Goal: Task Accomplishment & Management: Use online tool/utility

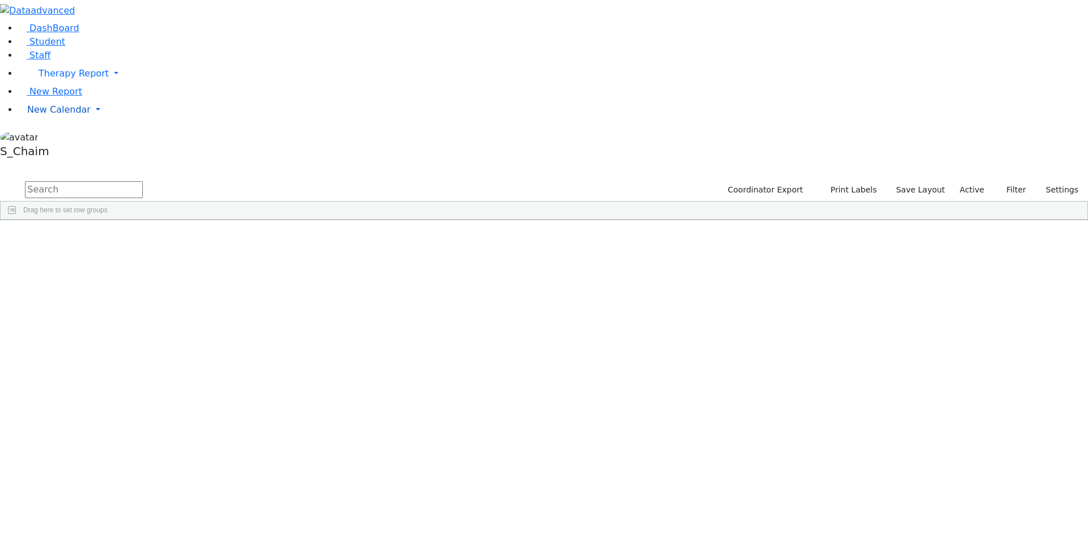
click at [58, 115] on span "New Calendar" at bounding box center [58, 109] width 63 height 11
click at [58, 138] on span "Calendar" at bounding box center [44, 132] width 41 height 11
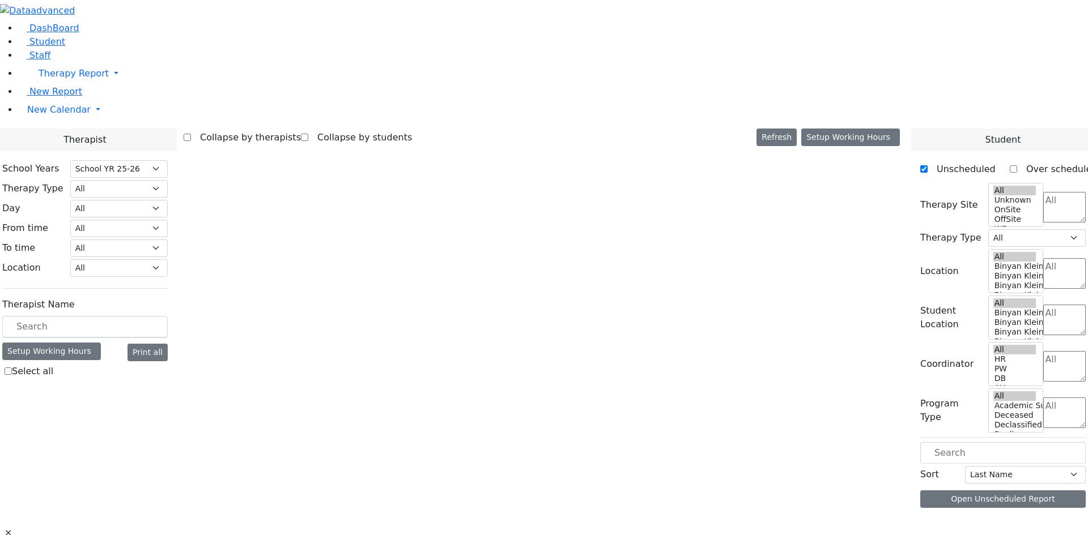
select select "212"
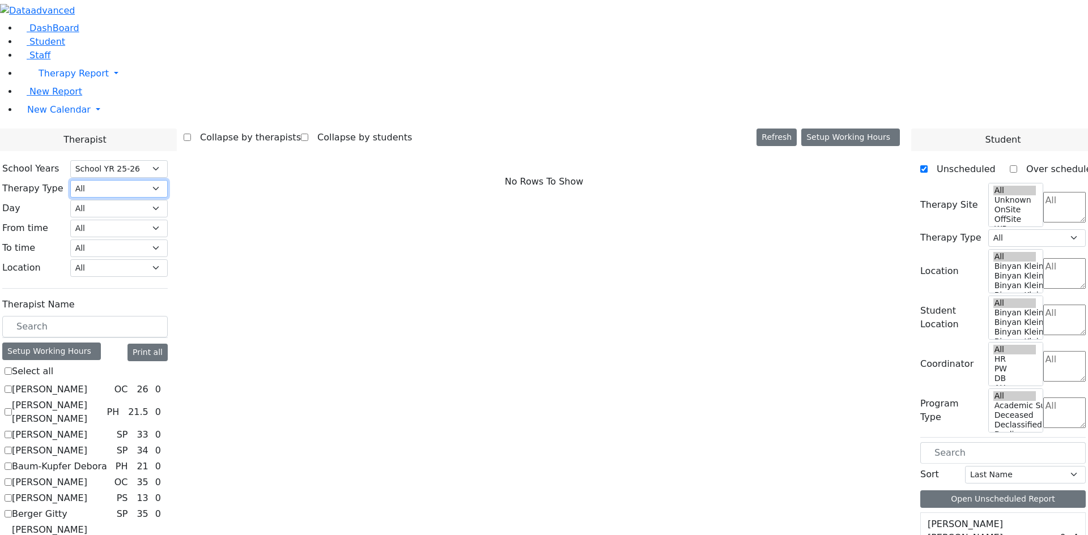
click at [168, 180] on select "All Psych Hearing Vision Speech Physical Occupational" at bounding box center [118, 189] width 97 height 18
click at [39, 47] on span "Student" at bounding box center [47, 41] width 36 height 11
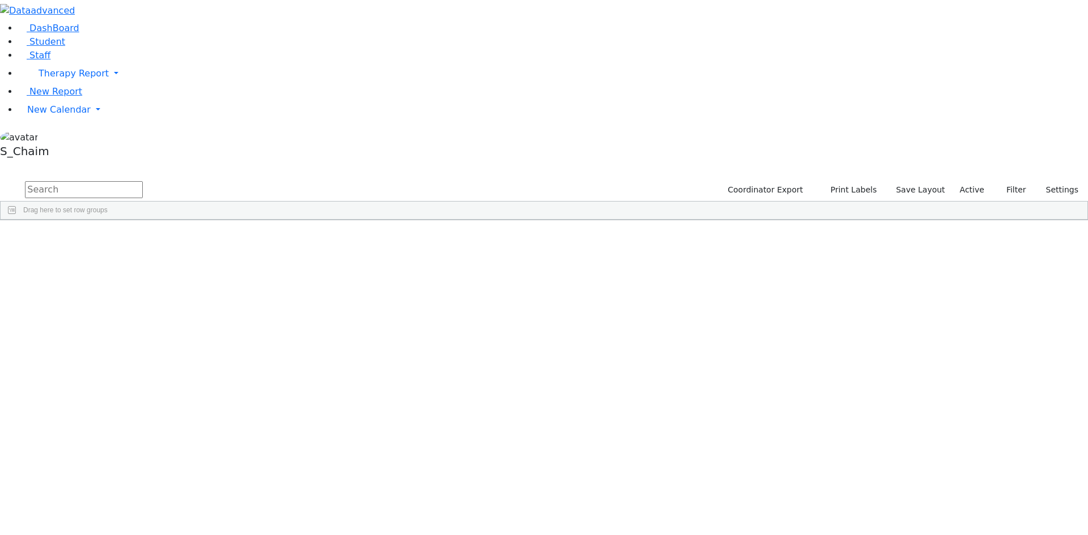
click at [628, 220] on div "Site" at bounding box center [604, 229] width 49 height 18
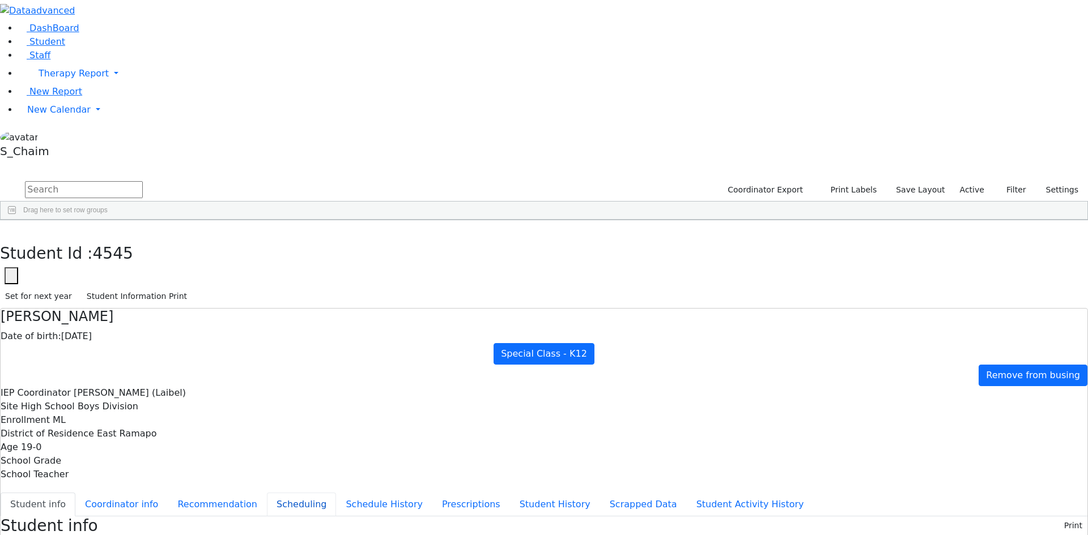
click at [267, 493] on button "Scheduling" at bounding box center [301, 505] width 69 height 24
click at [11, 229] on icon "button" at bounding box center [8, 232] width 6 height 7
click at [144, 309] on div "Falkowitz" at bounding box center [108, 317] width 71 height 16
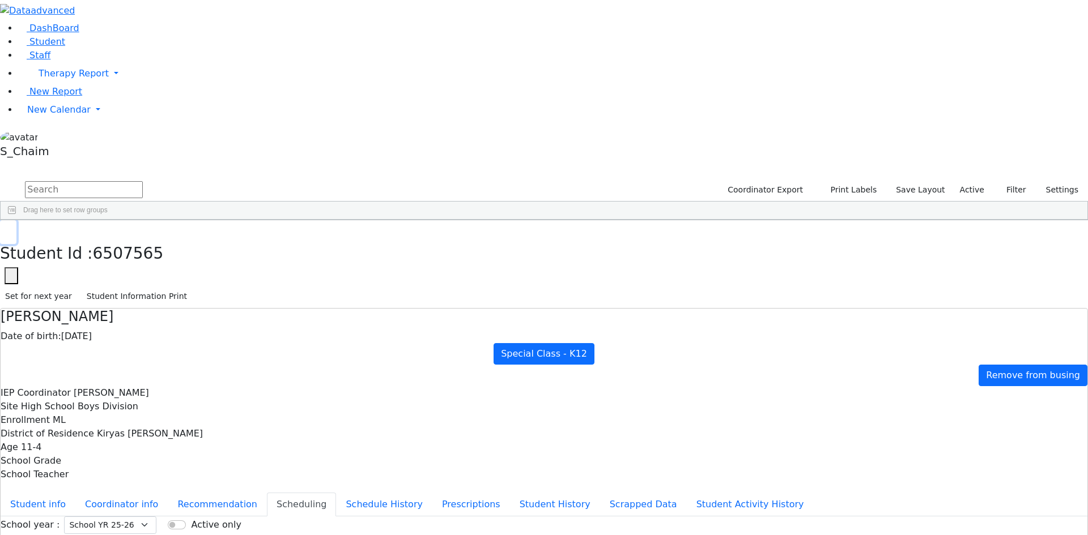
click at [16, 220] on button "button" at bounding box center [8, 232] width 16 height 24
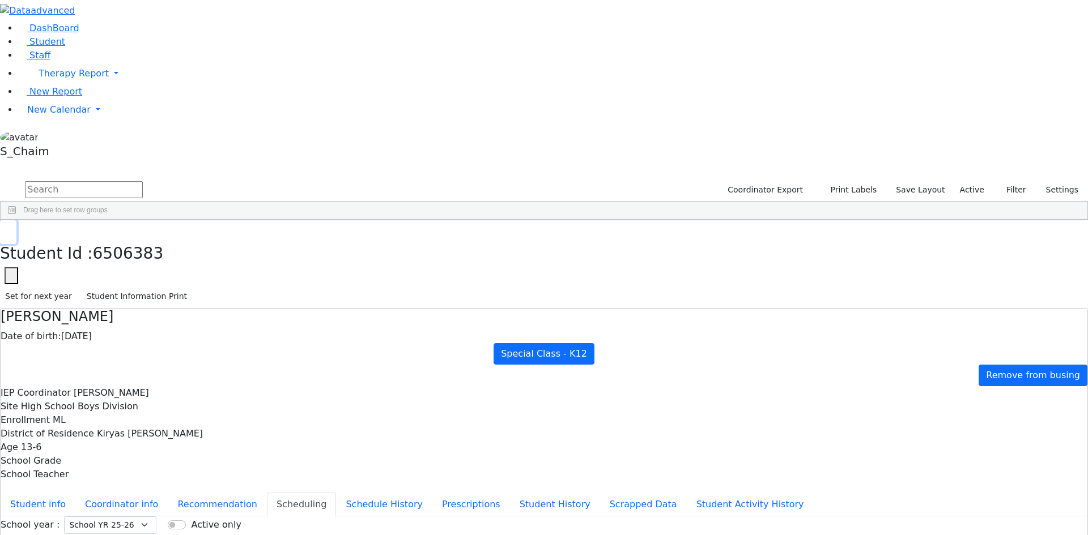
click at [11, 229] on icon "button" at bounding box center [8, 232] width 6 height 7
click at [144, 336] on div "Anshin" at bounding box center [108, 344] width 71 height 16
click at [16, 220] on button "button" at bounding box center [8, 232] width 16 height 24
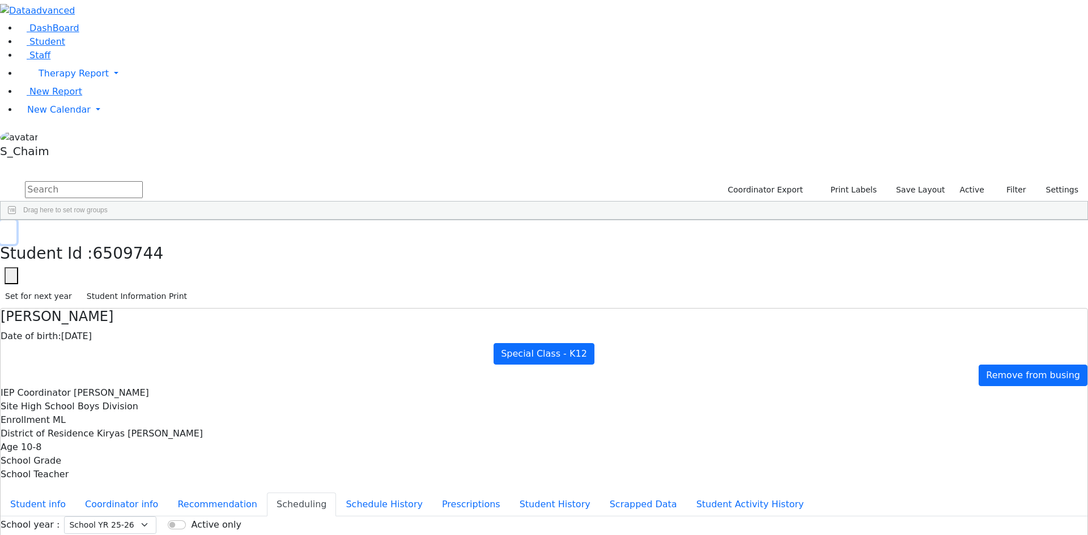
scroll to position [4306, 0]
click at [11, 229] on icon "button" at bounding box center [8, 232] width 6 height 7
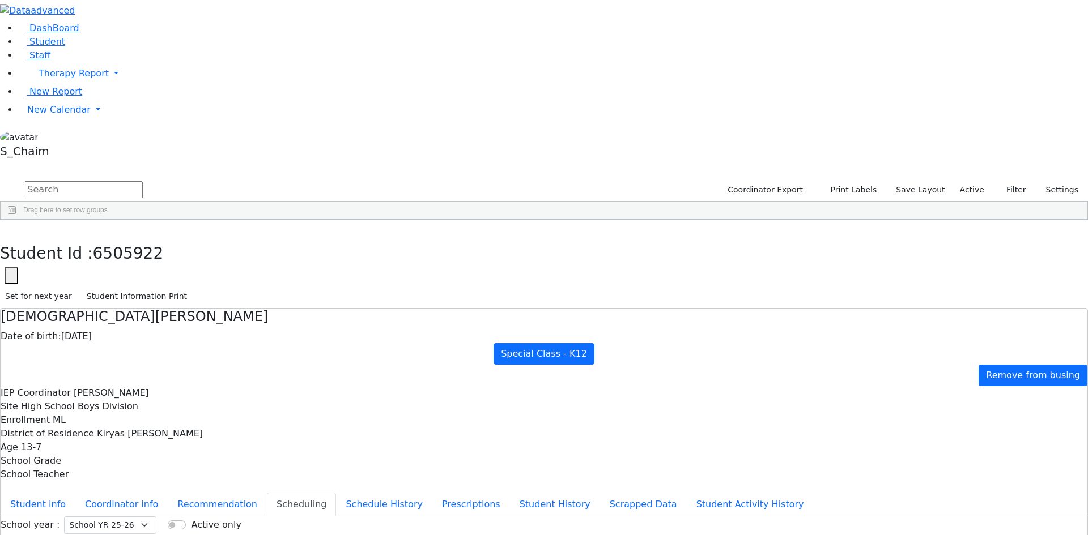
click at [16, 220] on button "button" at bounding box center [8, 232] width 16 height 24
click at [144, 304] on div "Leifer" at bounding box center [108, 312] width 71 height 16
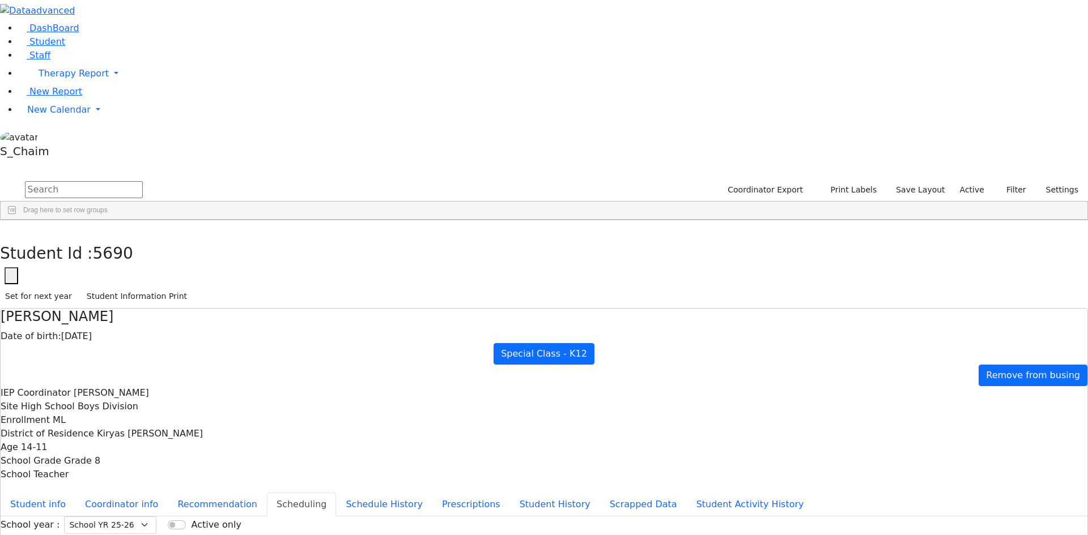
click at [144, 304] on div "Leifer" at bounding box center [108, 312] width 71 height 16
click at [11, 229] on icon "button" at bounding box center [8, 232] width 6 height 7
click at [144, 273] on div "Kraus" at bounding box center [108, 281] width 71 height 16
click at [16, 220] on button "button" at bounding box center [8, 232] width 16 height 24
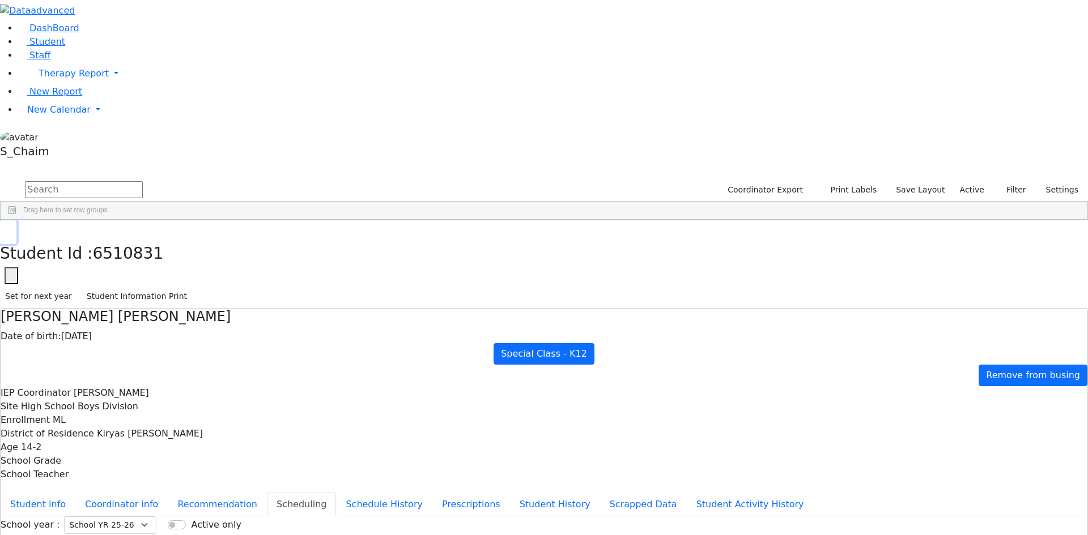
scroll to position [4362, 0]
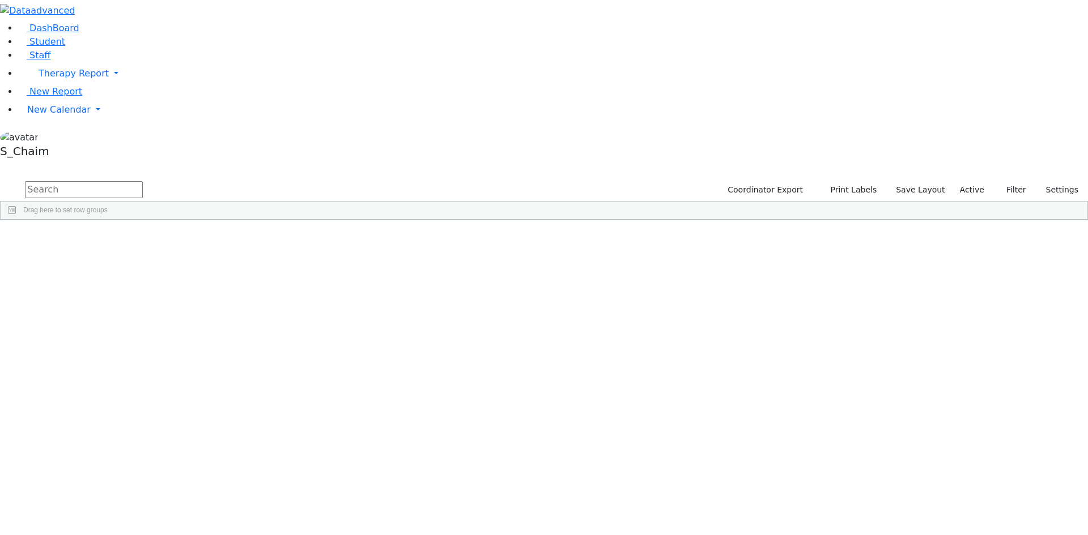
click at [592, 225] on span "Site" at bounding box center [586, 229] width 12 height 8
click at [144, 322] on div "Strulovic" at bounding box center [108, 330] width 71 height 16
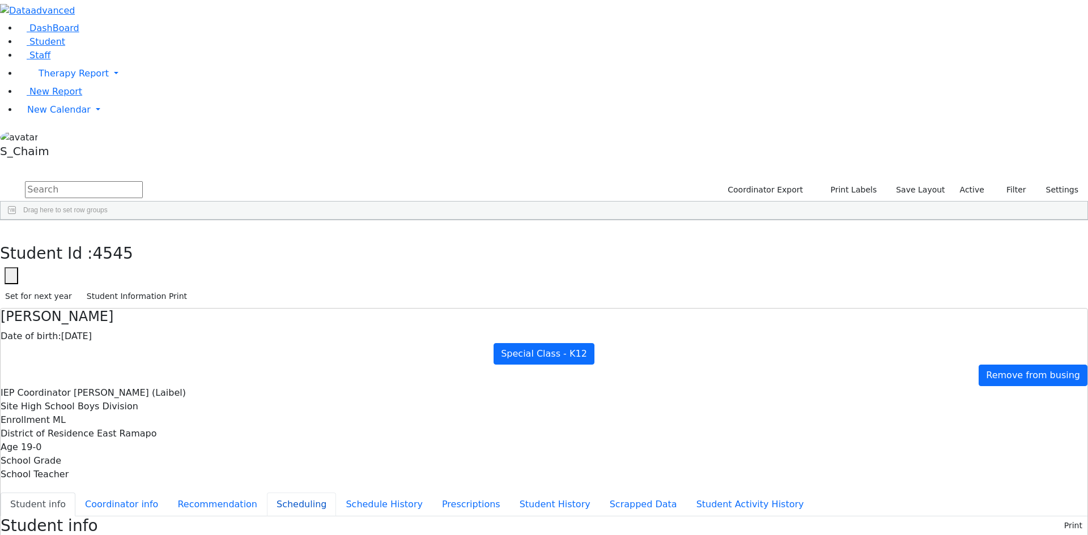
click at [267, 493] on button "Scheduling" at bounding box center [301, 505] width 69 height 24
click at [5, 229] on use "button" at bounding box center [5, 229] width 0 height 0
click at [144, 422] on div "Falkowitz" at bounding box center [108, 430] width 71 height 16
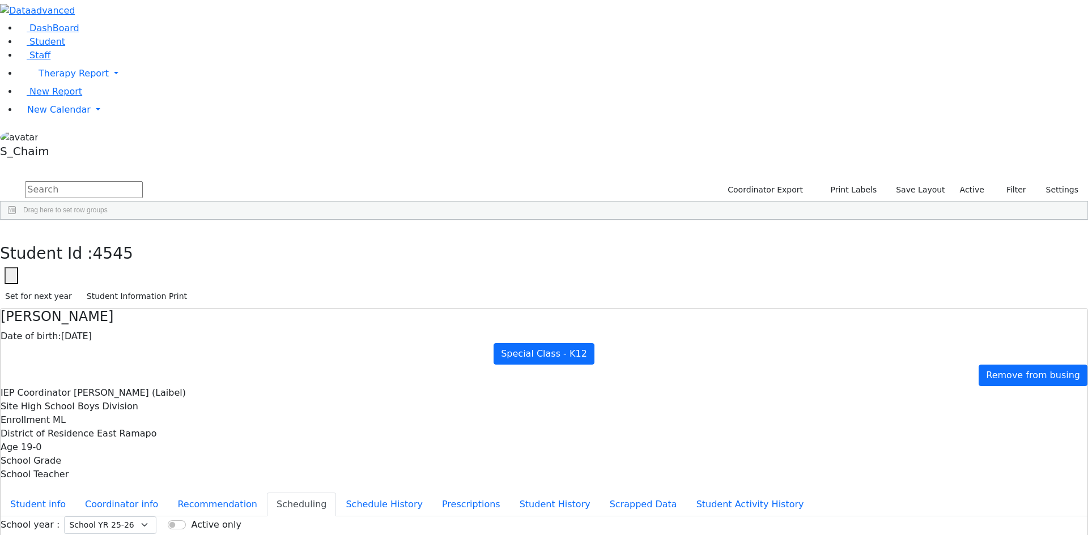
click at [144, 422] on div "Falkowitz" at bounding box center [108, 430] width 71 height 16
click at [16, 220] on button "button" at bounding box center [8, 232] width 16 height 24
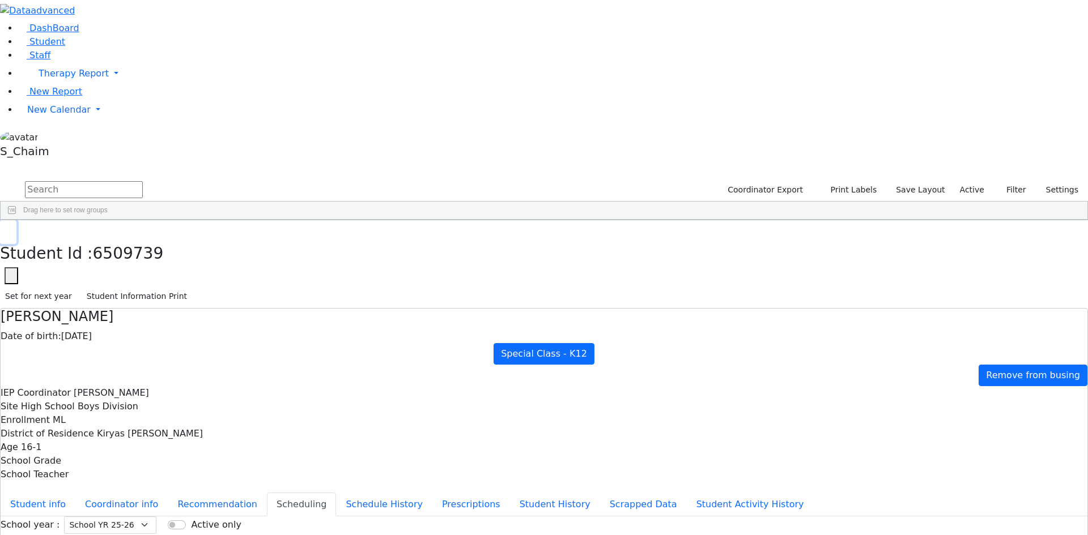
click at [11, 229] on icon "button" at bounding box center [8, 232] width 6 height 7
click at [144, 336] on div "Anshin" at bounding box center [108, 344] width 71 height 16
click at [16, 220] on button "button" at bounding box center [8, 232] width 16 height 24
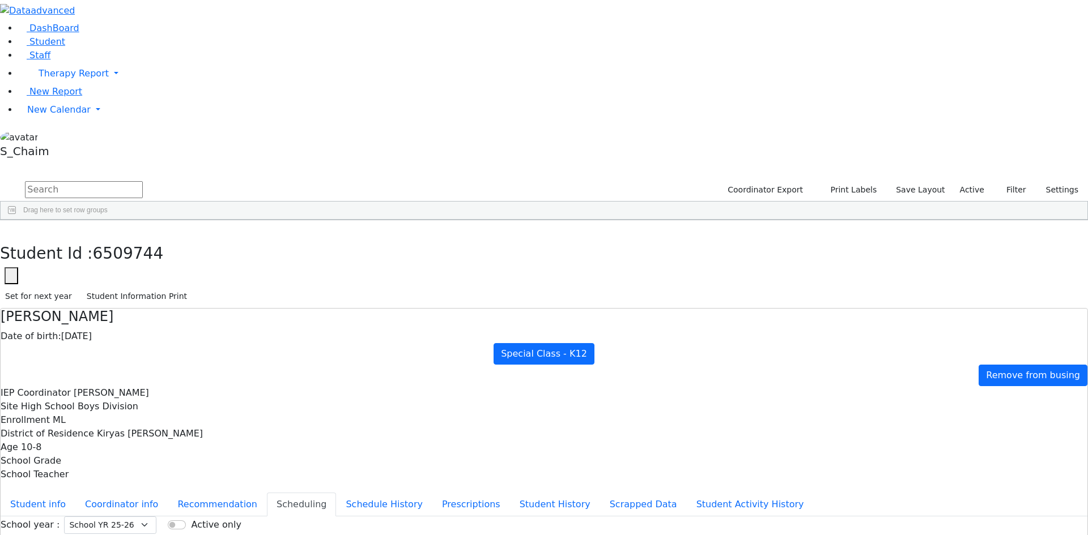
click at [144, 479] on div "Falkowitz" at bounding box center [108, 487] width 71 height 16
click at [16, 220] on button "button" at bounding box center [8, 232] width 16 height 24
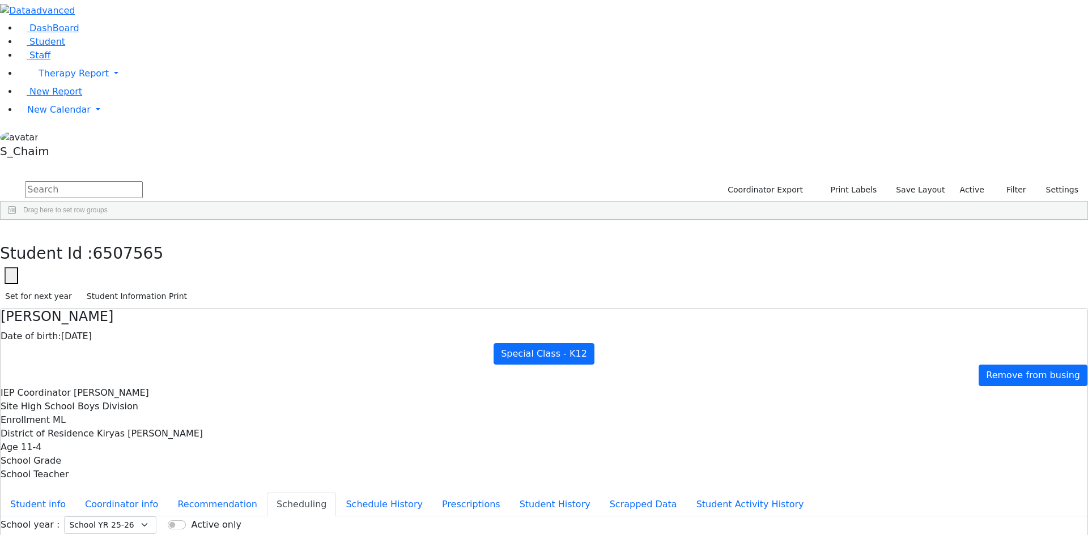
click at [16, 220] on button "button" at bounding box center [8, 232] width 16 height 24
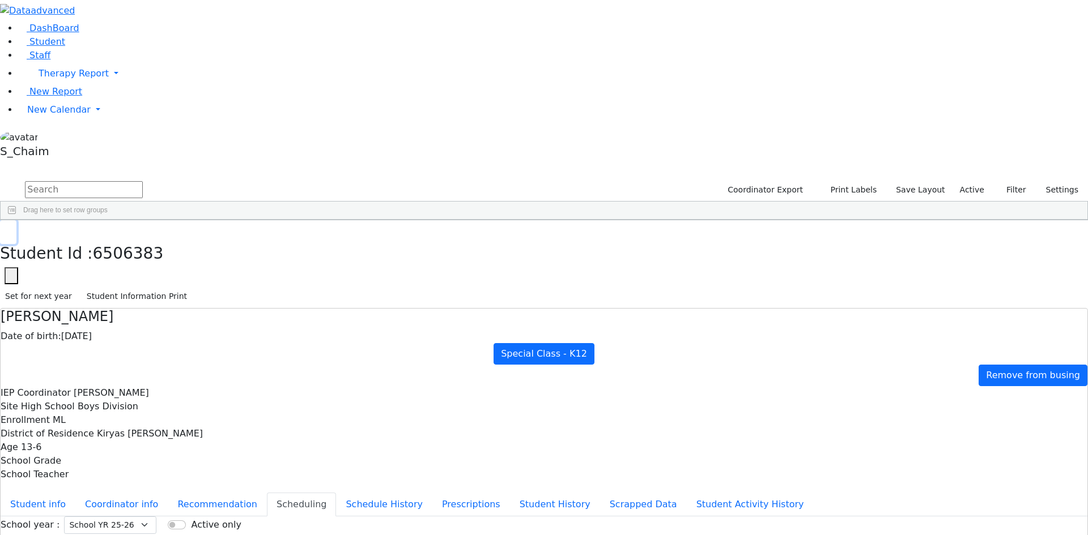
scroll to position [4249, 0]
click at [144, 273] on div "Kraus" at bounding box center [108, 281] width 71 height 16
click at [16, 220] on button "button" at bounding box center [8, 232] width 16 height 24
click at [144, 495] on div "Sandel" at bounding box center [108, 503] width 71 height 16
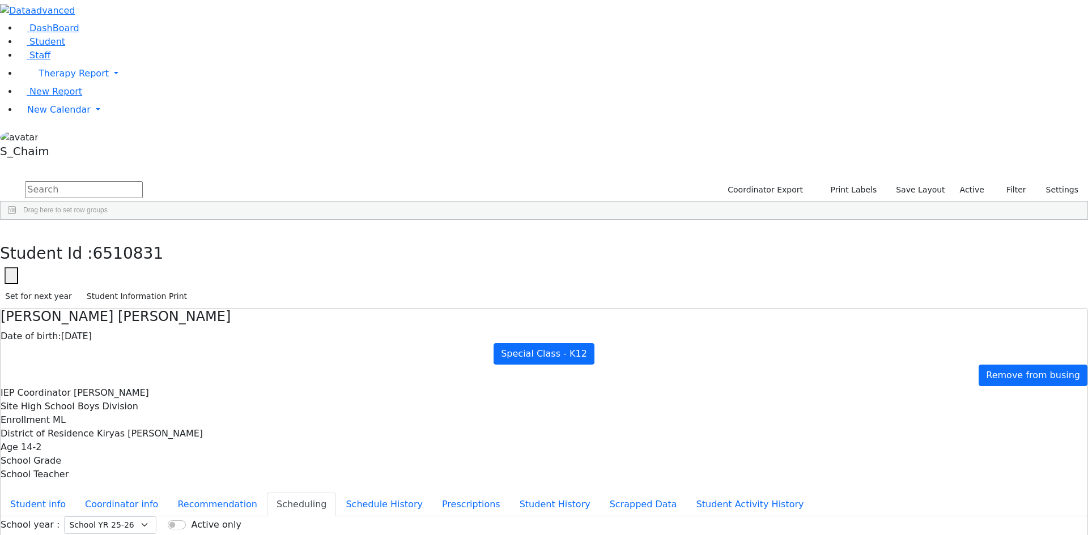
click at [144, 495] on div "Sandel" at bounding box center [108, 503] width 71 height 16
click at [16, 220] on button "button" at bounding box center [8, 232] width 16 height 24
click at [62, 121] on link "New Calendar" at bounding box center [553, 110] width 1070 height 23
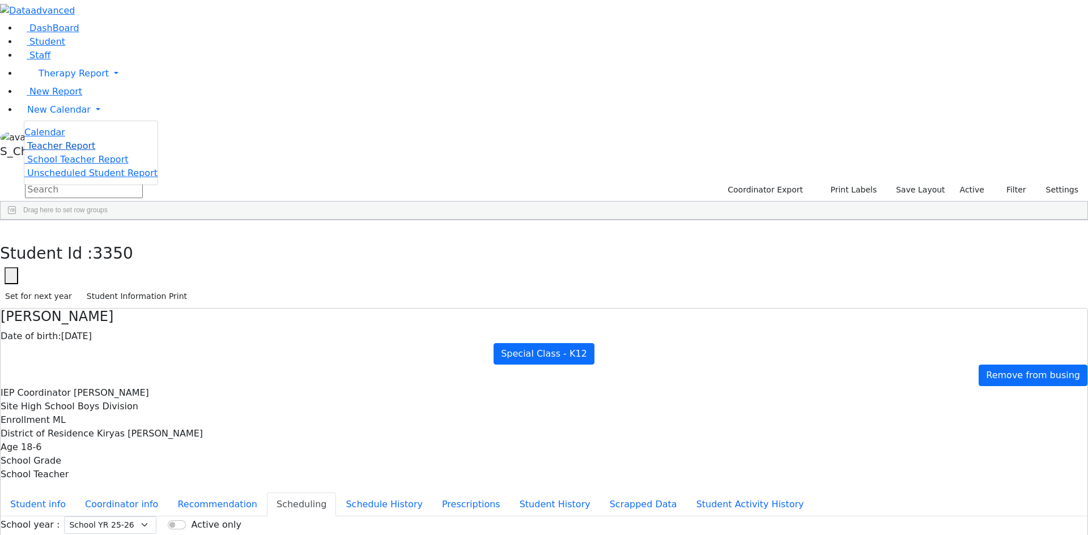
click at [69, 151] on span "Teacher Report" at bounding box center [61, 146] width 68 height 11
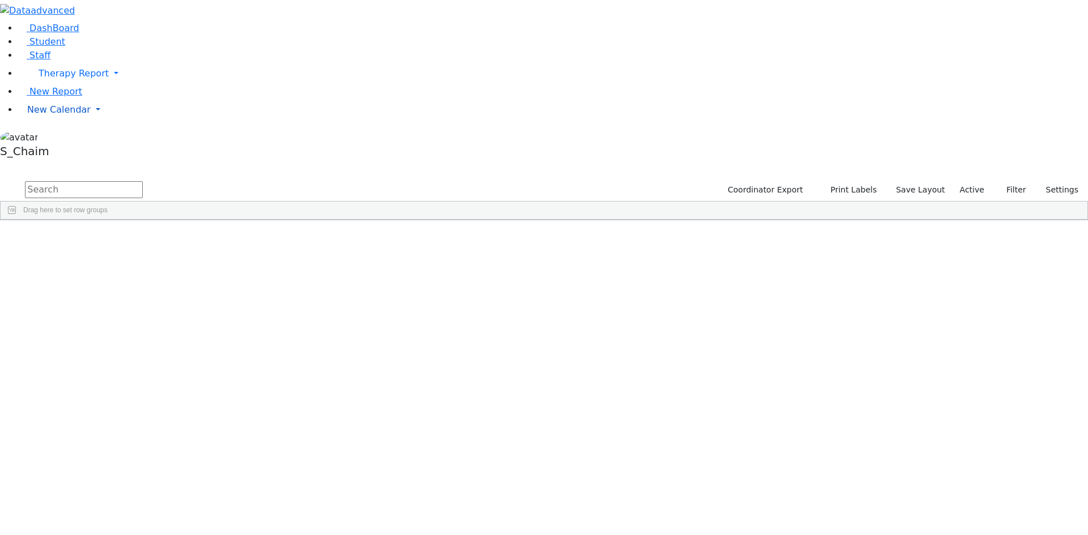
click at [71, 115] on span "New Calendar" at bounding box center [58, 109] width 63 height 11
click at [57, 138] on span "Calendar" at bounding box center [44, 132] width 41 height 11
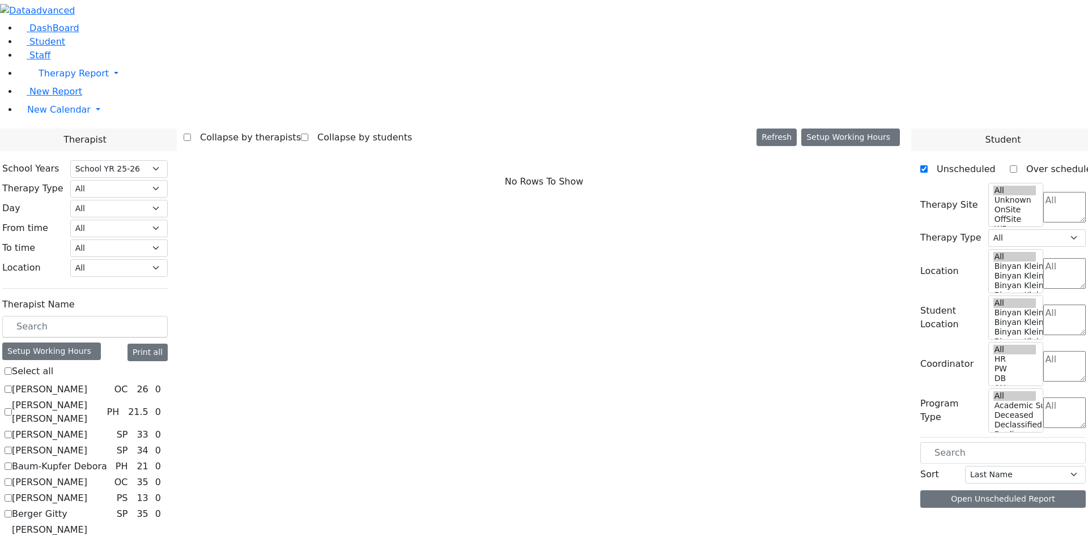
select select "212"
click at [87, 428] on label "[PERSON_NAME]" at bounding box center [49, 435] width 75 height 14
click at [12, 431] on input "[PERSON_NAME]" at bounding box center [8, 434] width 7 height 7
checkbox input "true"
select select "3"
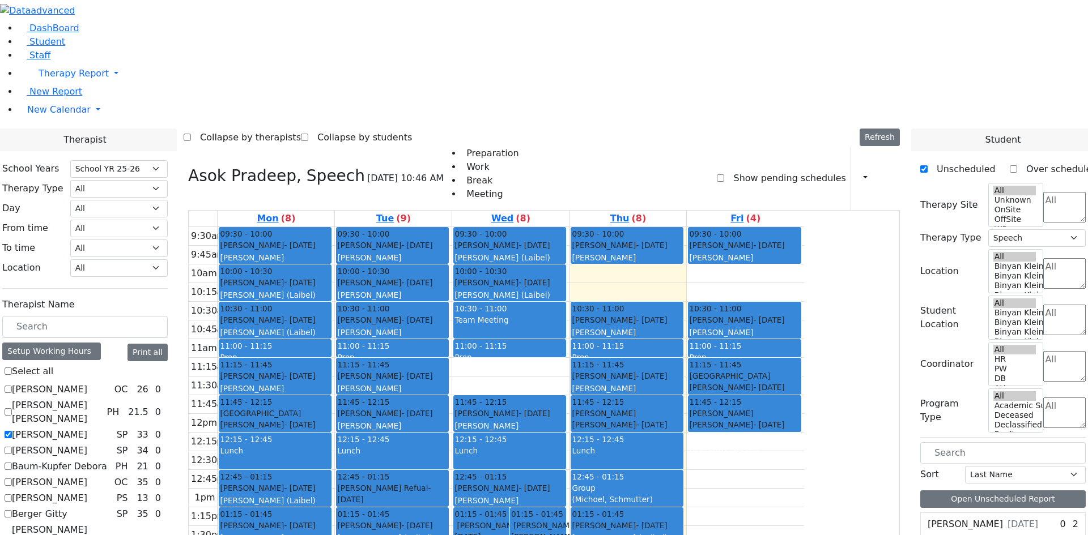
drag, startPoint x: 736, startPoint y: 114, endPoint x: 725, endPoint y: 210, distance: 97.0
click at [686, 227] on div "09:30 - 10:00 [PERSON_NAME] - [DATE] [PERSON_NAME] 10:00 - 10:30 [PERSON_NAME] …" at bounding box center [627, 432] width 117 height 411
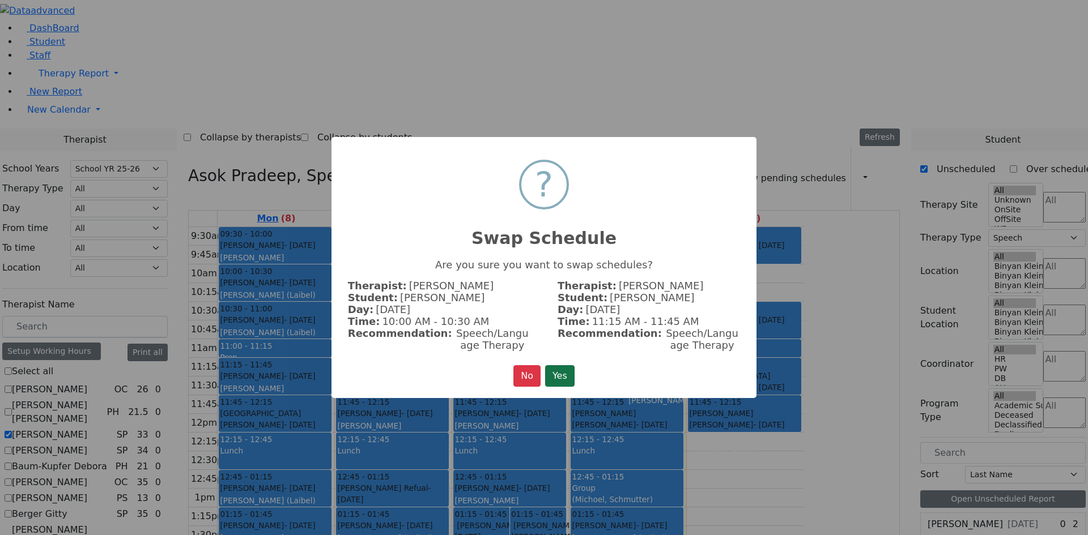
click at [560, 379] on button "Yes" at bounding box center [559, 376] width 29 height 22
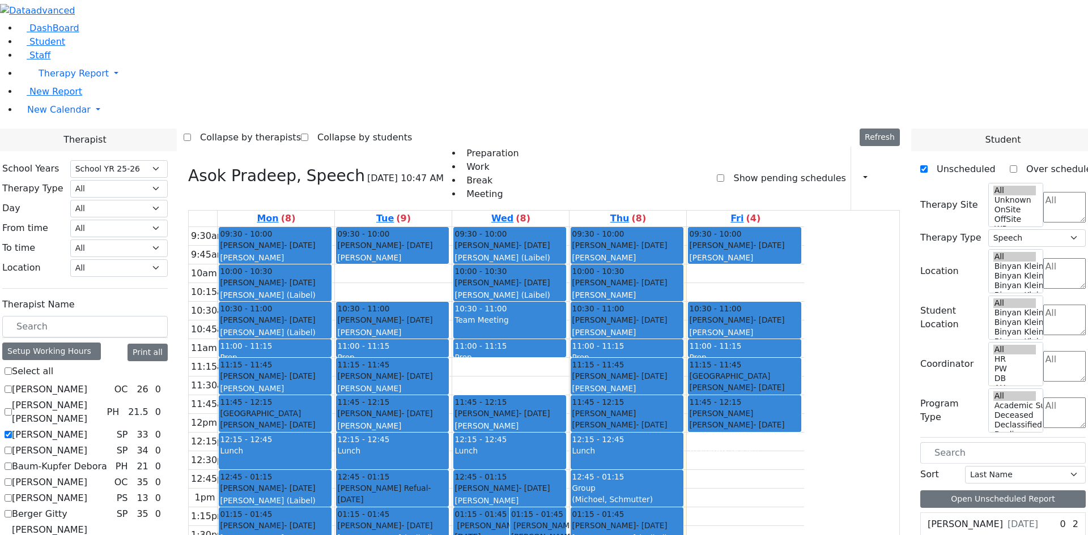
drag, startPoint x: 516, startPoint y: 122, endPoint x: 503, endPoint y: 253, distance: 132.0
click at [452, 253] on div "09:30 - 10:00 [PERSON_NAME] - [DATE] [PERSON_NAME] 10:00 - 10:30 [PERSON_NAME] …" at bounding box center [393, 432] width 117 height 411
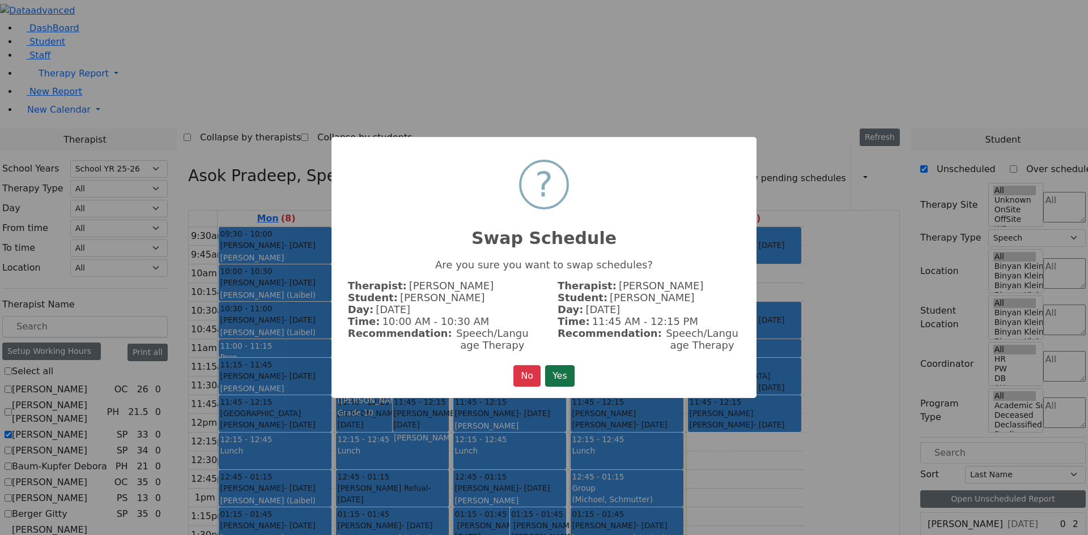
click at [564, 374] on button "Yes" at bounding box center [559, 376] width 29 height 22
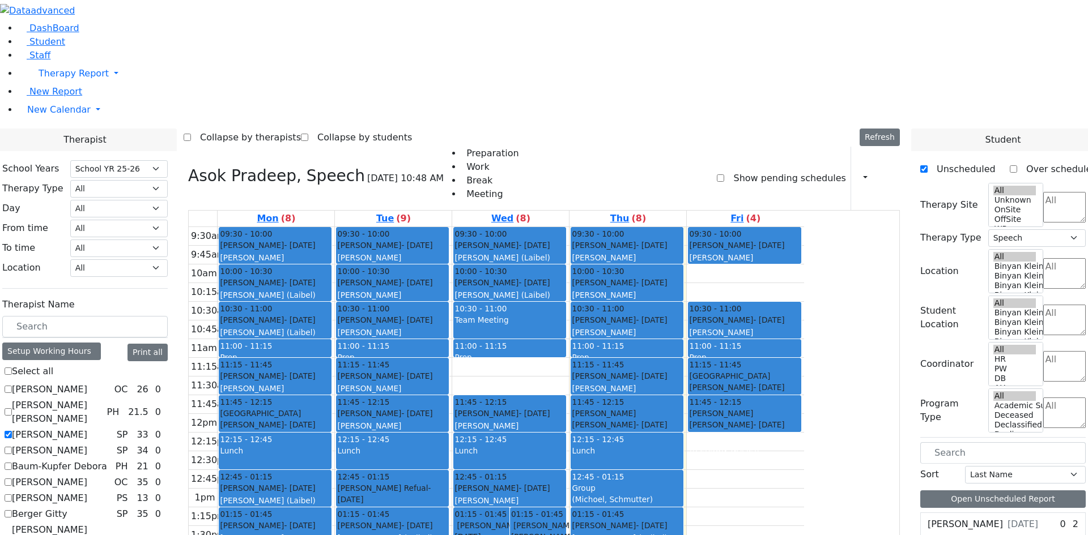
click at [87, 428] on label "Asok Pradeep" at bounding box center [49, 435] width 75 height 14
click at [12, 431] on input "Asok Pradeep" at bounding box center [8, 434] width 7 height 7
checkbox input "false"
select select
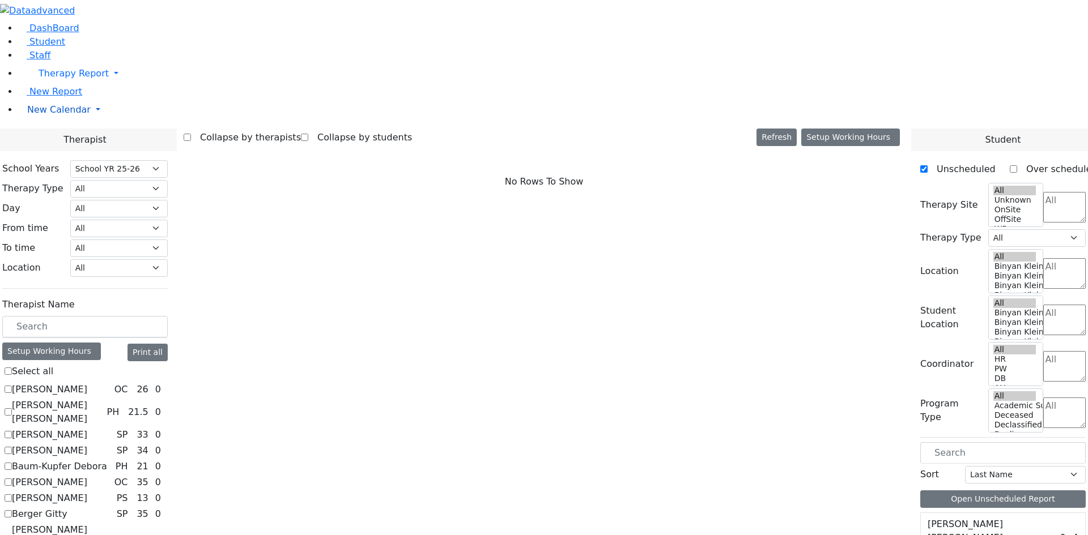
click at [44, 115] on span "New Calendar" at bounding box center [58, 109] width 63 height 11
click at [59, 151] on span "Teacher Report" at bounding box center [61, 146] width 68 height 11
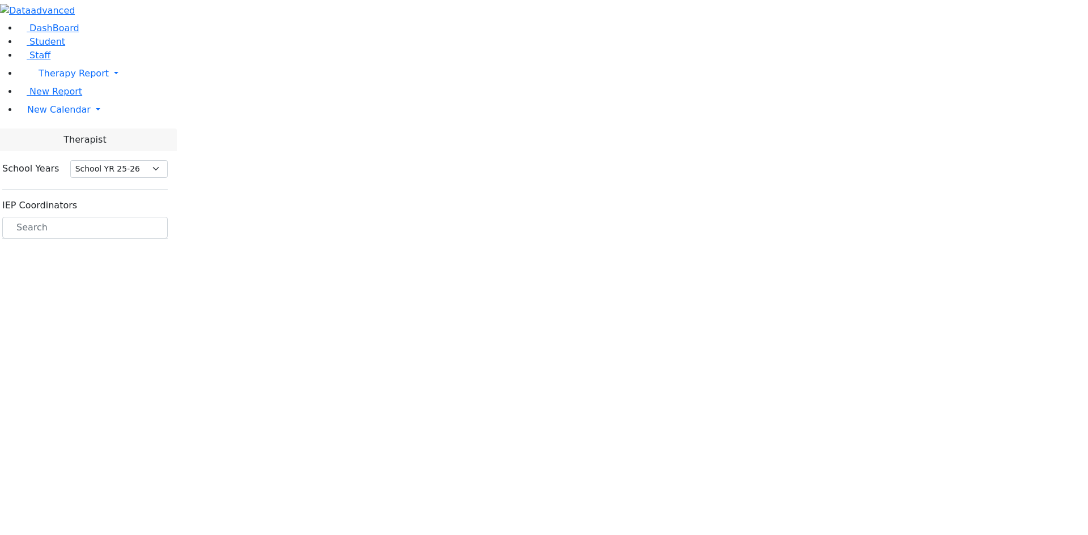
select select "212"
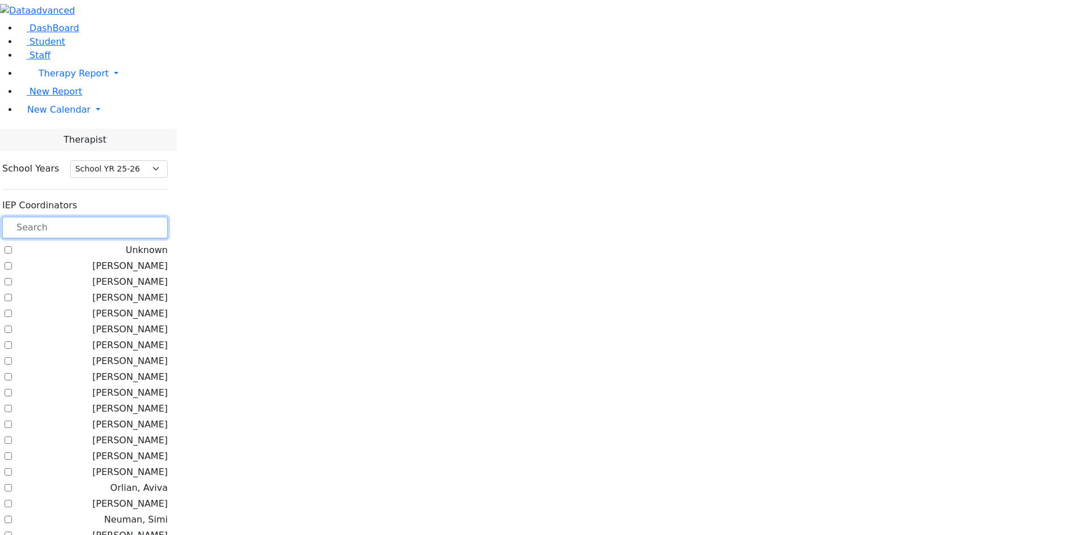
click at [168, 217] on input "text" at bounding box center [84, 228] width 165 height 22
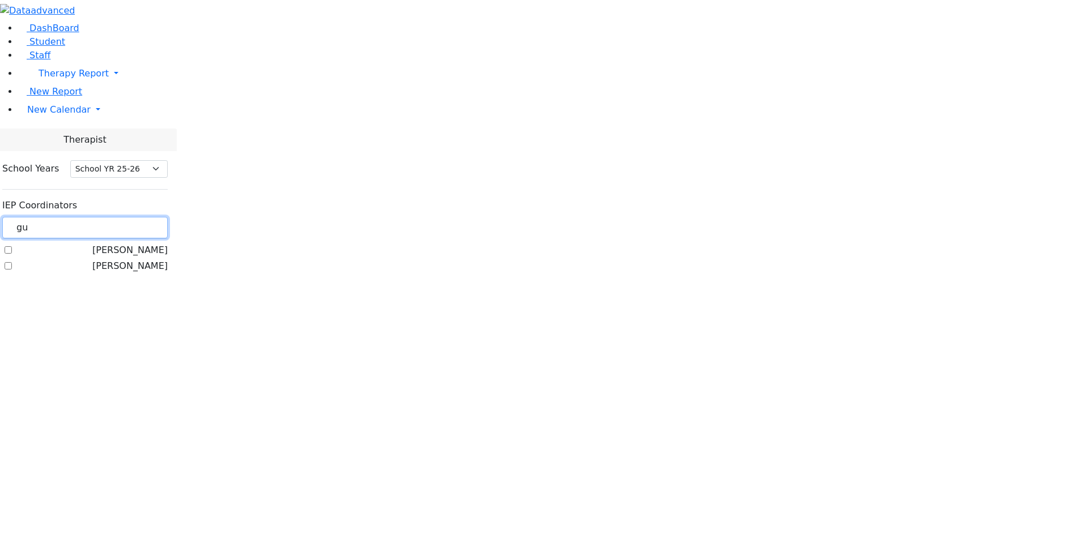
type input "gu"
click at [168, 244] on label "[PERSON_NAME]" at bounding box center [129, 251] width 75 height 14
click at [12, 246] on input "[PERSON_NAME]" at bounding box center [8, 249] width 7 height 7
checkbox input "true"
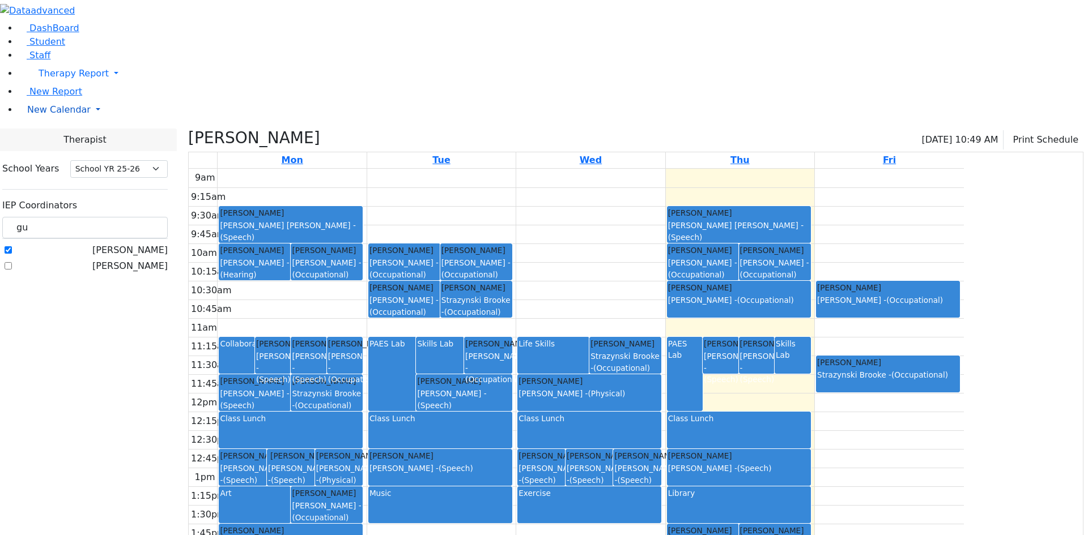
click at [45, 115] on span "New Calendar" at bounding box center [58, 109] width 63 height 11
click at [58, 138] on span "Calendar" at bounding box center [44, 132] width 41 height 11
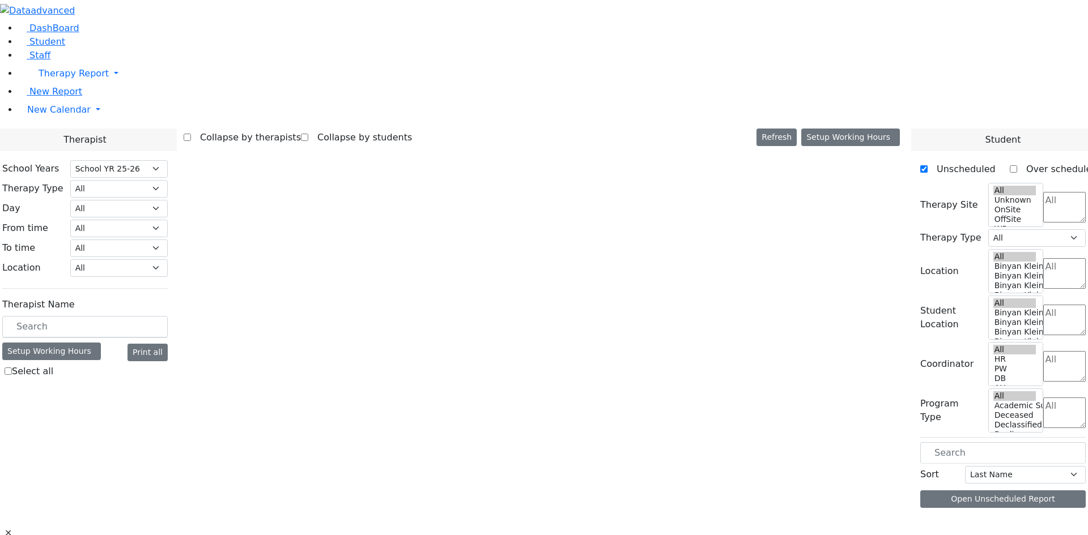
select select "212"
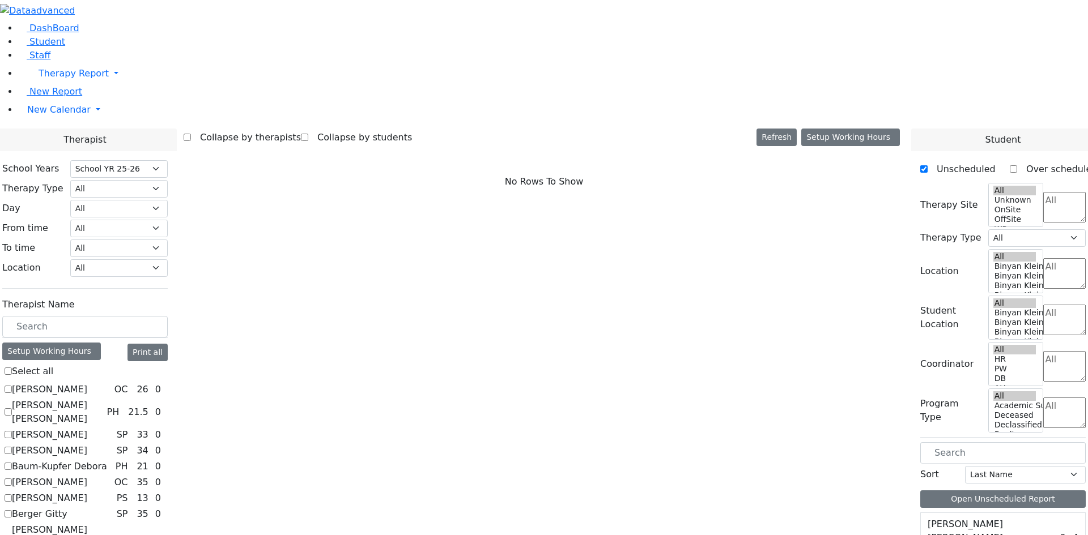
click at [87, 428] on label "Asok Pradeep" at bounding box center [49, 435] width 75 height 14
click at [12, 431] on input "[PERSON_NAME]" at bounding box center [8, 434] width 7 height 7
checkbox input "true"
select select "3"
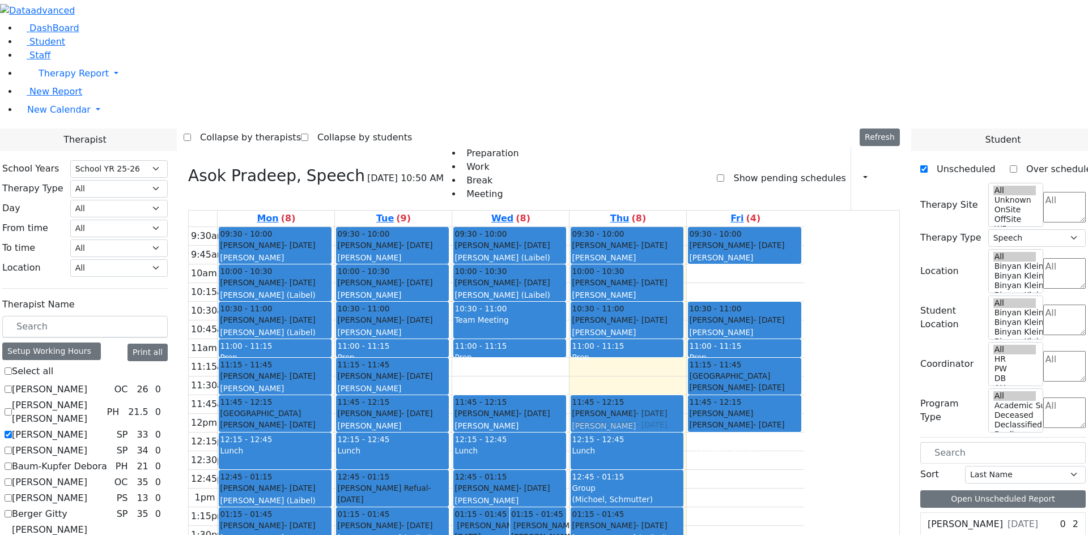
drag, startPoint x: 740, startPoint y: 210, endPoint x: 740, endPoint y: 256, distance: 45.9
click at [686, 256] on div "09:30 - 10:00 Sternberger Salomon - 06/24/2006 Katz, Steven 10:00 - 10:30 Breue…" at bounding box center [627, 432] width 117 height 411
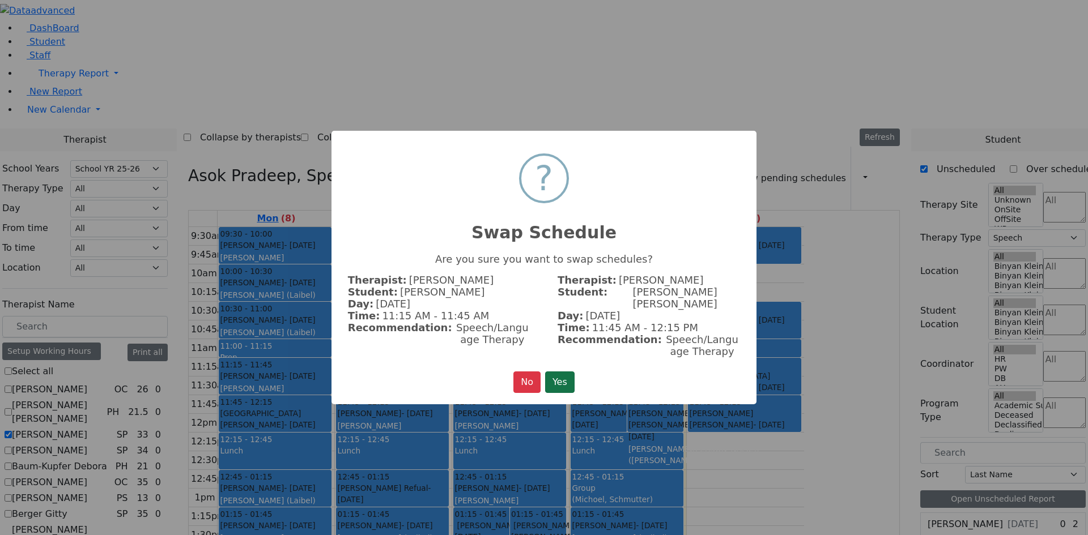
click at [559, 374] on button "Yes" at bounding box center [559, 383] width 29 height 22
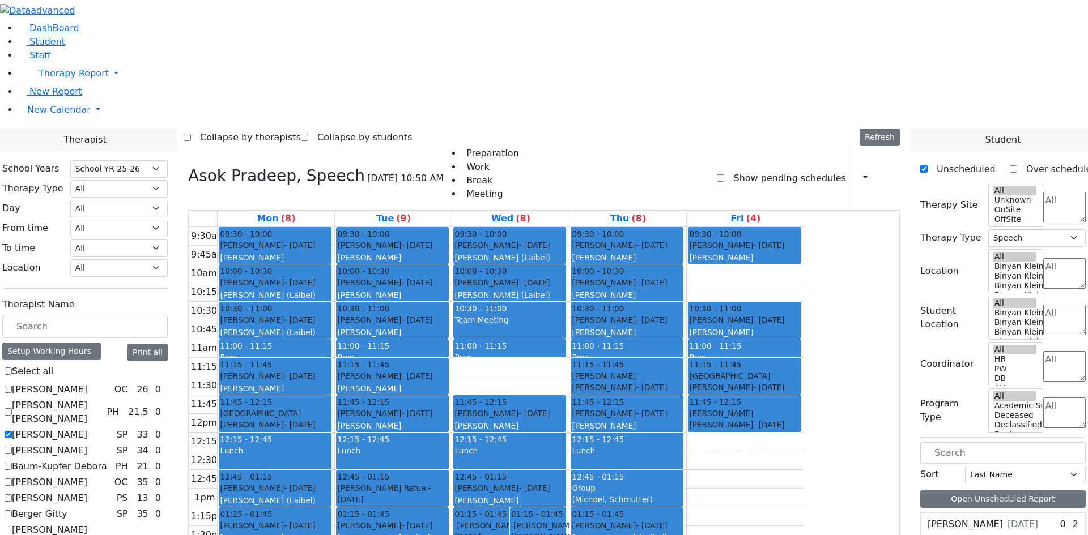
click at [87, 428] on label "[PERSON_NAME]" at bounding box center [49, 435] width 75 height 14
click at [12, 431] on input "Asok Pradeep" at bounding box center [8, 434] width 7 height 7
checkbox input "false"
select select
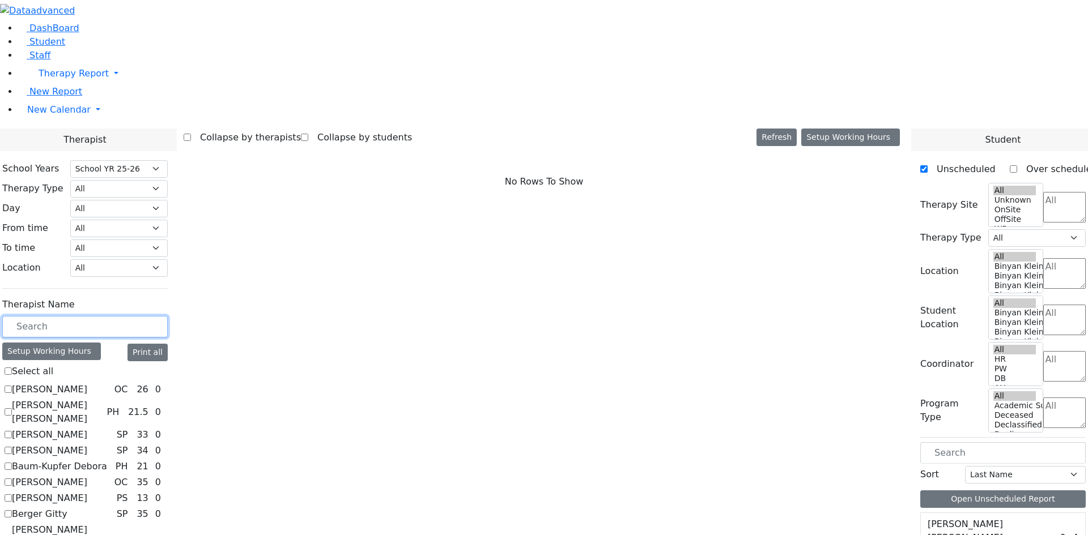
click at [159, 316] on input "text" at bounding box center [84, 327] width 165 height 22
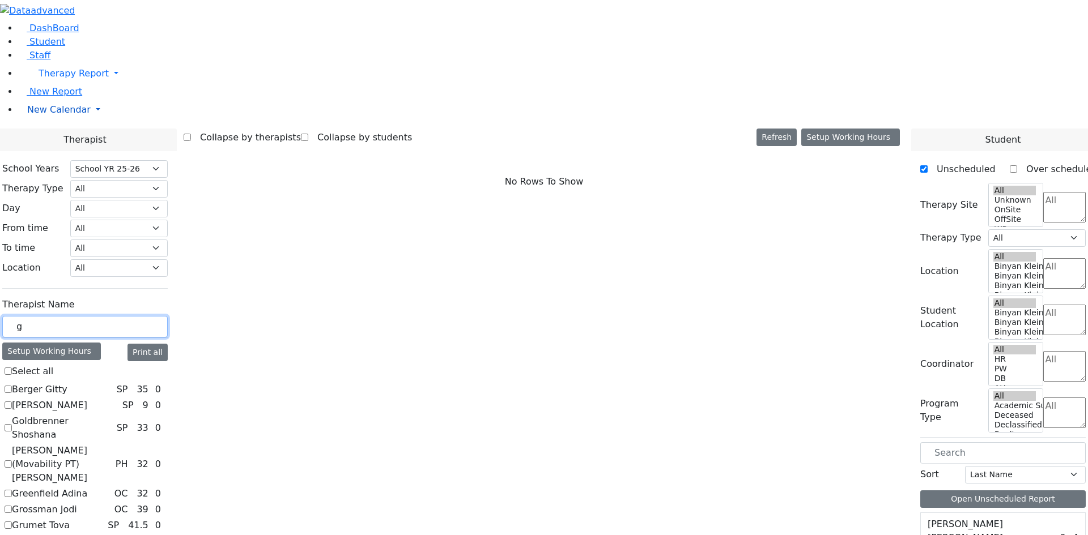
type input "g"
click at [27, 115] on span "New Calendar" at bounding box center [58, 109] width 63 height 11
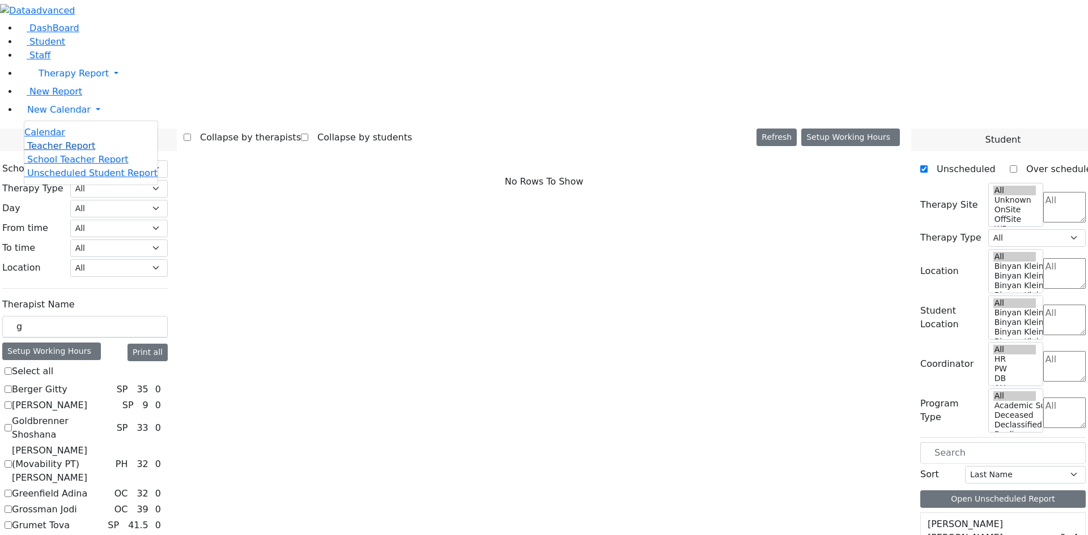
click at [53, 151] on span "Teacher Report" at bounding box center [61, 146] width 68 height 11
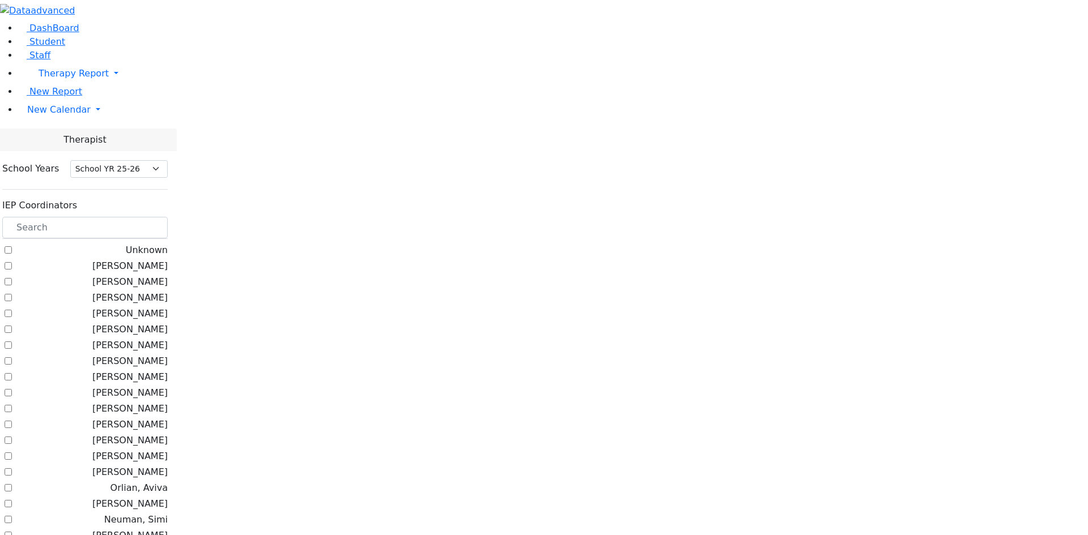
select select "212"
click at [168, 217] on input "text" at bounding box center [84, 228] width 165 height 22
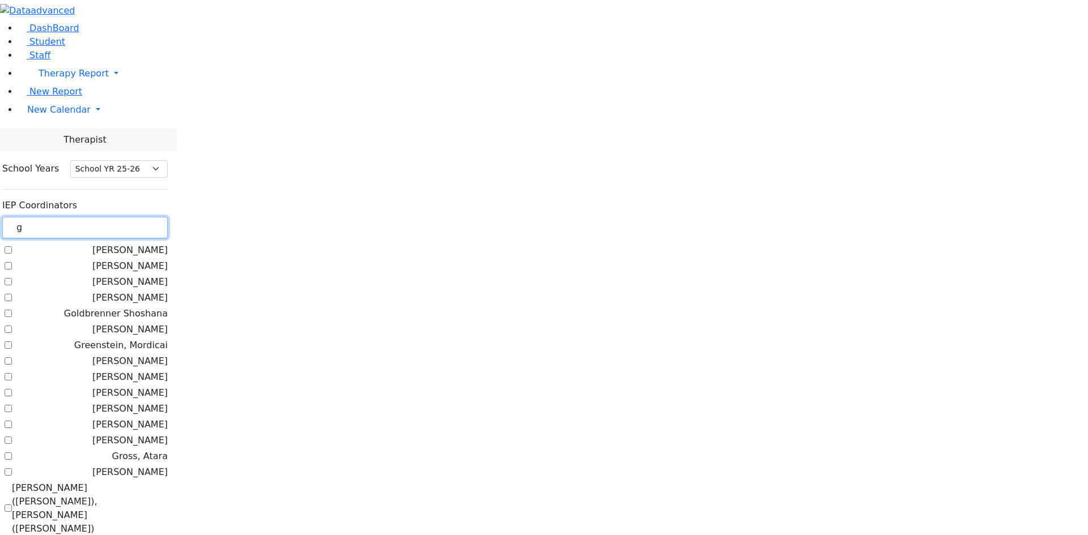
type input "g"
click at [168, 244] on label "[PERSON_NAME]" at bounding box center [129, 251] width 75 height 14
click at [12, 246] on input "[PERSON_NAME]" at bounding box center [8, 249] width 7 height 7
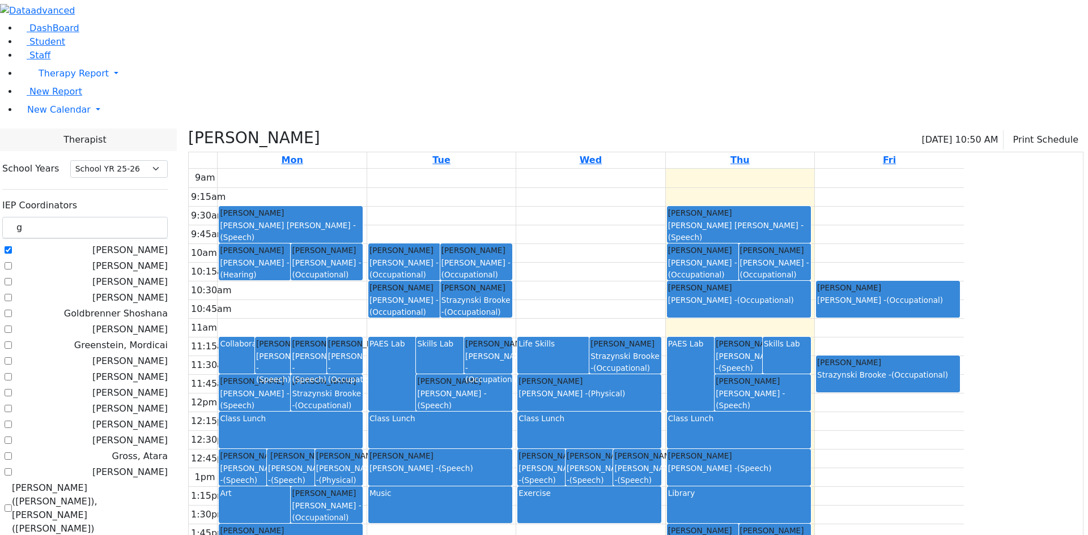
click at [165, 244] on label "[PERSON_NAME]" at bounding box center [129, 251] width 75 height 14
click at [12, 246] on input "[PERSON_NAME]" at bounding box center [8, 249] width 7 height 7
checkbox input "false"
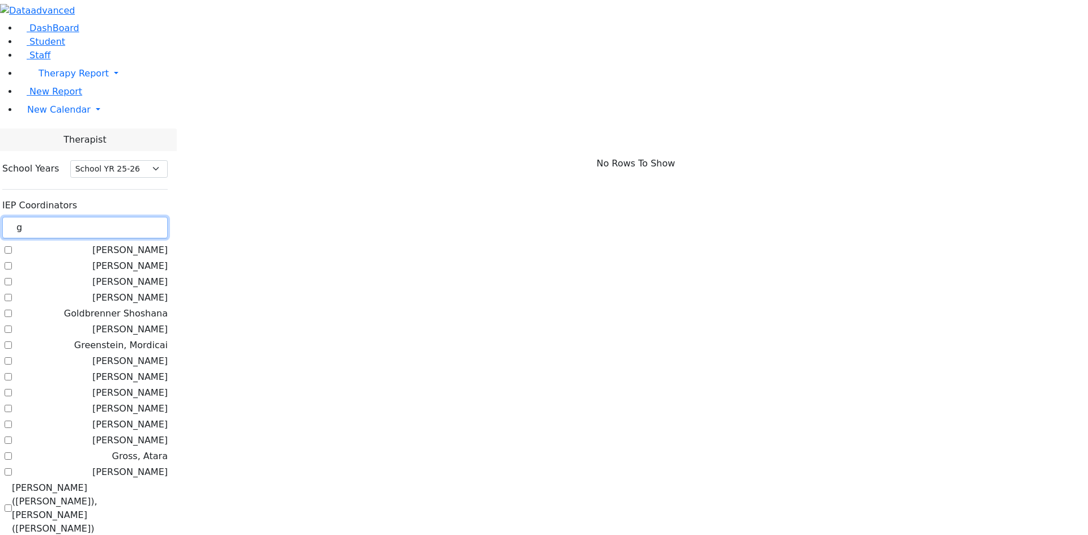
click at [168, 217] on input "g" at bounding box center [84, 228] width 165 height 22
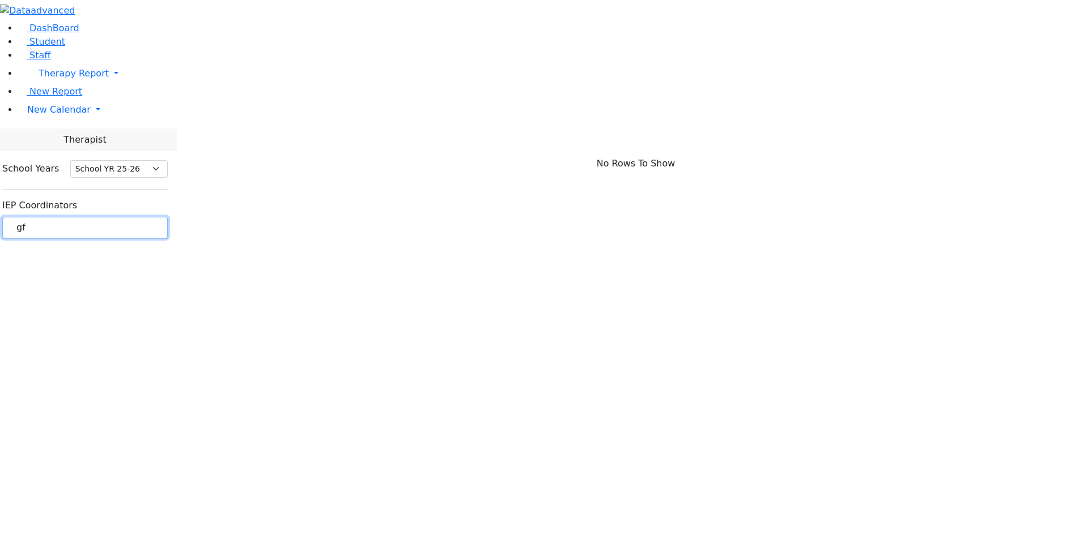
type input "g"
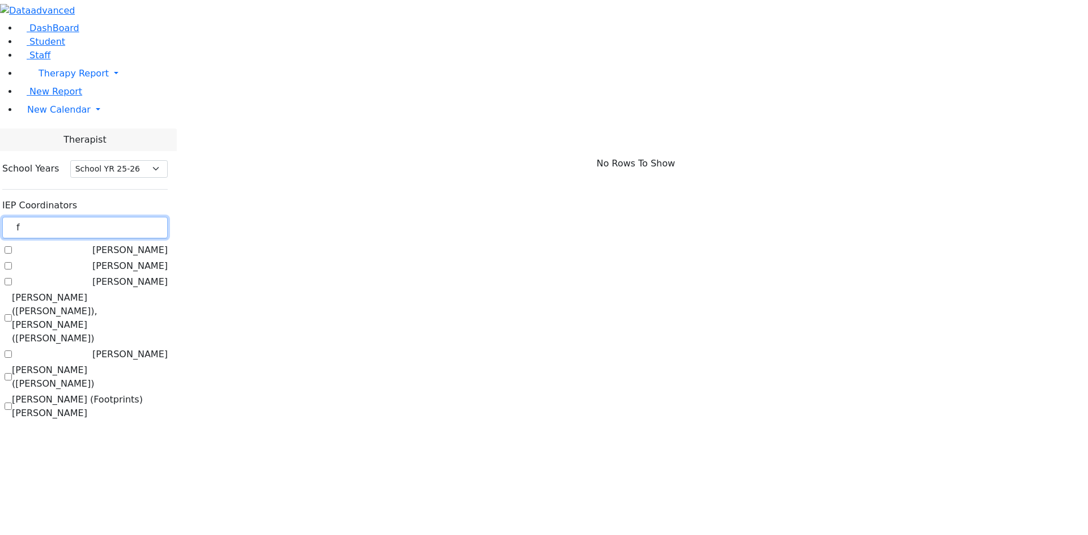
type input "f"
click at [168, 364] on label "[PERSON_NAME] ([PERSON_NAME])" at bounding box center [90, 377] width 156 height 27
click at [12, 373] on input "[PERSON_NAME] ([PERSON_NAME])" at bounding box center [8, 376] width 7 height 7
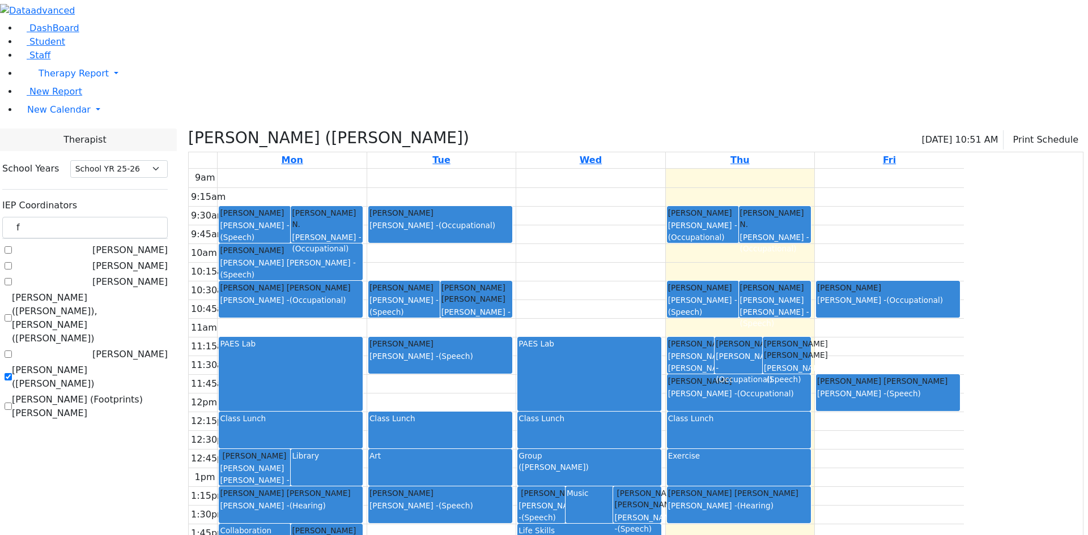
click at [168, 364] on label "[PERSON_NAME] ([PERSON_NAME])" at bounding box center [90, 377] width 156 height 27
click at [12, 373] on input "[PERSON_NAME] ([PERSON_NAME])" at bounding box center [8, 376] width 7 height 7
checkbox input "false"
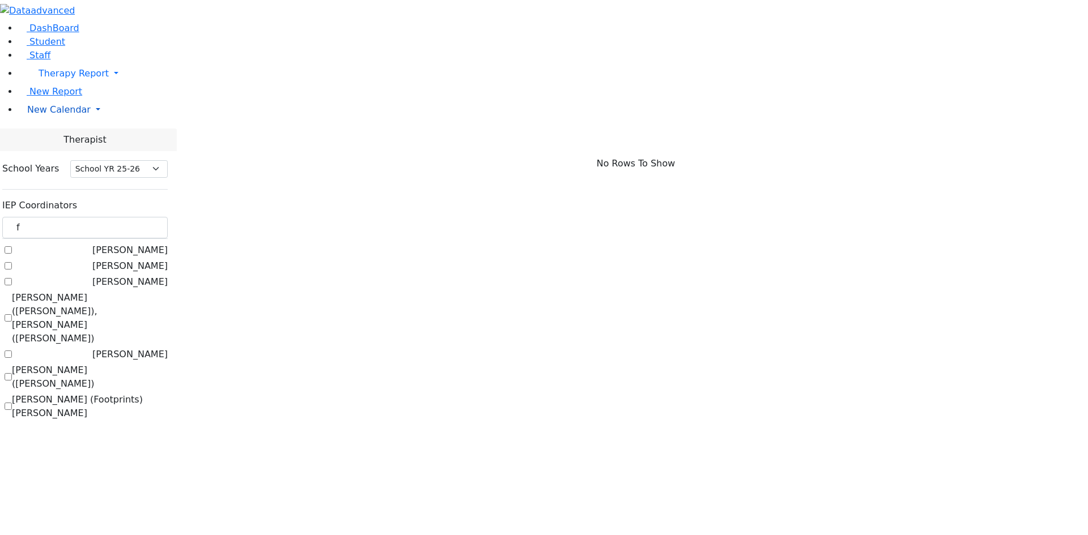
click at [70, 115] on span "New Calendar" at bounding box center [58, 109] width 63 height 11
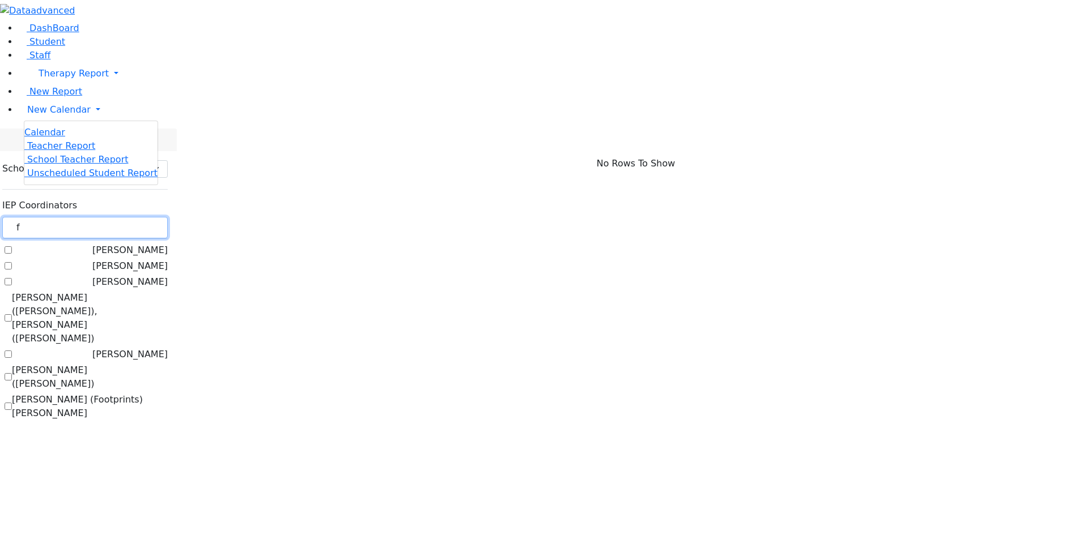
drag, startPoint x: 151, startPoint y: 101, endPoint x: 144, endPoint y: 103, distance: 7.0
click at [144, 217] on input "f" at bounding box center [84, 228] width 165 height 22
click at [152, 217] on input "f" at bounding box center [84, 228] width 165 height 22
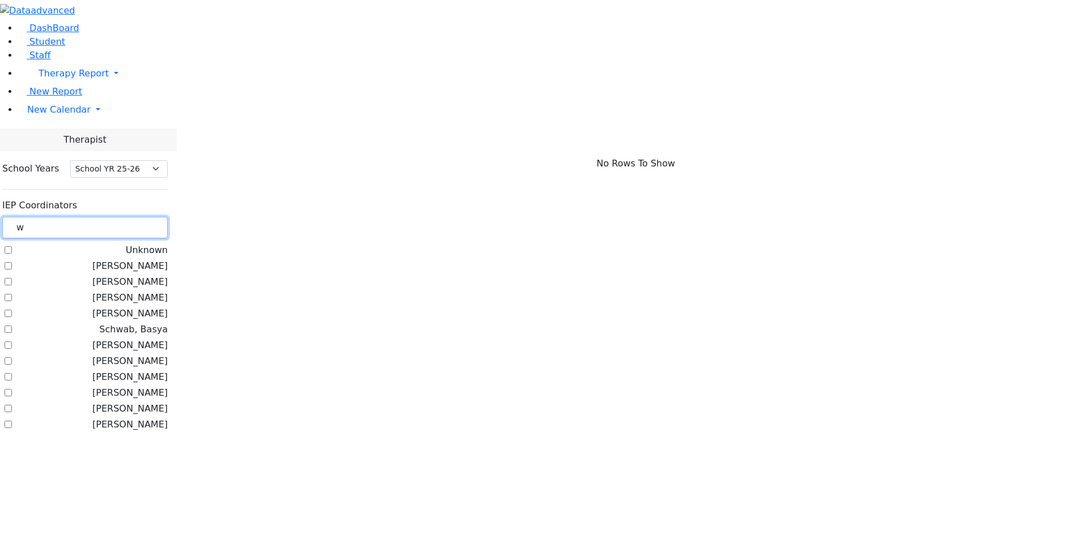
type input "w"
click at [168, 291] on label "[PERSON_NAME]" at bounding box center [129, 298] width 75 height 14
click at [12, 294] on input "[PERSON_NAME]" at bounding box center [8, 297] width 7 height 7
checkbox input "true"
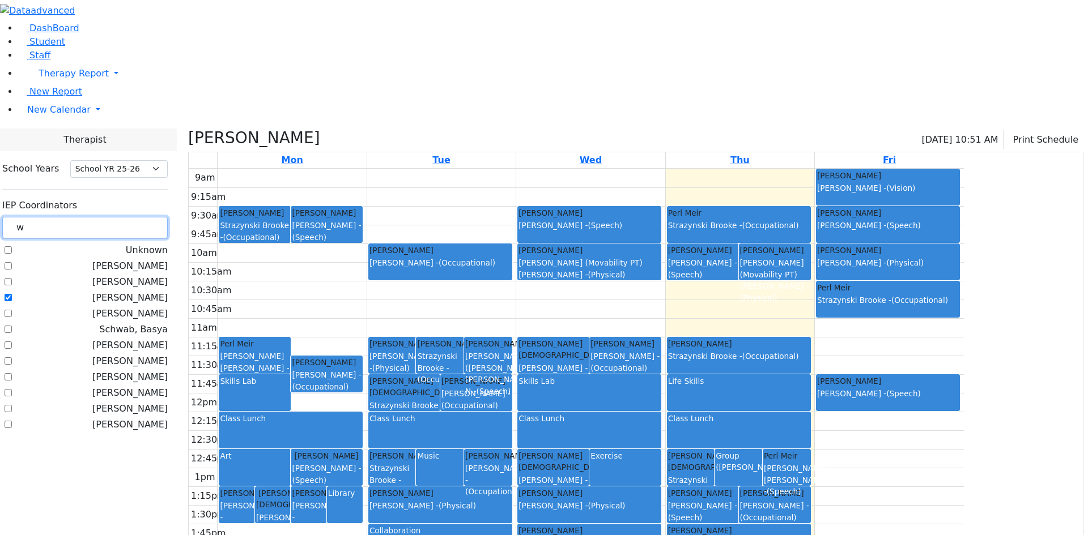
drag, startPoint x: 168, startPoint y: 99, endPoint x: 148, endPoint y: 103, distance: 20.8
click at [148, 217] on input "w" at bounding box center [84, 228] width 165 height 22
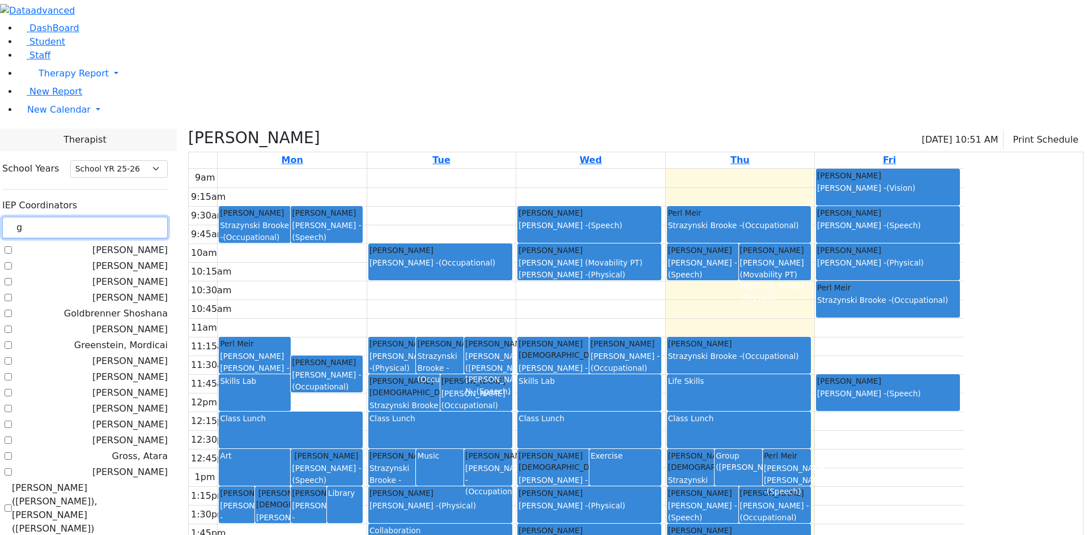
type input "gu"
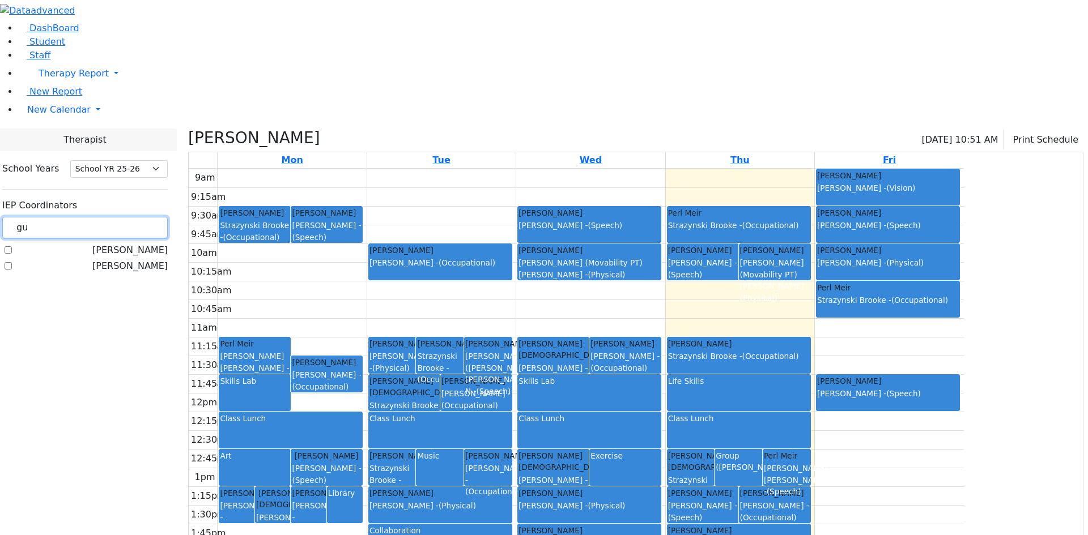
drag, startPoint x: 159, startPoint y: 101, endPoint x: 136, endPoint y: 100, distance: 23.2
click at [136, 217] on div "gu" at bounding box center [84, 228] width 165 height 22
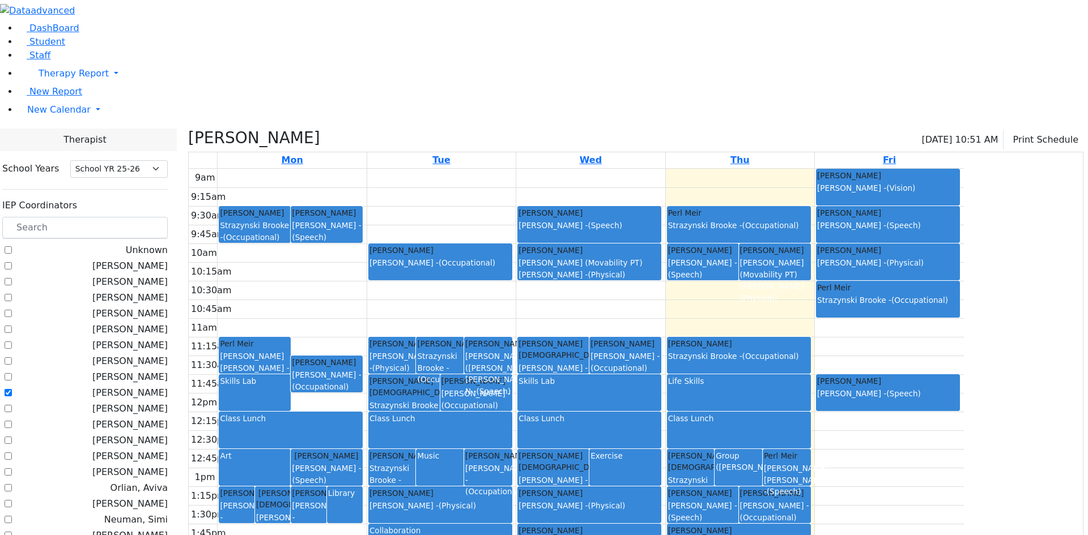
click at [140, 386] on label "[PERSON_NAME]" at bounding box center [129, 393] width 75 height 14
click at [12, 389] on input "[PERSON_NAME]" at bounding box center [8, 392] width 7 height 7
checkbox input "false"
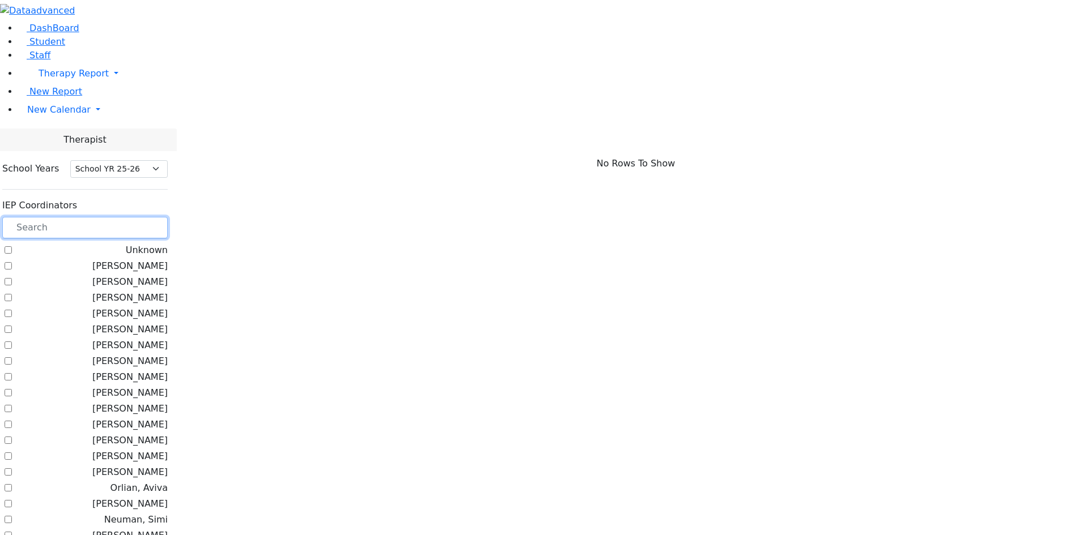
click at [168, 217] on input "text" at bounding box center [84, 228] width 165 height 22
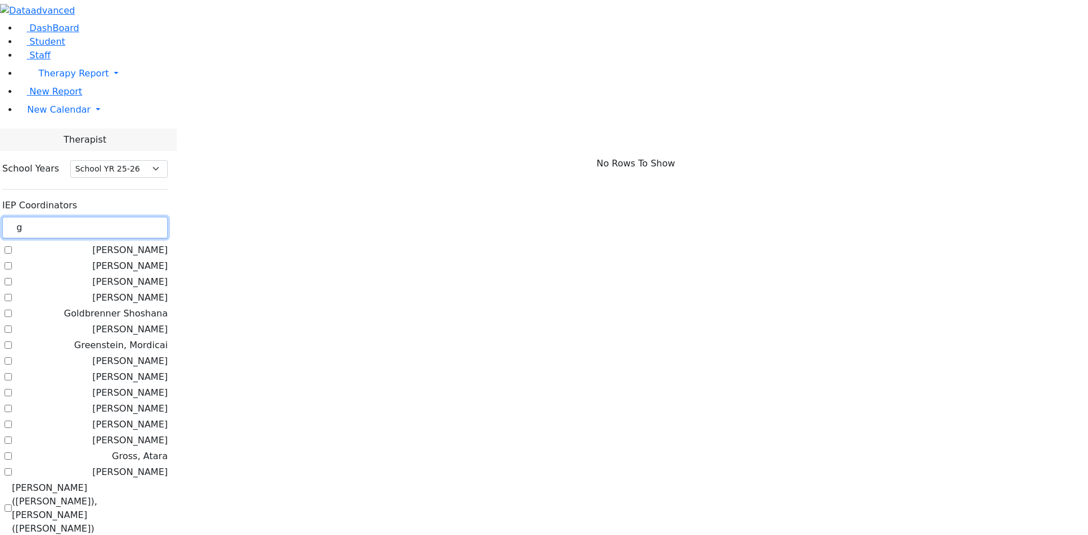
type input "g"
click at [168, 244] on label "[PERSON_NAME]" at bounding box center [129, 251] width 75 height 14
click at [12, 246] on input "[PERSON_NAME]" at bounding box center [8, 249] width 7 height 7
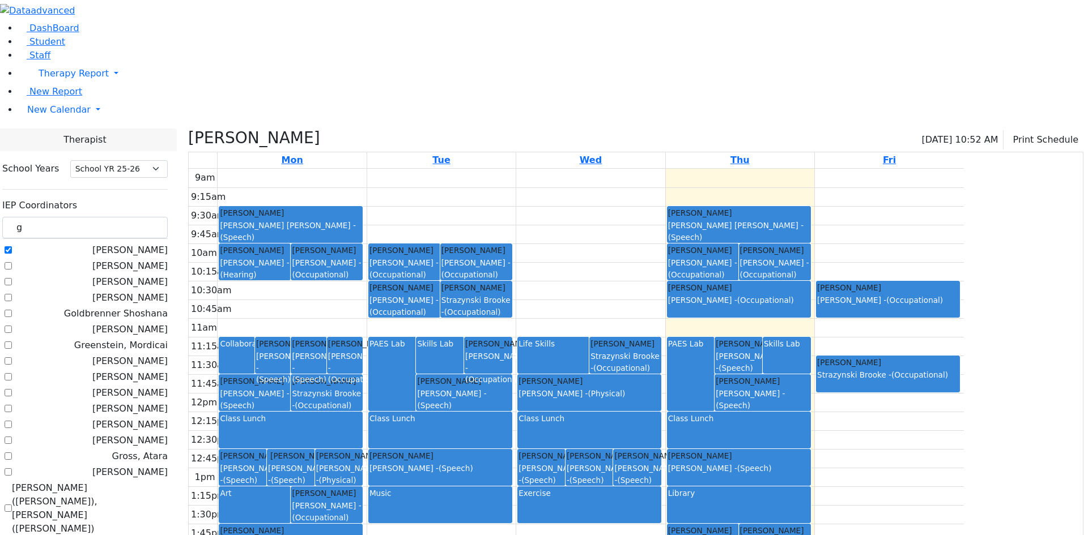
click at [168, 244] on label "[PERSON_NAME]" at bounding box center [129, 251] width 75 height 14
click at [12, 246] on input "[PERSON_NAME]" at bounding box center [8, 249] width 7 height 7
checkbox input "false"
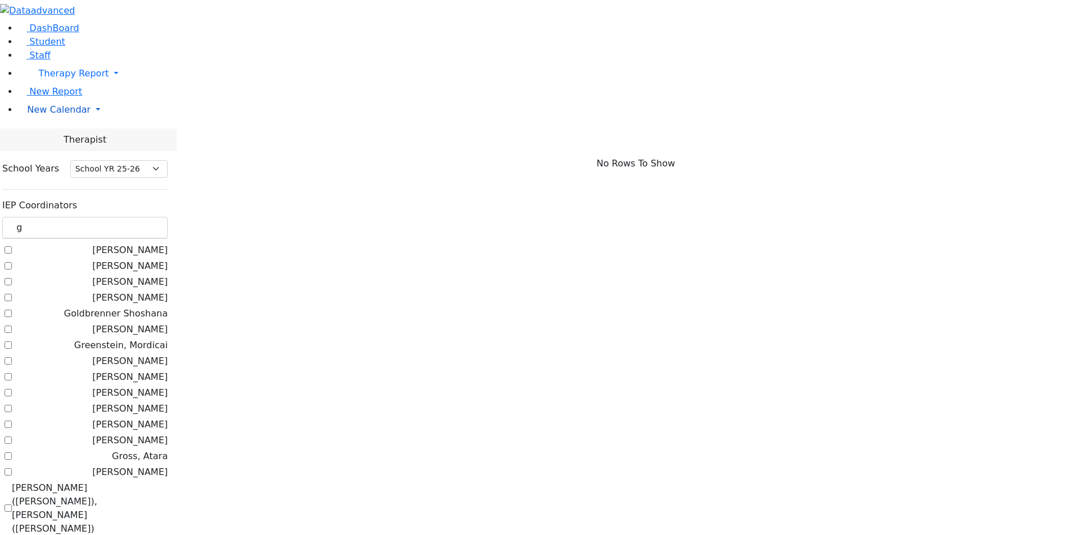
click at [66, 115] on span "New Calendar" at bounding box center [58, 109] width 63 height 11
click at [63, 138] on span "Calendar" at bounding box center [44, 132] width 41 height 11
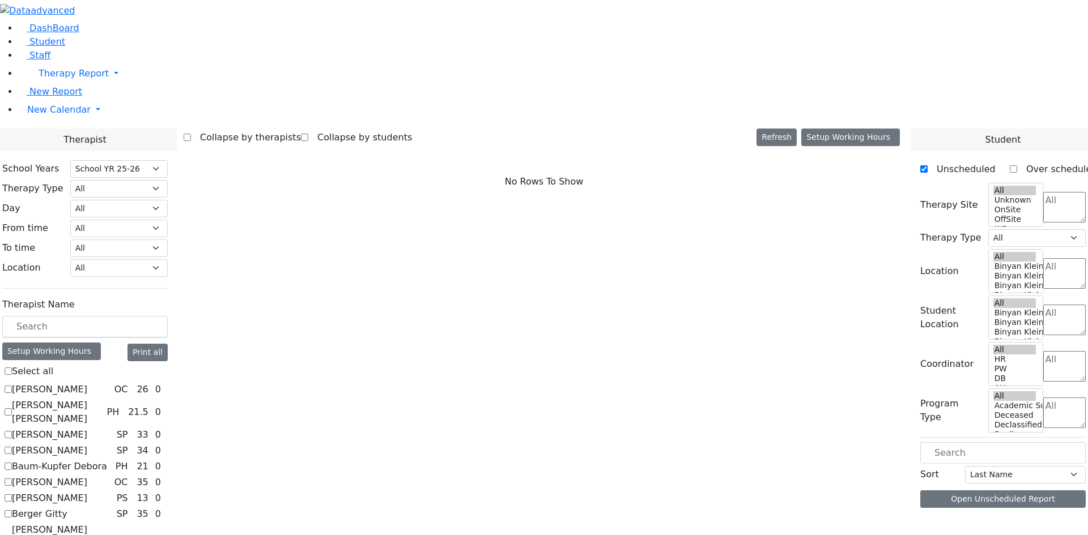
select select "212"
click at [168, 180] on select "All Psych Hearing Vision Speech Physical Occupational" at bounding box center [118, 189] width 97 height 18
select select "1"
click at [168, 180] on select "All Psych Hearing Vision Speech Physical Occupational" at bounding box center [118, 189] width 97 height 18
select select "1"
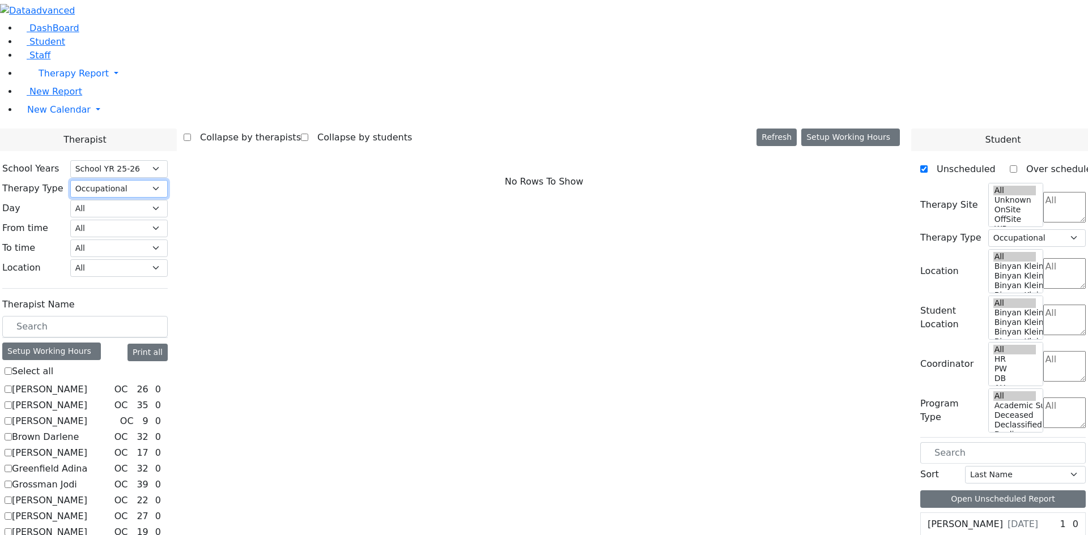
scroll to position [134, 0]
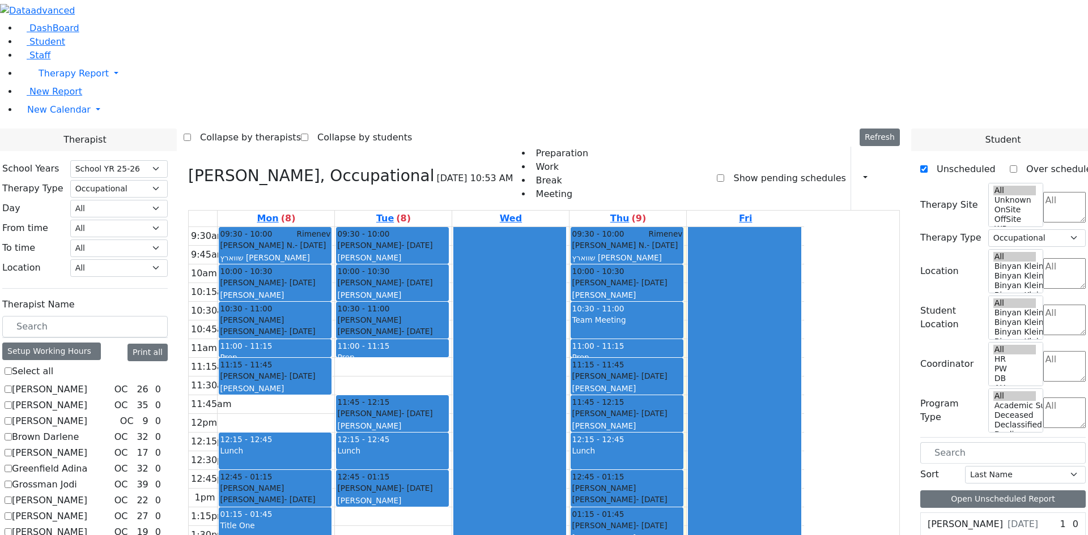
drag, startPoint x: 526, startPoint y: 216, endPoint x: 519, endPoint y: 327, distance: 111.3
click at [452, 327] on div "09:30 - 10:00 Bando Yehuda - 06/24/2007 Feigenbaum Avraham (Alan) Grade 10 10:0…" at bounding box center [393, 432] width 117 height 411
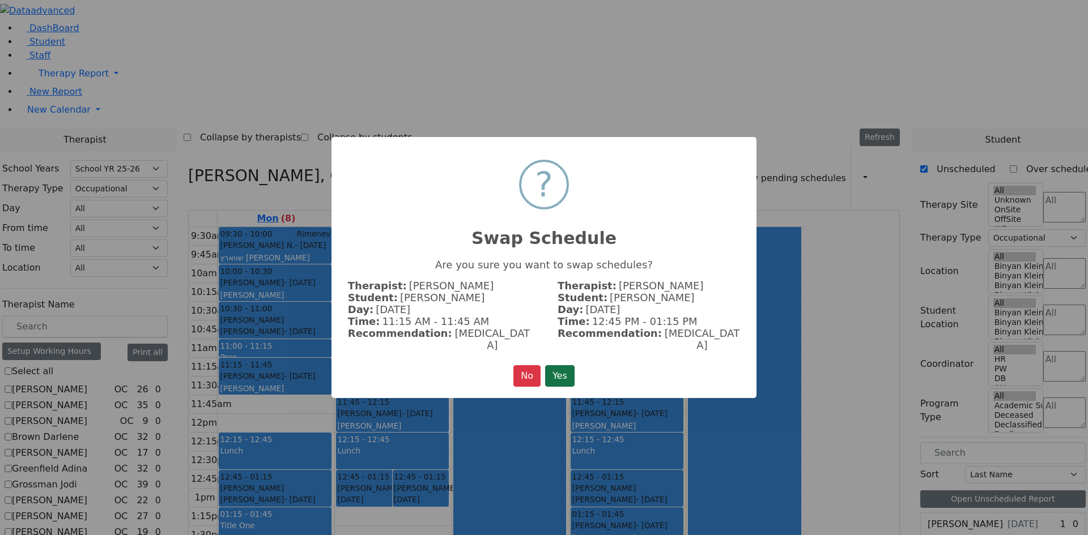
click at [573, 365] on button "Yes" at bounding box center [559, 376] width 29 height 22
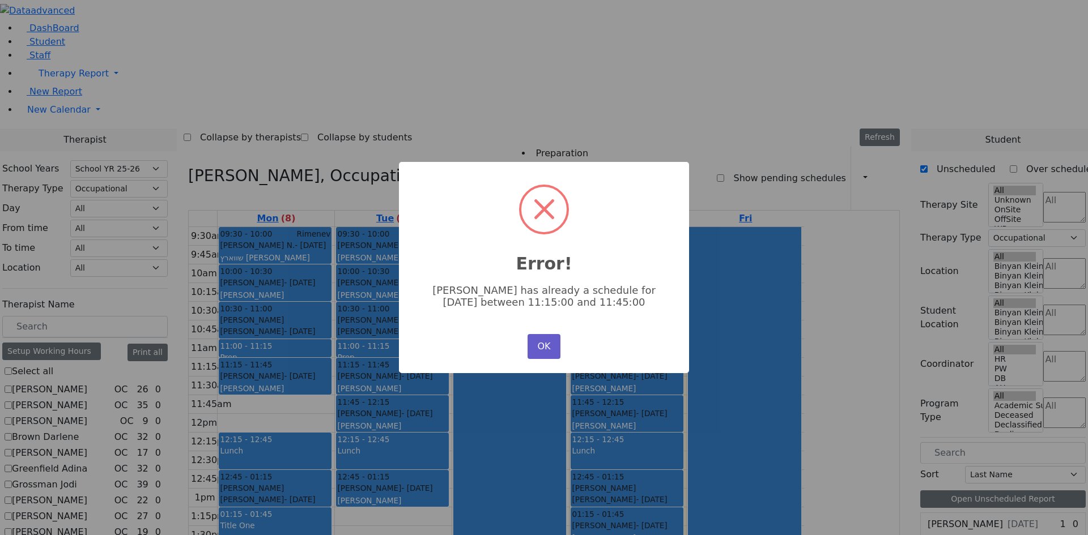
click at [552, 338] on button "OK" at bounding box center [543, 346] width 33 height 25
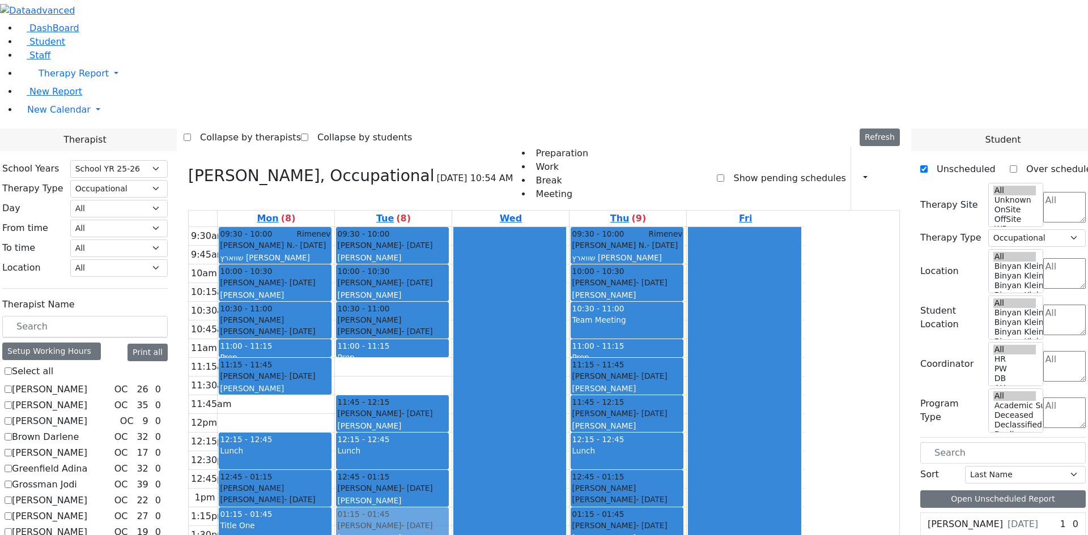
drag, startPoint x: 511, startPoint y: 214, endPoint x: 509, endPoint y: 368, distance: 154.1
click at [452, 368] on div "09:30 - 10:00 Bando Yehuda - 06/24/2007 Feigenbaum Avraham (Alan) Grade 10 10:0…" at bounding box center [393, 432] width 117 height 411
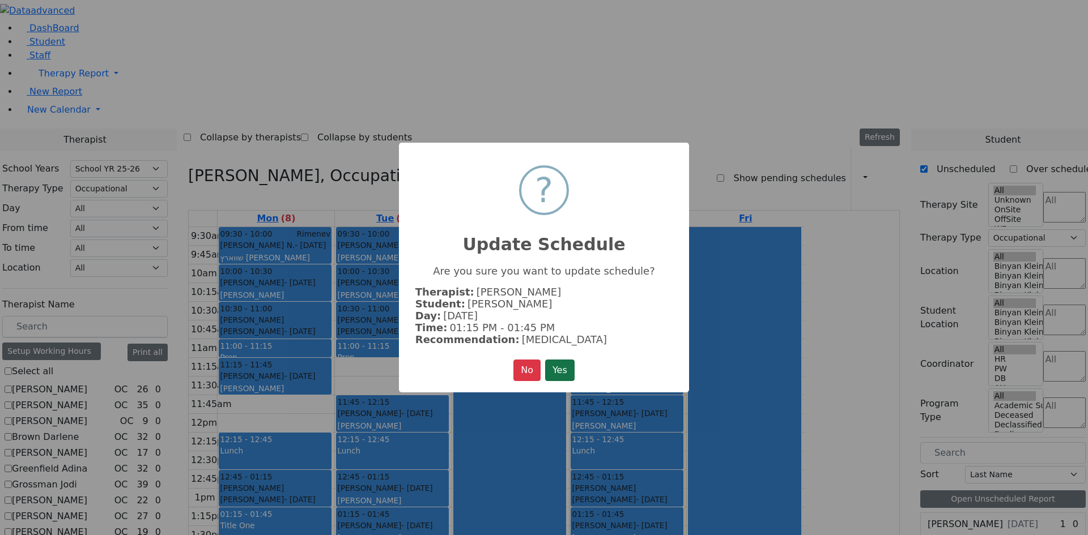
click at [548, 369] on button "Yes" at bounding box center [559, 371] width 29 height 22
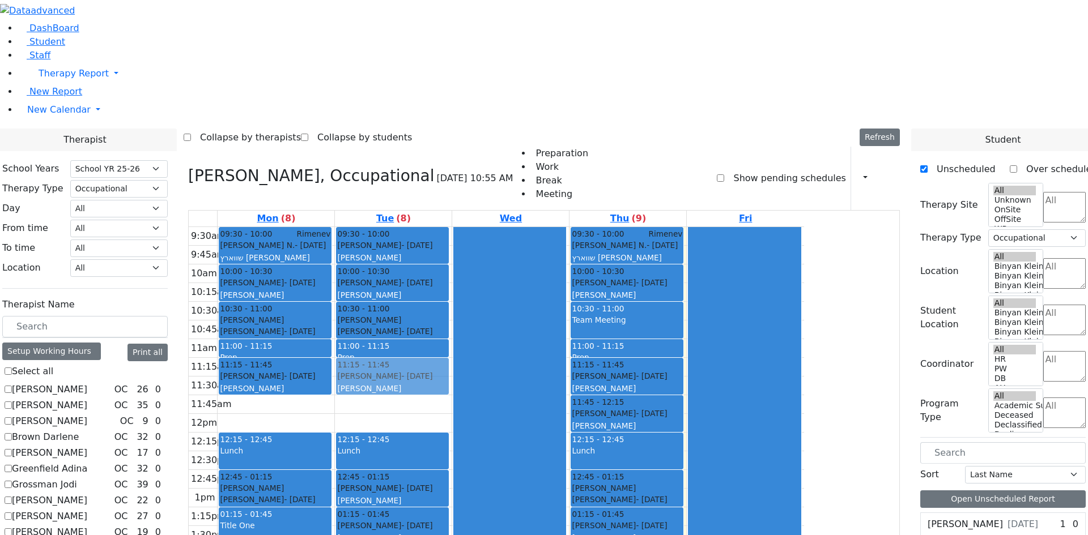
drag, startPoint x: 485, startPoint y: 254, endPoint x: 490, endPoint y: 220, distance: 34.9
click at [452, 227] on div "09:30 - 10:00 Bando Yehuda - 06/24/2007 Feigenbaum Avraham (Alan) Grade 10 10:0…" at bounding box center [393, 432] width 117 height 411
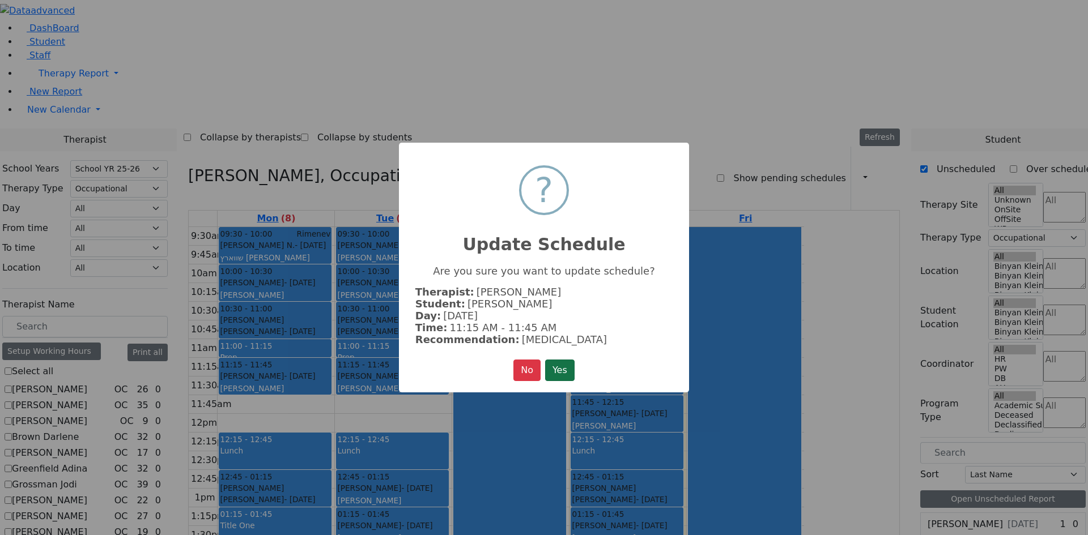
click at [557, 367] on button "Yes" at bounding box center [559, 371] width 29 height 22
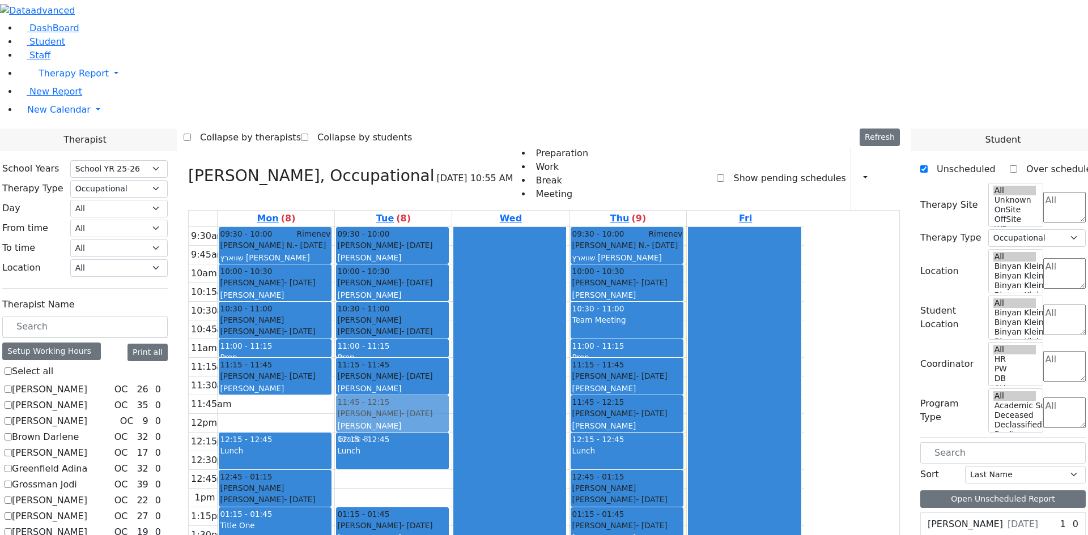
drag, startPoint x: 505, startPoint y: 330, endPoint x: 525, endPoint y: 253, distance: 78.9
click at [452, 253] on div "09:30 - 10:00 Bando Yehuda - 06/24/2007 Feigenbaum Avraham (Alan) Grade 10 10:0…" at bounding box center [393, 432] width 117 height 411
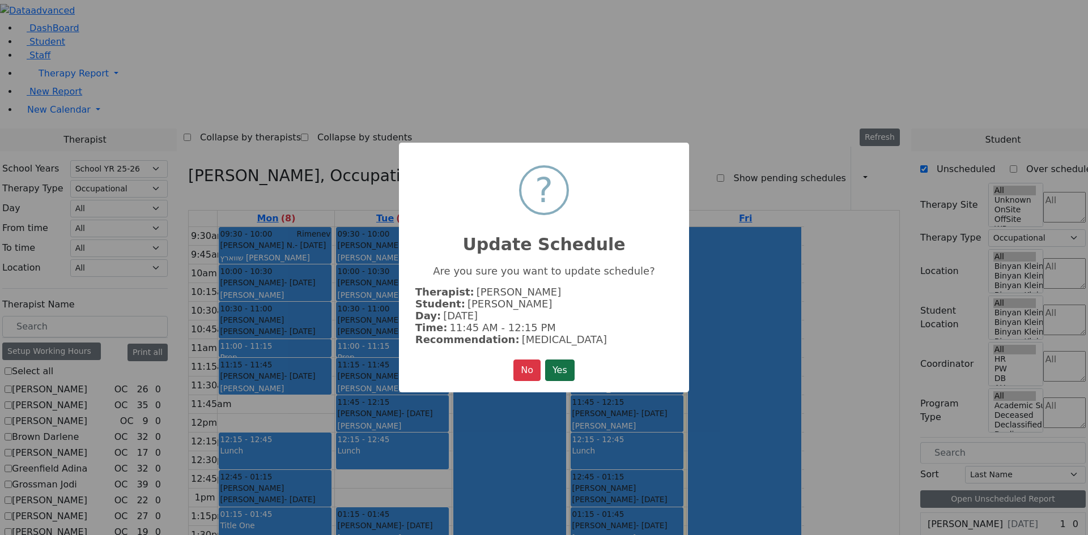
click at [561, 376] on button "Yes" at bounding box center [559, 371] width 29 height 22
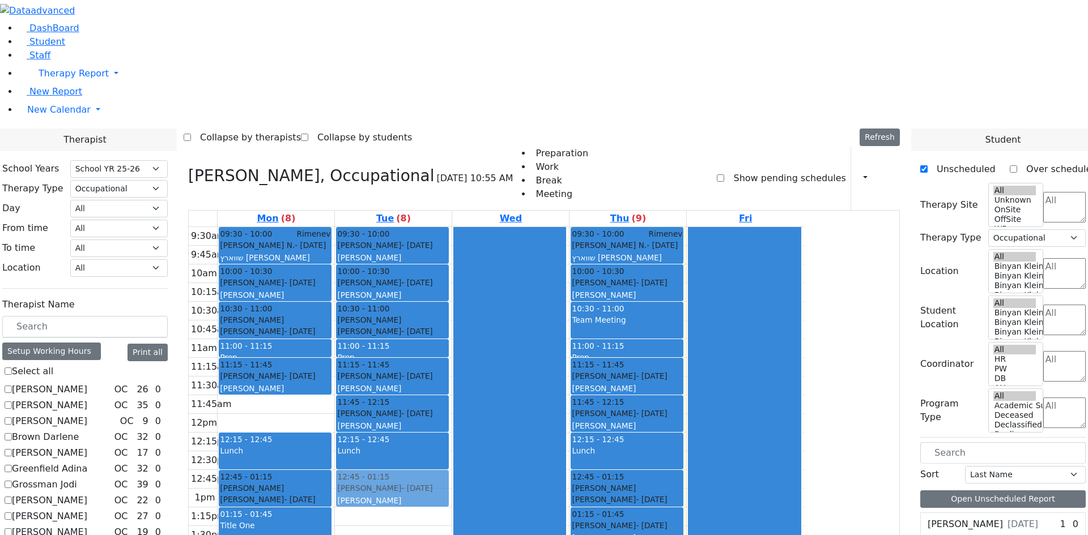
drag, startPoint x: 538, startPoint y: 374, endPoint x: 541, endPoint y: 337, distance: 37.5
click at [452, 337] on div "09:30 - 10:00 Bando Yehuda - 06/24/2007 Feigenbaum Avraham (Alan) Grade 10 10:0…" at bounding box center [393, 432] width 117 height 411
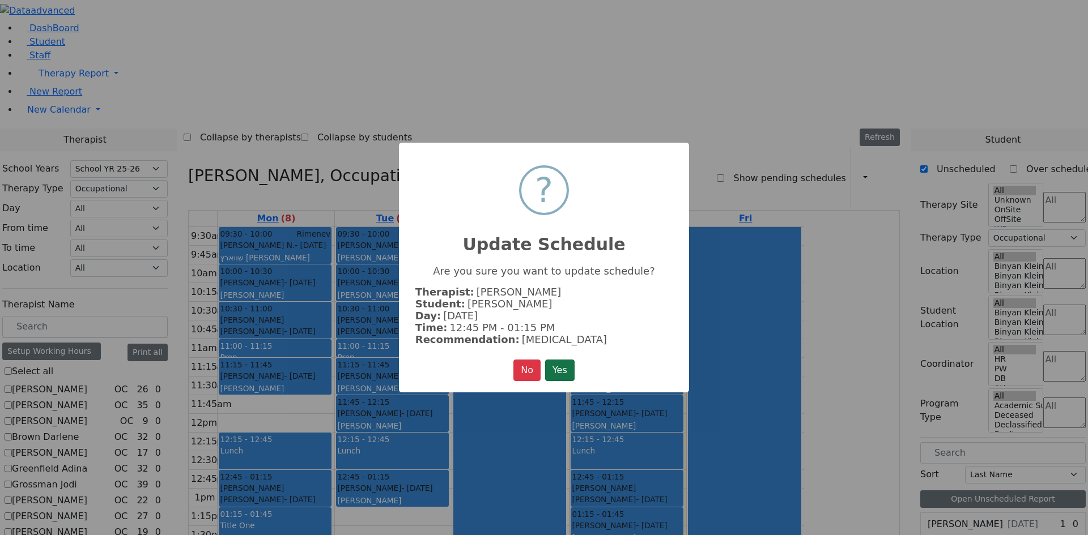
click at [559, 374] on button "Yes" at bounding box center [559, 371] width 29 height 22
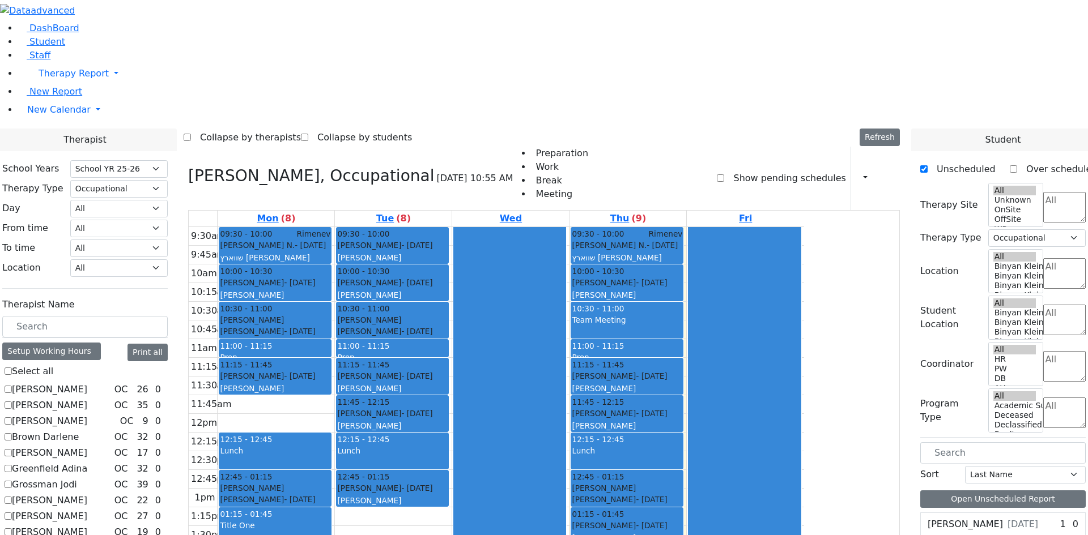
checkbox input "false"
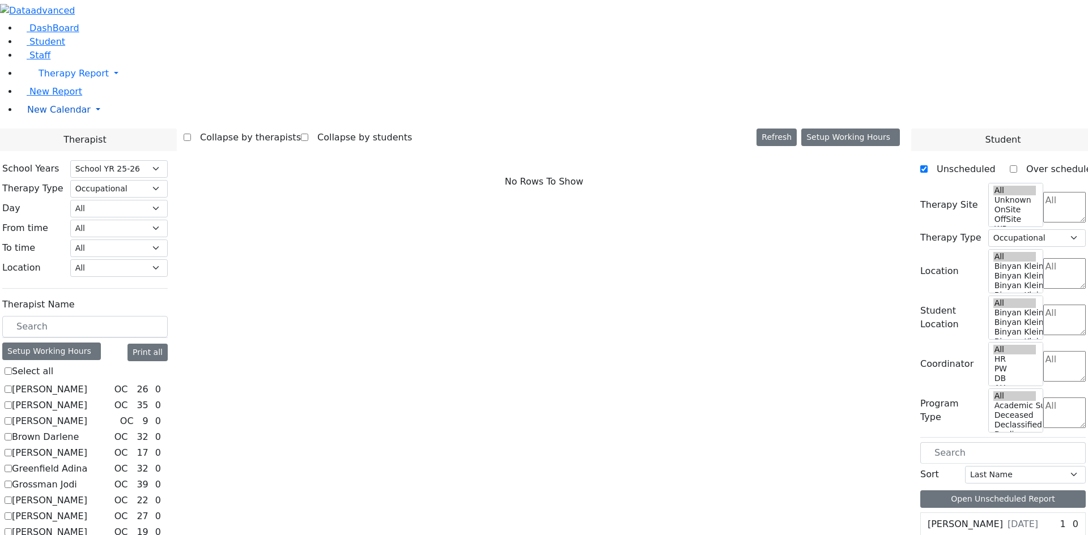
click at [48, 115] on span "New Calendar" at bounding box center [58, 109] width 63 height 11
click at [66, 151] on span "Teacher Report" at bounding box center [61, 146] width 68 height 11
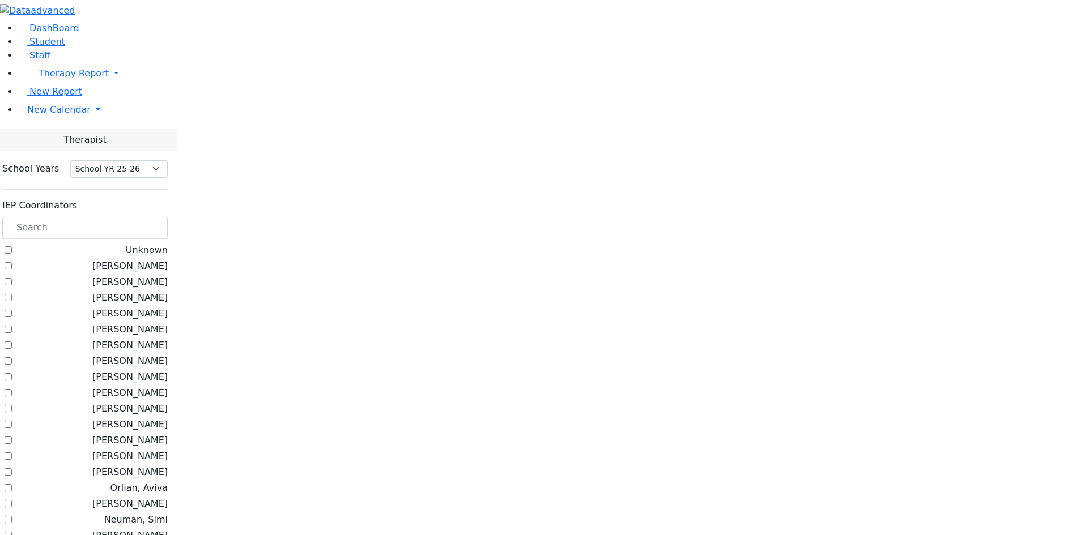
select select "212"
click at [168, 386] on label "[PERSON_NAME]" at bounding box center [129, 393] width 75 height 14
click at [12, 389] on input "[PERSON_NAME]" at bounding box center [8, 392] width 7 height 7
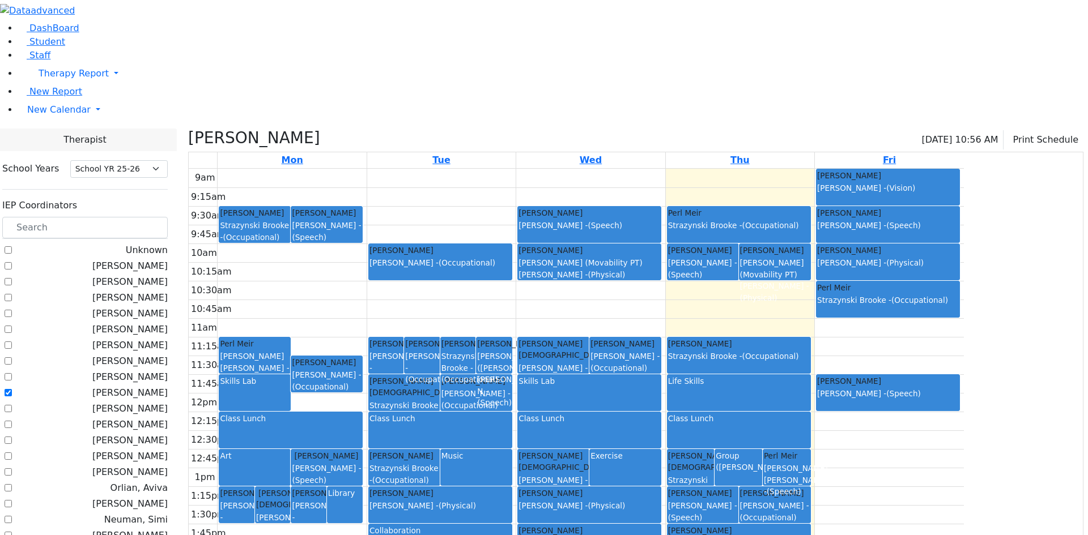
click at [168, 386] on label "[PERSON_NAME]" at bounding box center [129, 393] width 75 height 14
click at [12, 389] on input "[PERSON_NAME]" at bounding box center [8, 392] width 7 height 7
checkbox input "false"
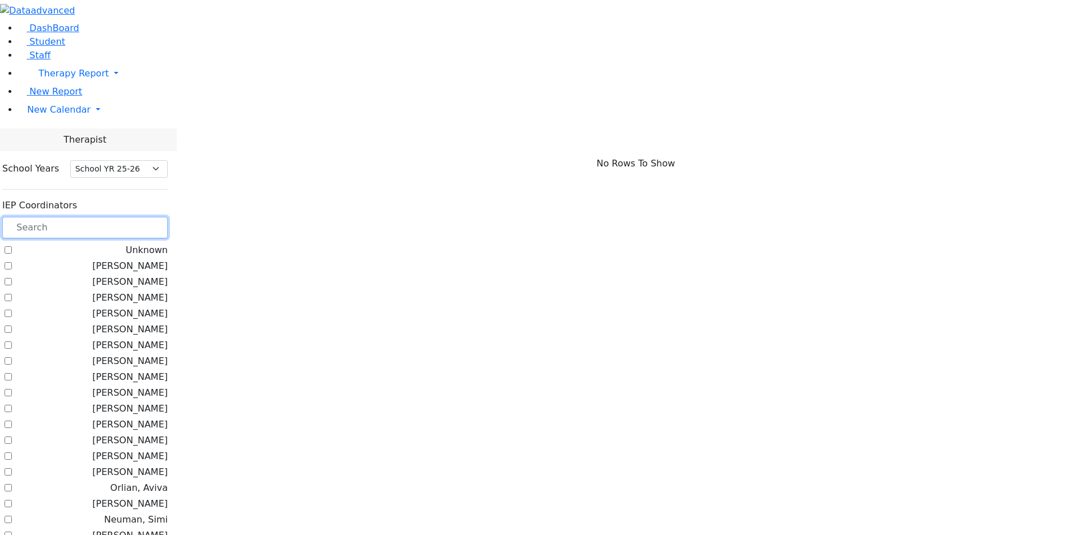
click at [168, 217] on input "text" at bounding box center [84, 228] width 165 height 22
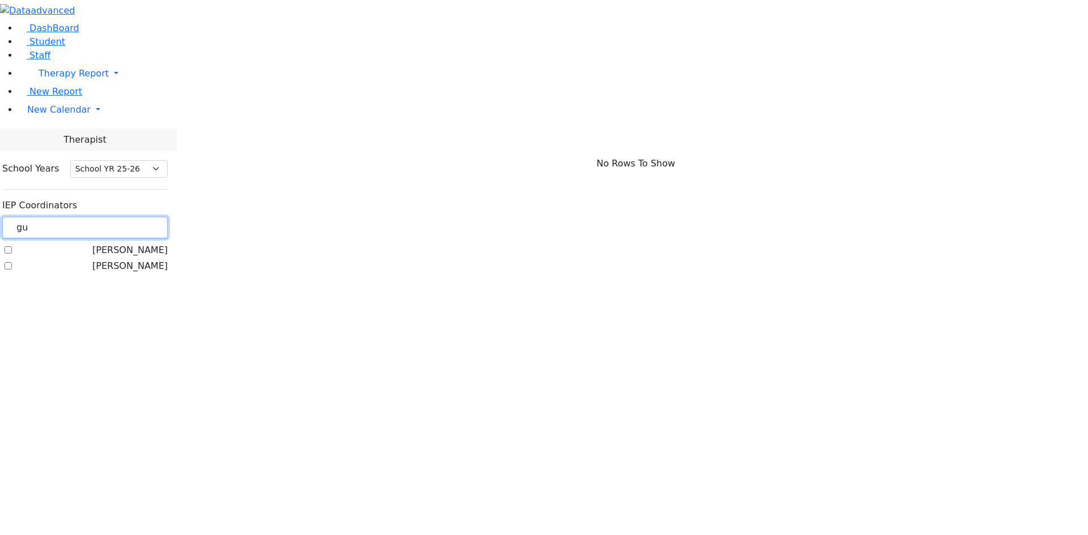
type input "gu"
click at [168, 244] on label "[PERSON_NAME]" at bounding box center [129, 251] width 75 height 14
click at [12, 246] on input "[PERSON_NAME]" at bounding box center [8, 249] width 7 height 7
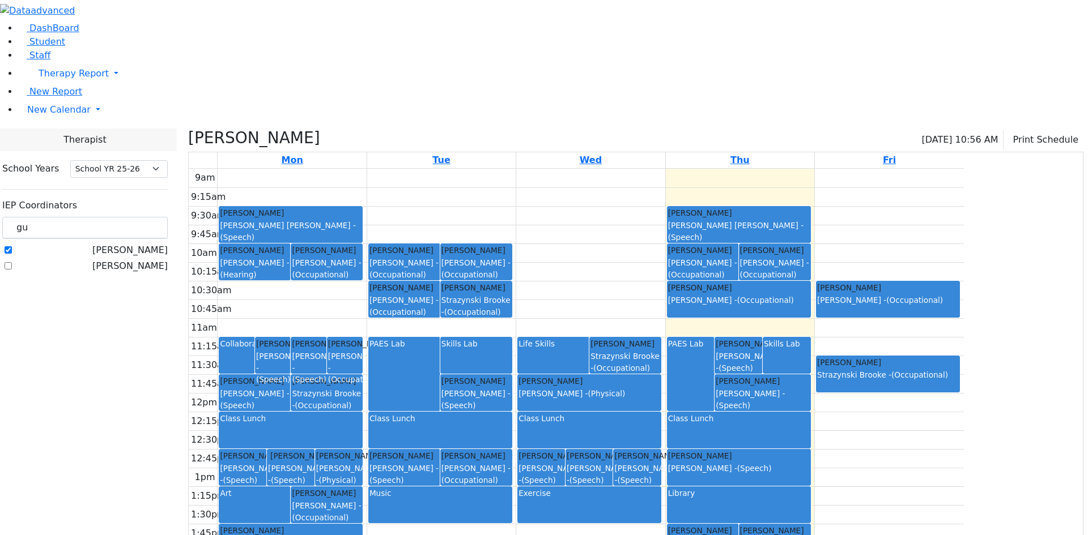
click at [168, 244] on label "[PERSON_NAME]" at bounding box center [129, 251] width 75 height 14
click at [12, 246] on input "[PERSON_NAME]" at bounding box center [8, 249] width 7 height 7
checkbox input "false"
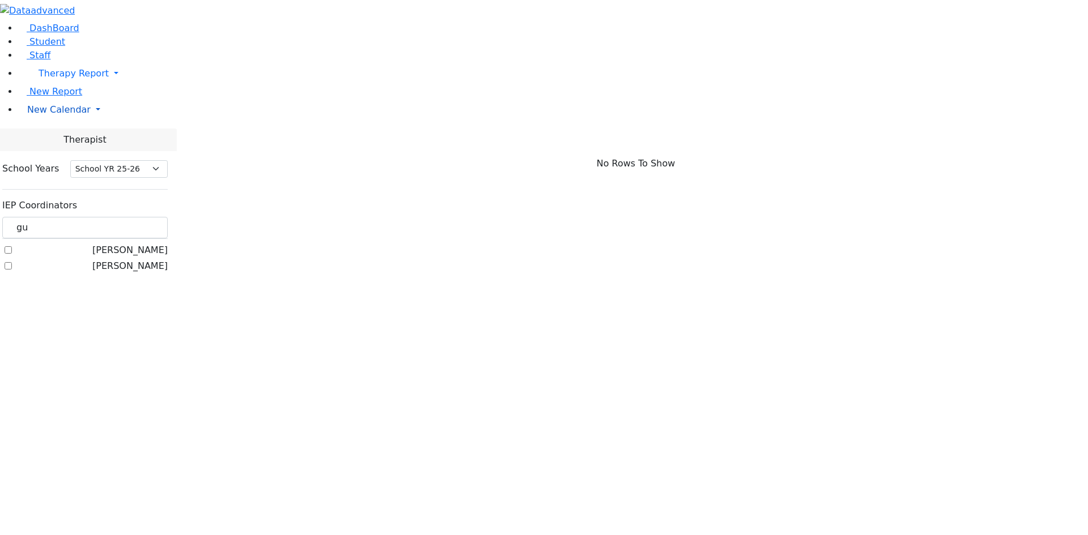
click at [49, 115] on span "New Calendar" at bounding box center [58, 109] width 63 height 11
click at [54, 138] on span "Calendar" at bounding box center [44, 132] width 41 height 11
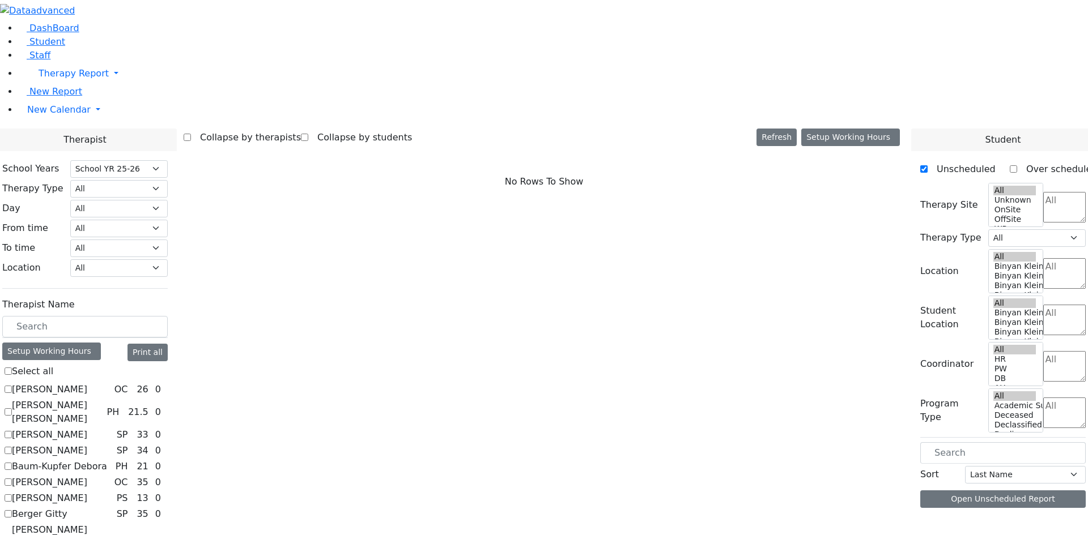
select select "212"
click at [168, 180] on select "All Psych Hearing Vision Speech Physical Occupational" at bounding box center [118, 189] width 97 height 18
select select "3"
click at [168, 180] on select "All Psych Hearing Vision Speech Physical Occupational" at bounding box center [118, 189] width 97 height 18
select select "3"
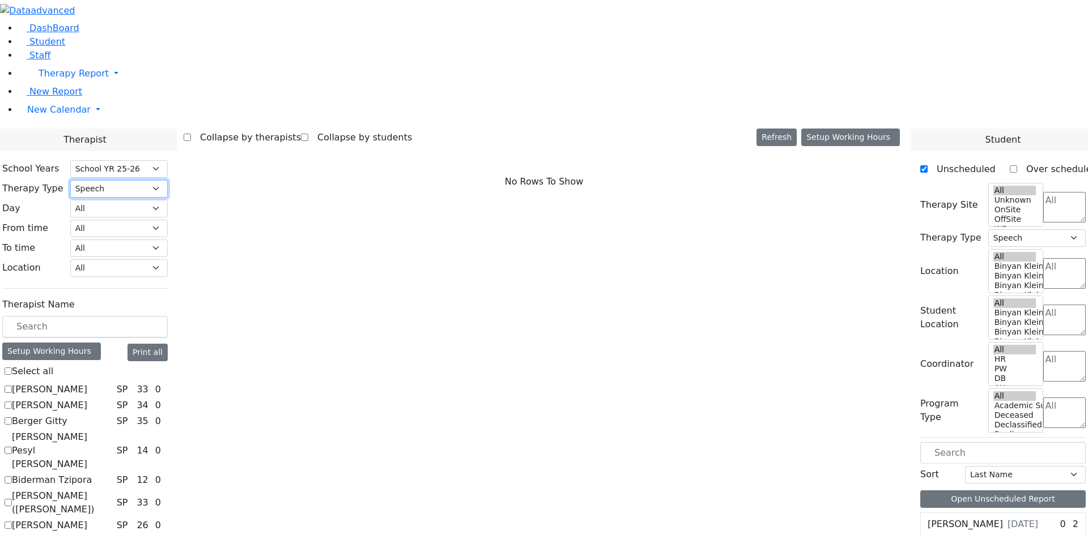
scroll to position [279, 0]
checkbox input "true"
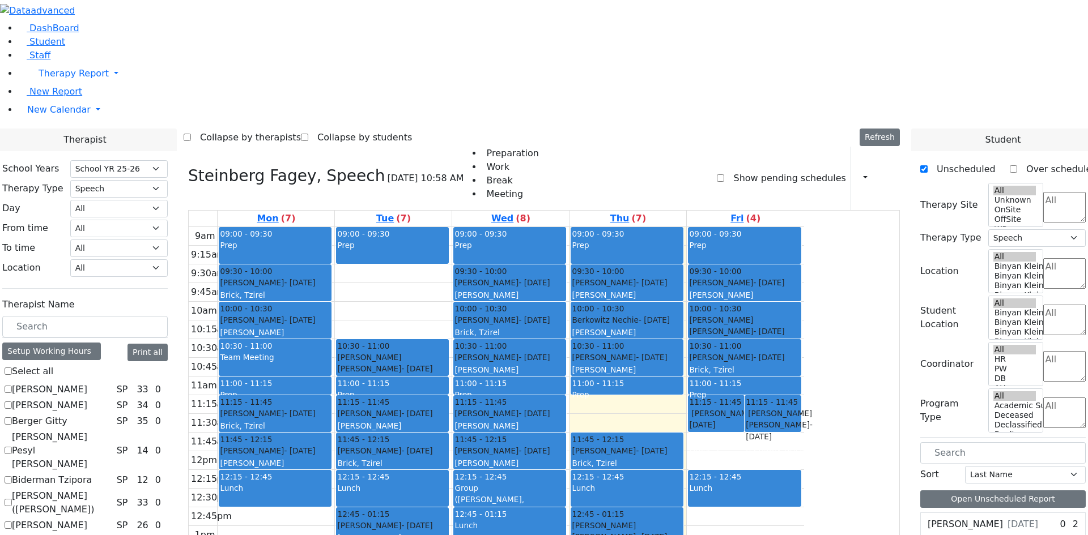
drag, startPoint x: 735, startPoint y: 248, endPoint x: 746, endPoint y: 435, distance: 187.3
click at [686, 435] on div "09:00 - 09:30 Prep 09:30 - 10:00 Lebowitz Fraidy - 10/16/2008 Weber, Leah 10:00…" at bounding box center [627, 451] width 117 height 449
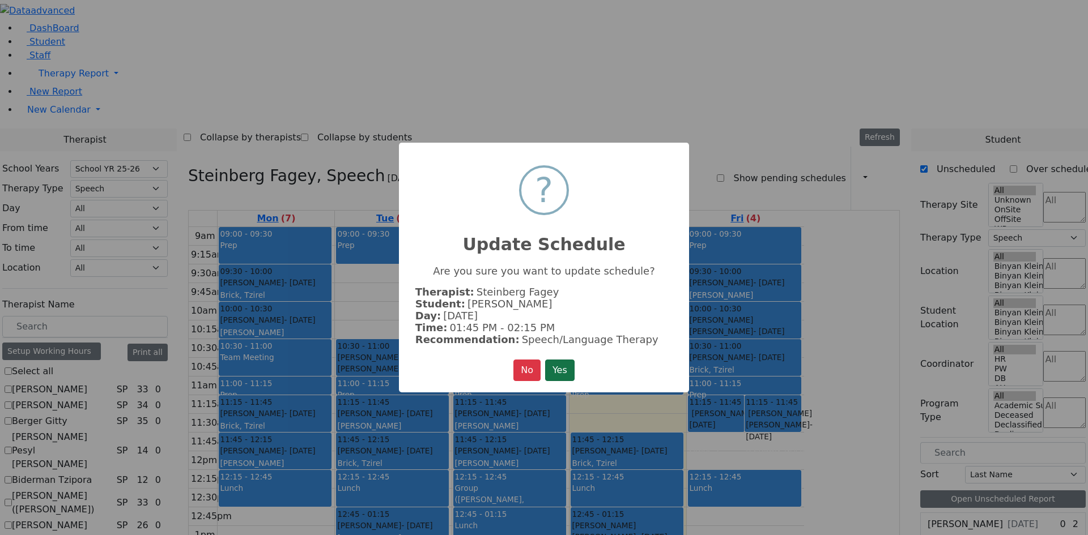
click at [558, 360] on button "Yes" at bounding box center [559, 371] width 29 height 22
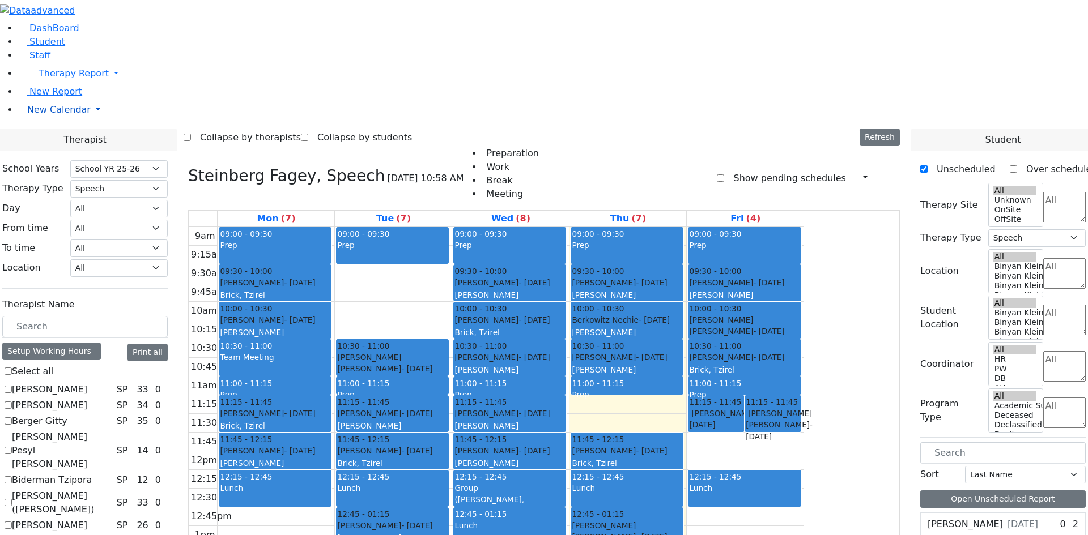
click at [47, 115] on span "New Calendar" at bounding box center [58, 109] width 63 height 11
click at [59, 138] on span "Calendar" at bounding box center [44, 132] width 41 height 11
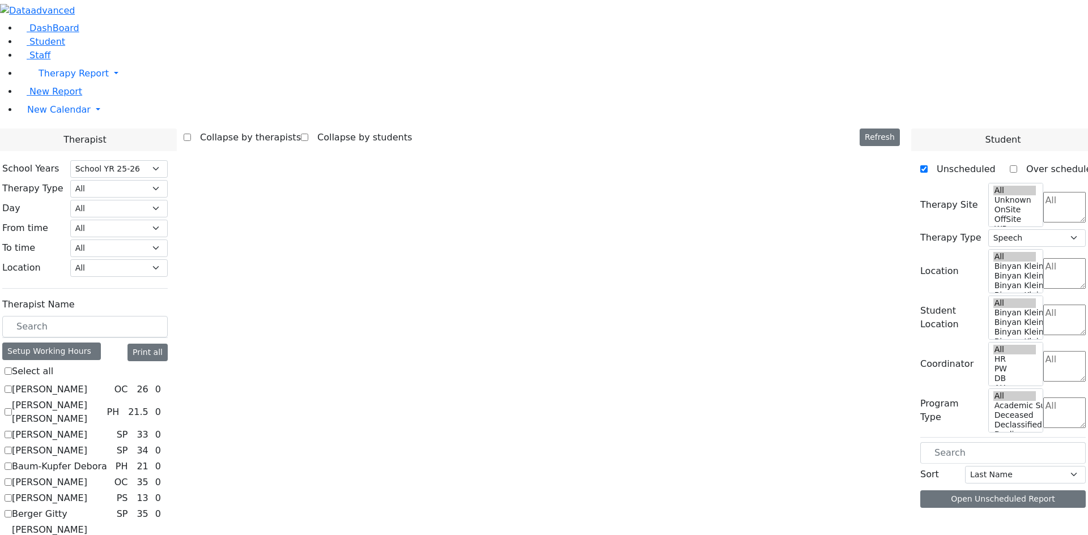
select select "212"
select select "3"
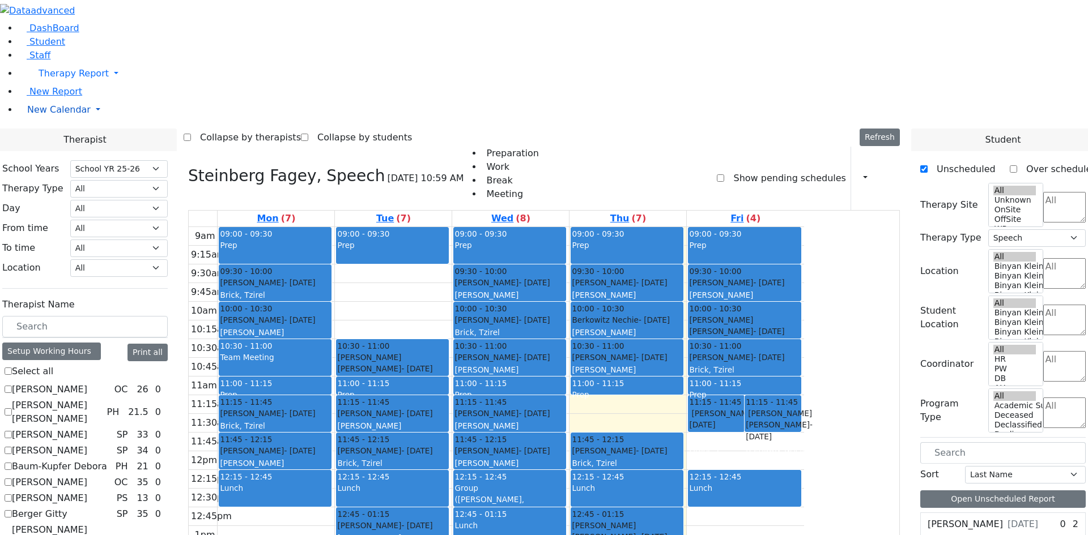
click at [59, 115] on span "New Calendar" at bounding box center [58, 109] width 63 height 11
click at [65, 151] on span "Teacher Report" at bounding box center [61, 146] width 68 height 11
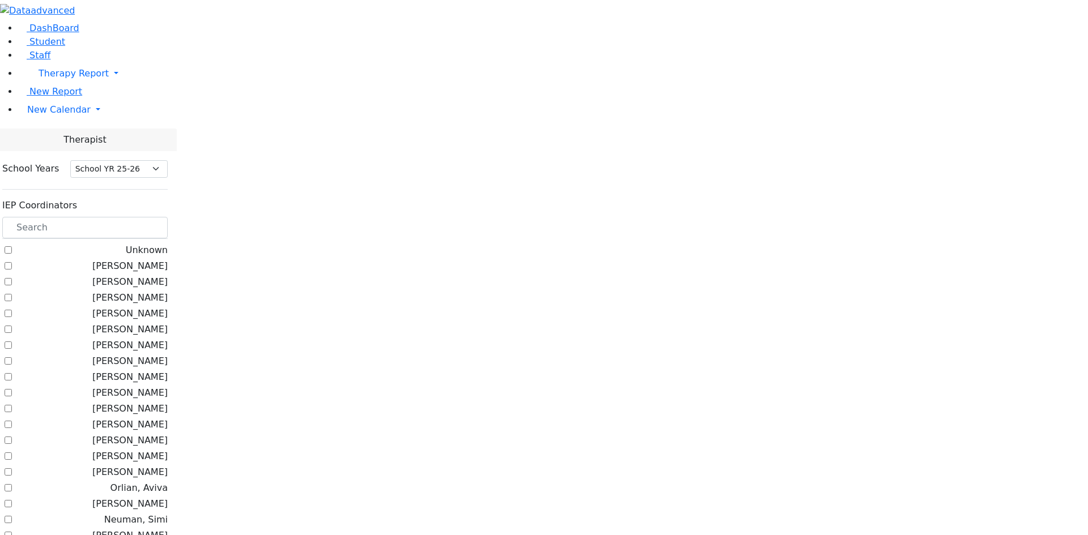
select select "212"
click at [168, 217] on input "text" at bounding box center [84, 228] width 165 height 22
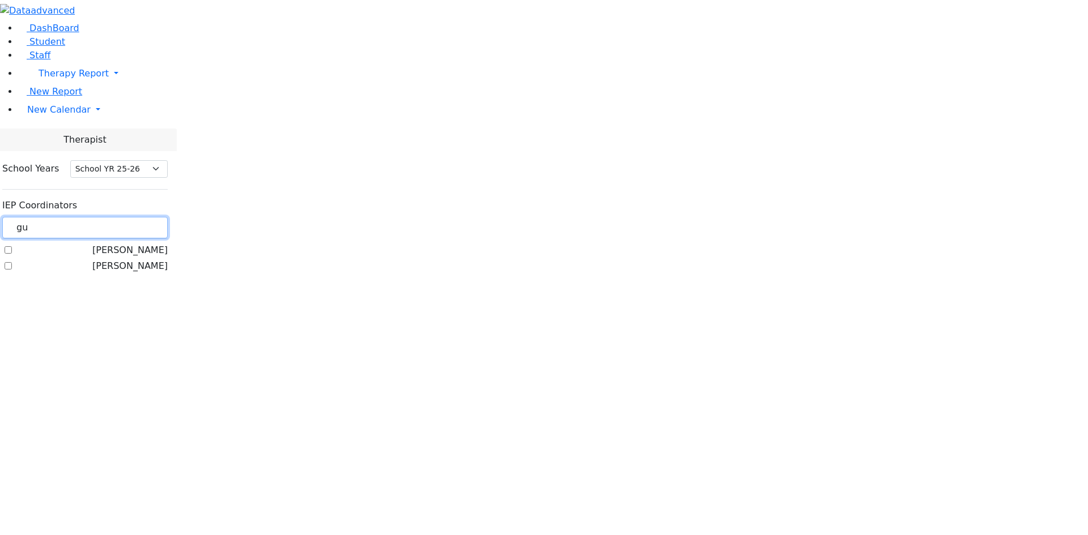
type input "gu"
click at [168, 244] on label "[PERSON_NAME]" at bounding box center [129, 251] width 75 height 14
click at [12, 246] on input "[PERSON_NAME]" at bounding box center [8, 249] width 7 height 7
checkbox input "true"
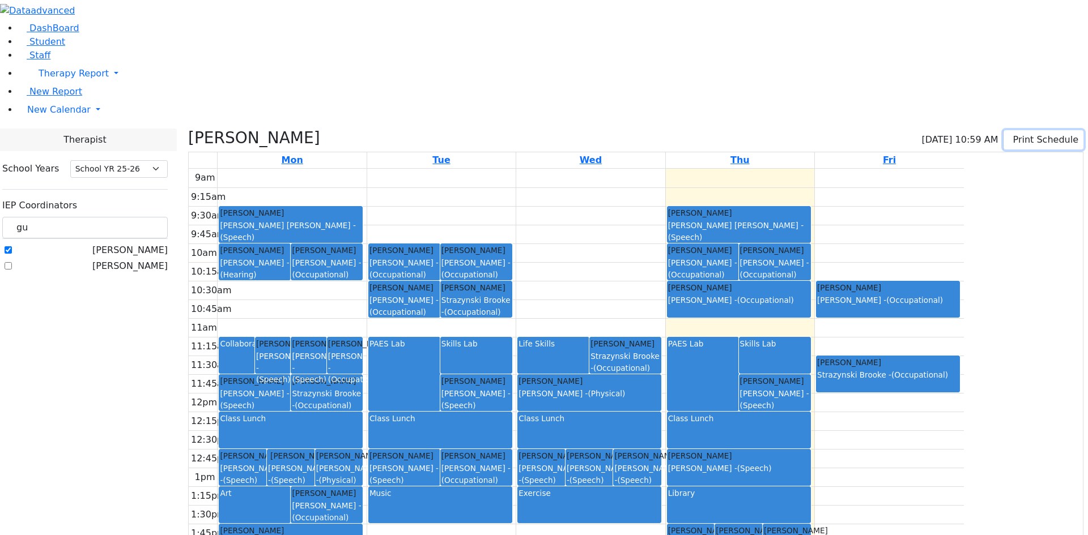
click at [1012, 130] on button "Print Schedule" at bounding box center [1043, 139] width 80 height 19
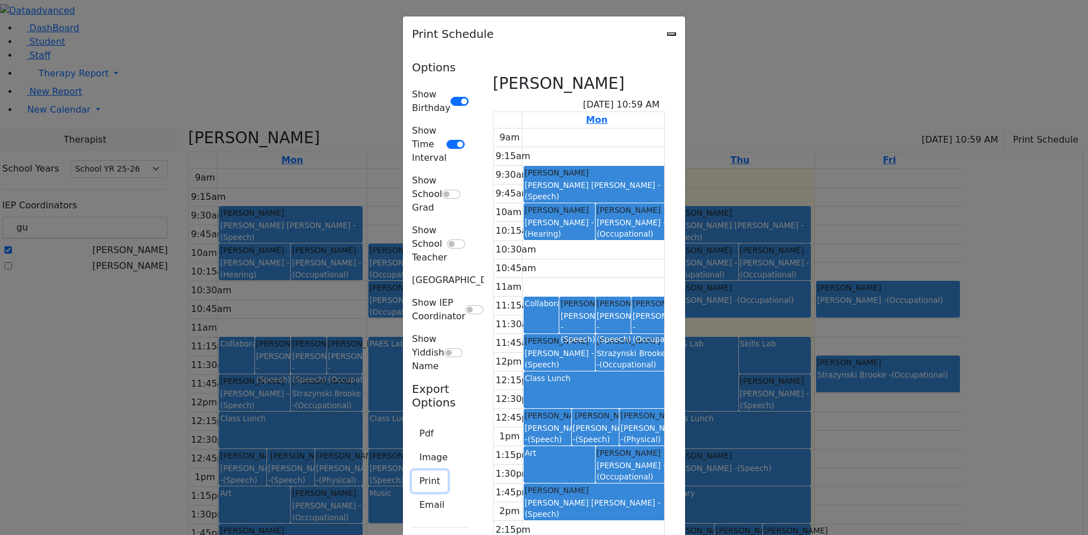
click at [412, 471] on button "Print" at bounding box center [430, 482] width 36 height 22
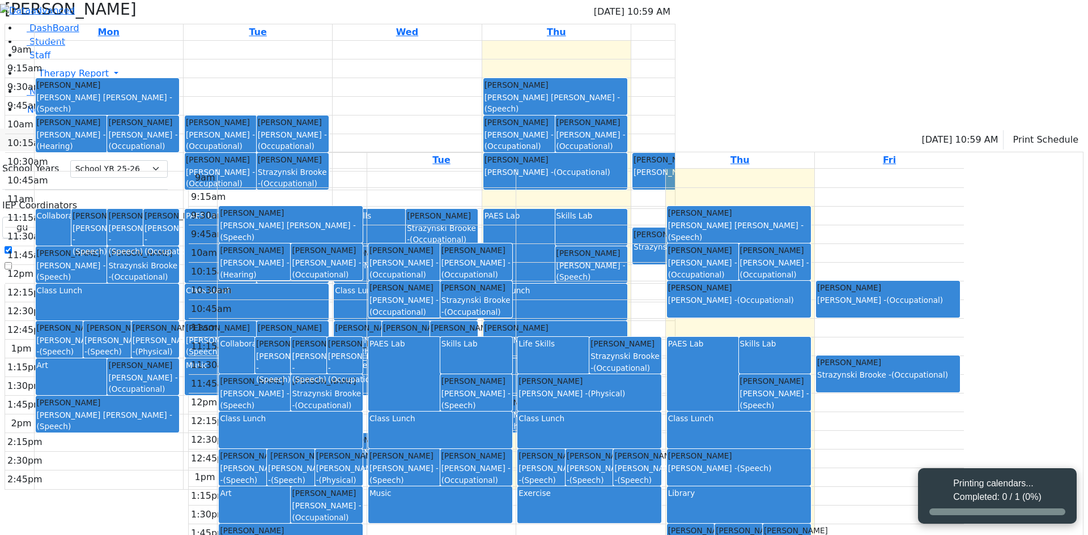
select select "212"
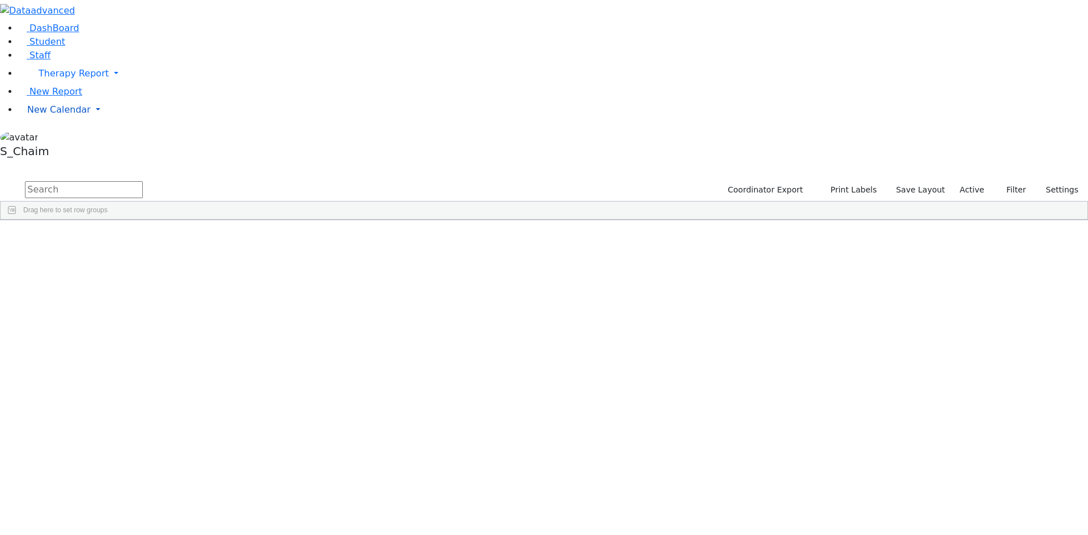
click at [72, 115] on span "New Calendar" at bounding box center [58, 109] width 63 height 11
click at [74, 151] on span "Teacher Report" at bounding box center [61, 146] width 68 height 11
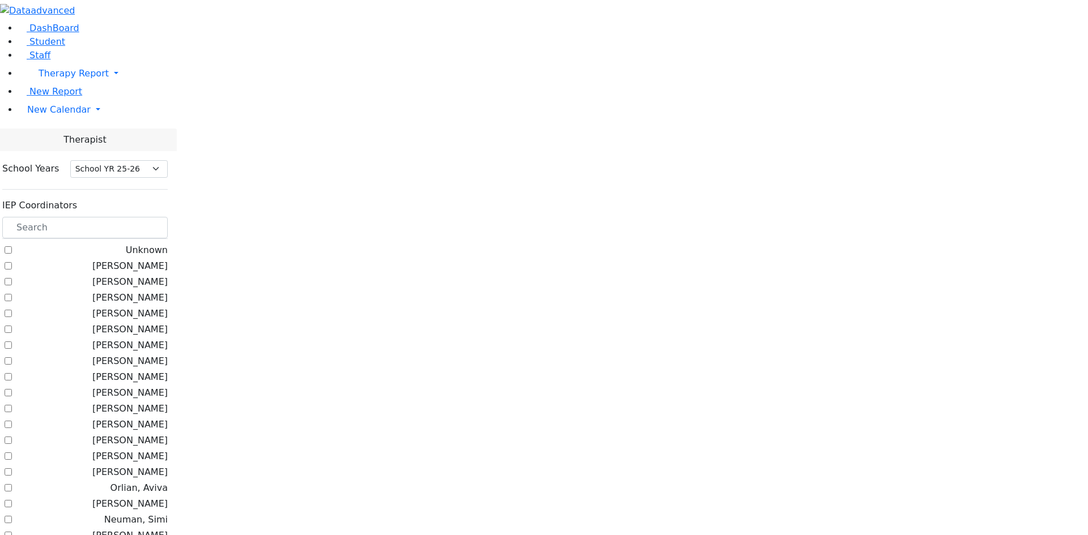
select select "212"
click at [168, 217] on input "text" at bounding box center [84, 228] width 165 height 22
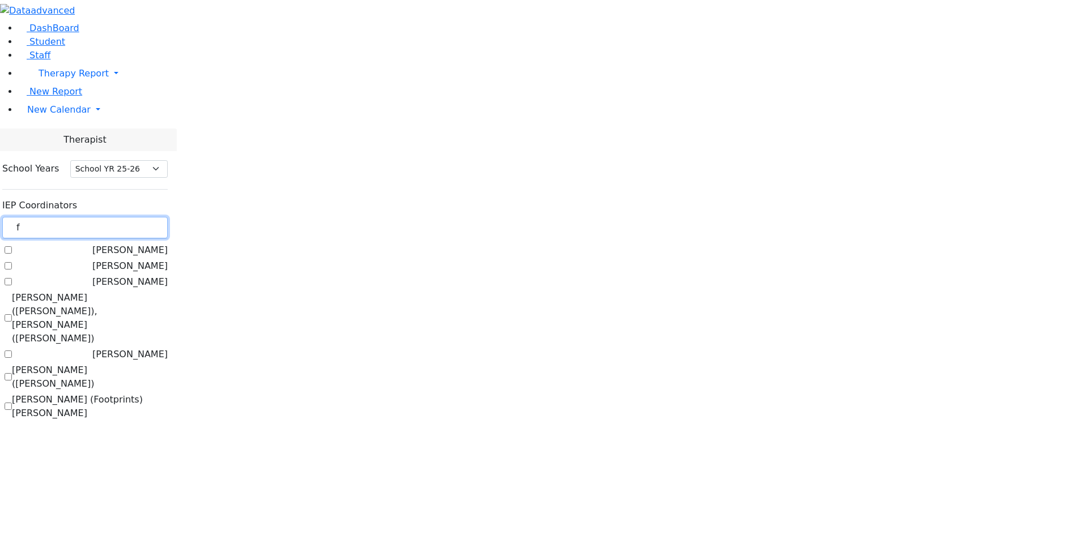
type input "f"
click at [168, 364] on label "[PERSON_NAME] ([PERSON_NAME])" at bounding box center [90, 377] width 156 height 27
click at [12, 373] on input "[PERSON_NAME] ([PERSON_NAME])" at bounding box center [8, 376] width 7 height 7
checkbox input "true"
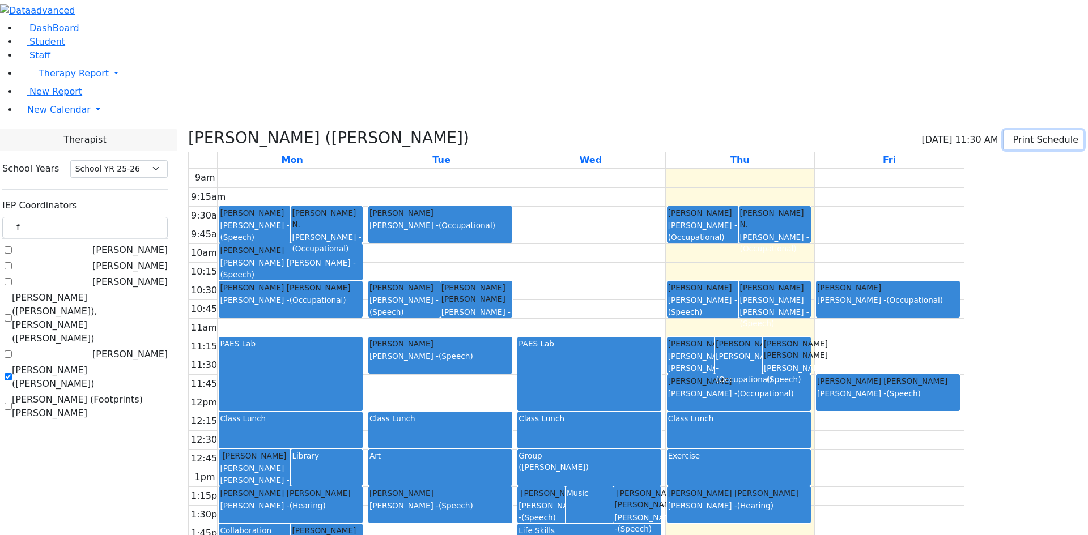
click at [1021, 130] on button "Print Schedule" at bounding box center [1043, 139] width 80 height 19
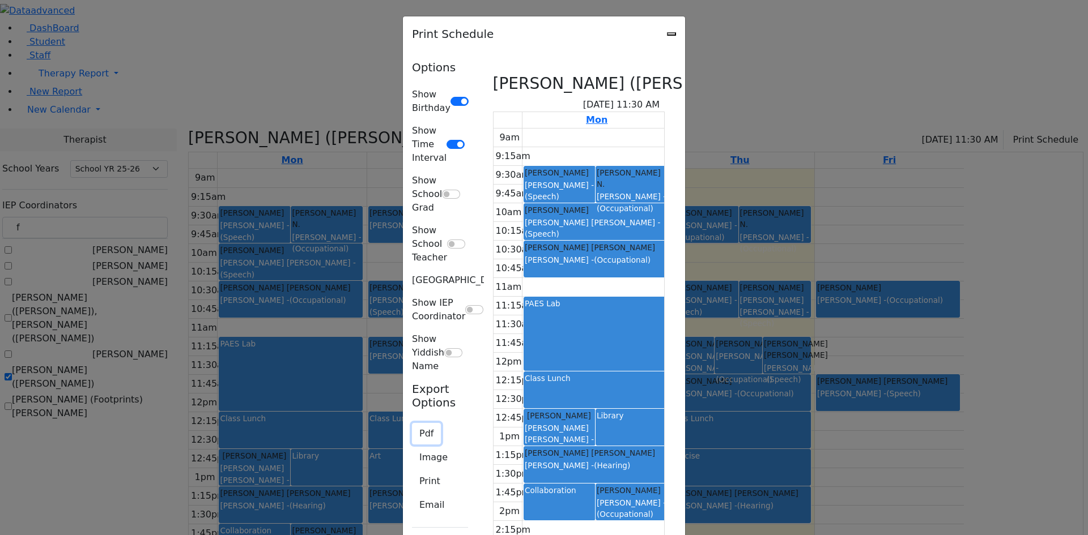
click at [412, 423] on button "Pdf" at bounding box center [426, 434] width 29 height 22
click at [412, 471] on button "Print" at bounding box center [430, 482] width 36 height 22
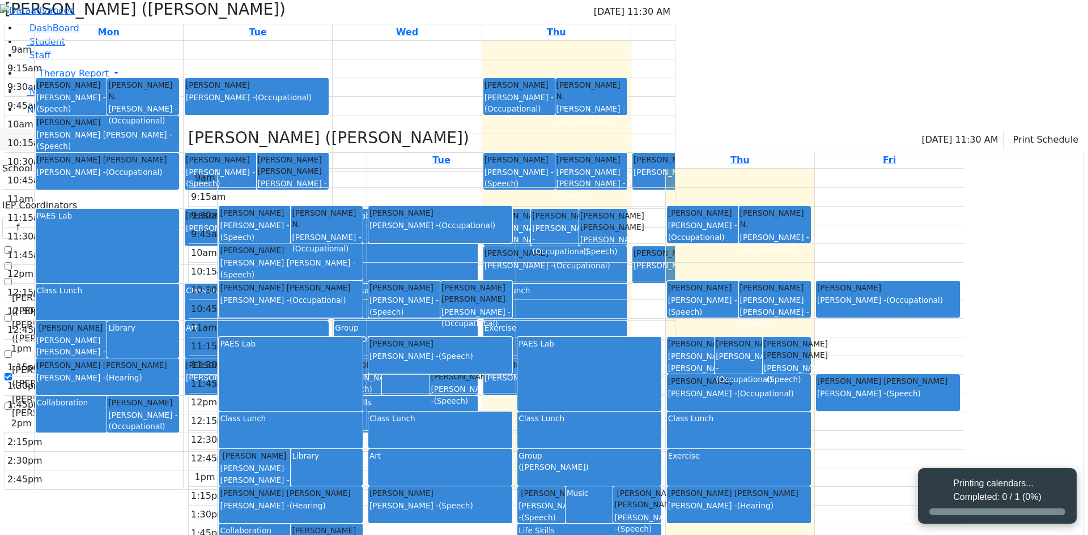
select select "212"
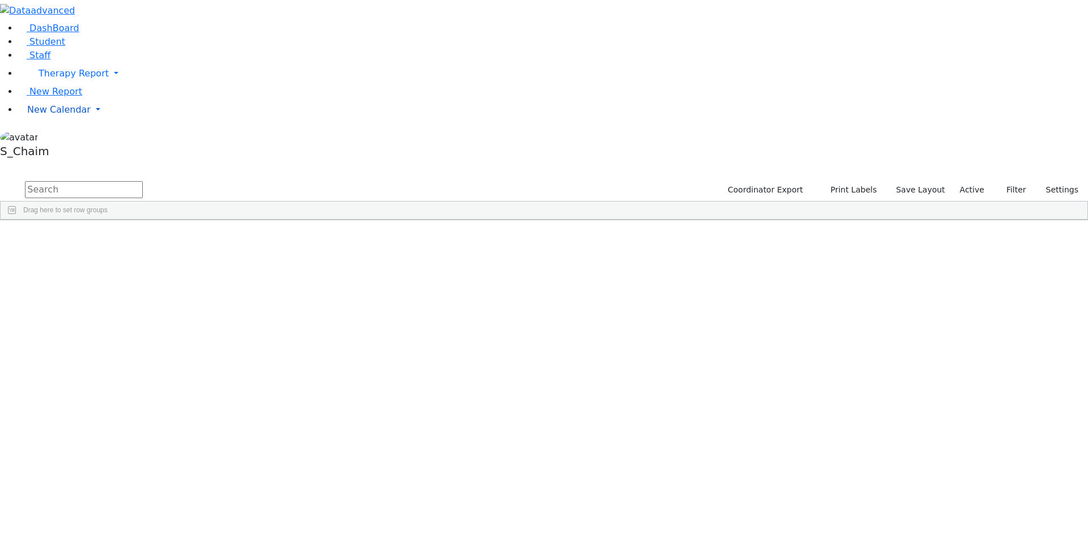
click at [38, 115] on span "New Calendar" at bounding box center [58, 109] width 63 height 11
click at [58, 138] on span "Calendar" at bounding box center [44, 132] width 41 height 11
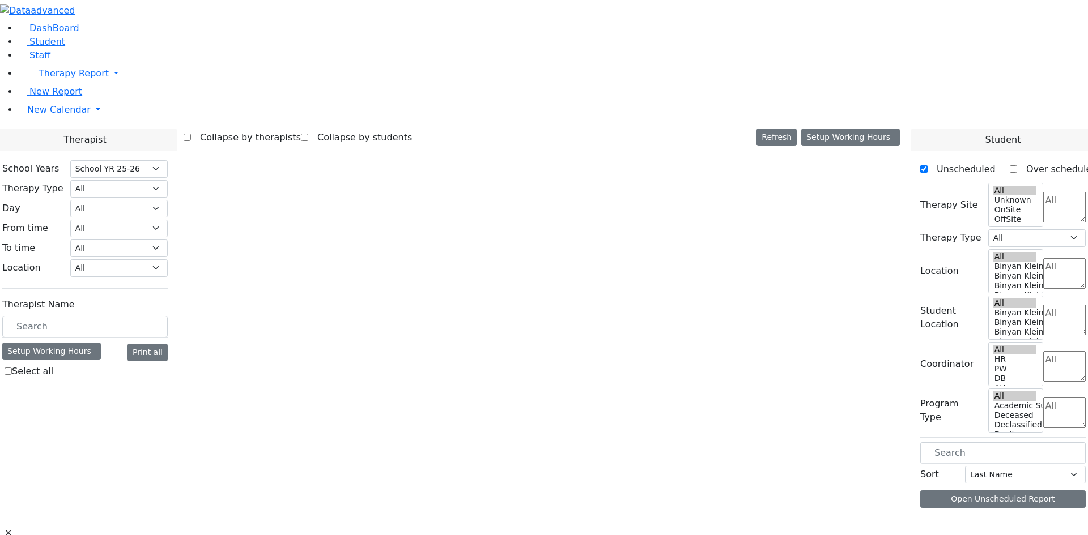
select select "212"
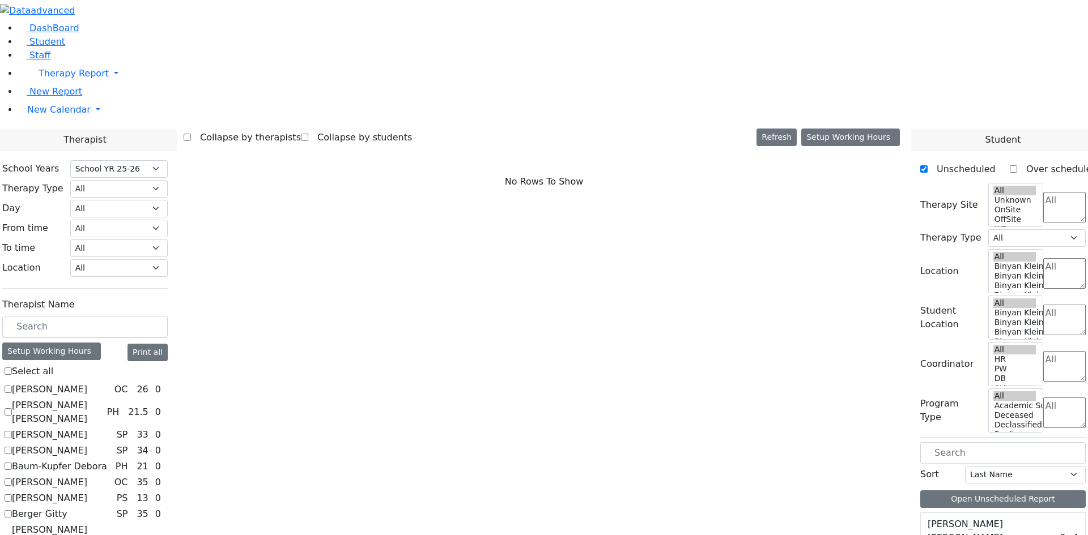
click at [112, 523] on label "[PERSON_NAME] Pesyl [PERSON_NAME]" at bounding box center [62, 543] width 100 height 41
click at [12, 535] on input "[PERSON_NAME] Pesyl [PERSON_NAME]" at bounding box center [8, 543] width 7 height 7
checkbox input "true"
select select "3"
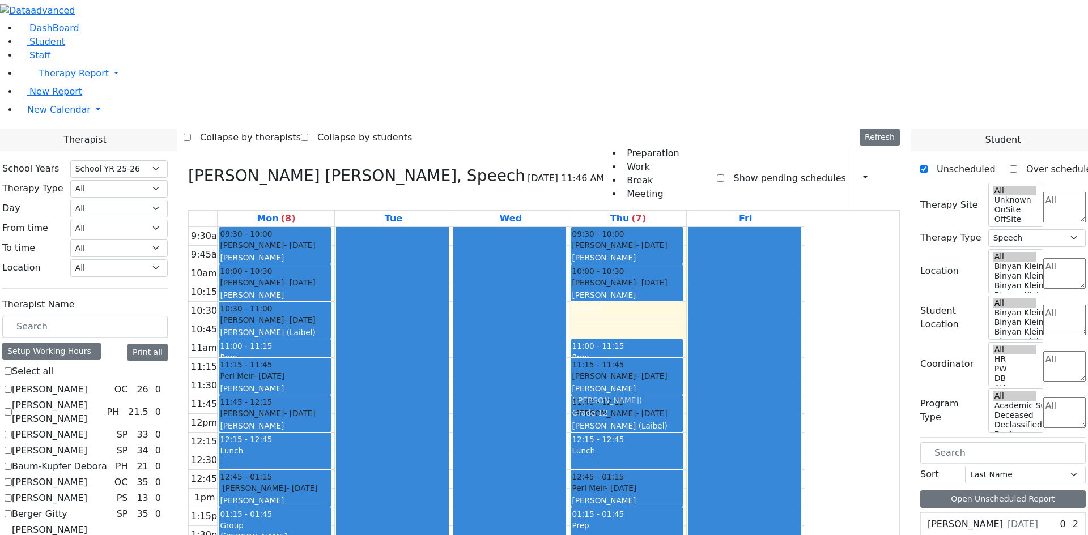
drag, startPoint x: 739, startPoint y: 158, endPoint x: 735, endPoint y: 218, distance: 60.2
click at [686, 227] on div "09:30 - 10:00 [PERSON_NAME] - [DATE] [PERSON_NAME] Grade 11 10:00 - 10:30 [PERS…" at bounding box center [627, 432] width 117 height 411
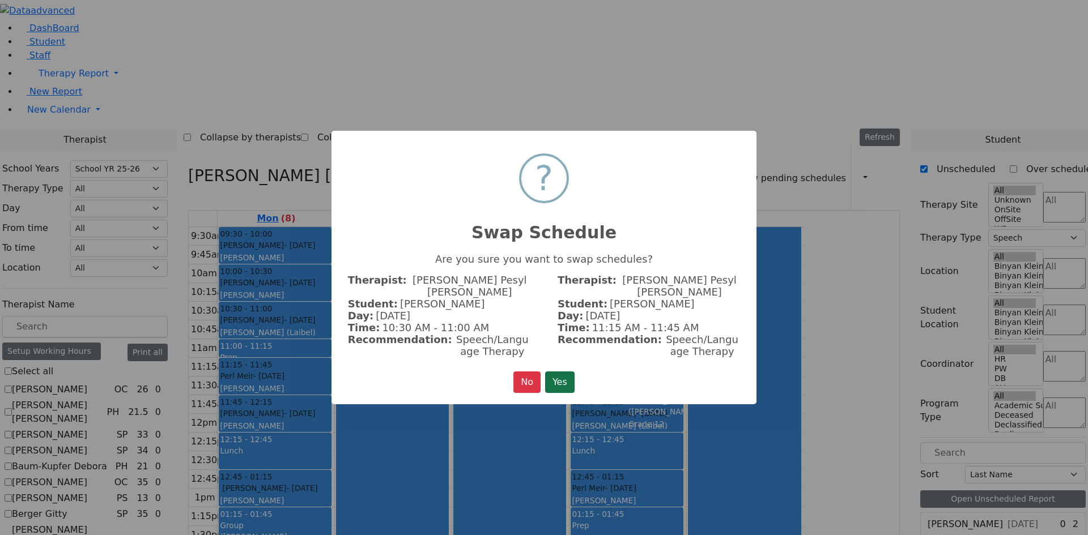
click at [556, 378] on button "Yes" at bounding box center [559, 383] width 29 height 22
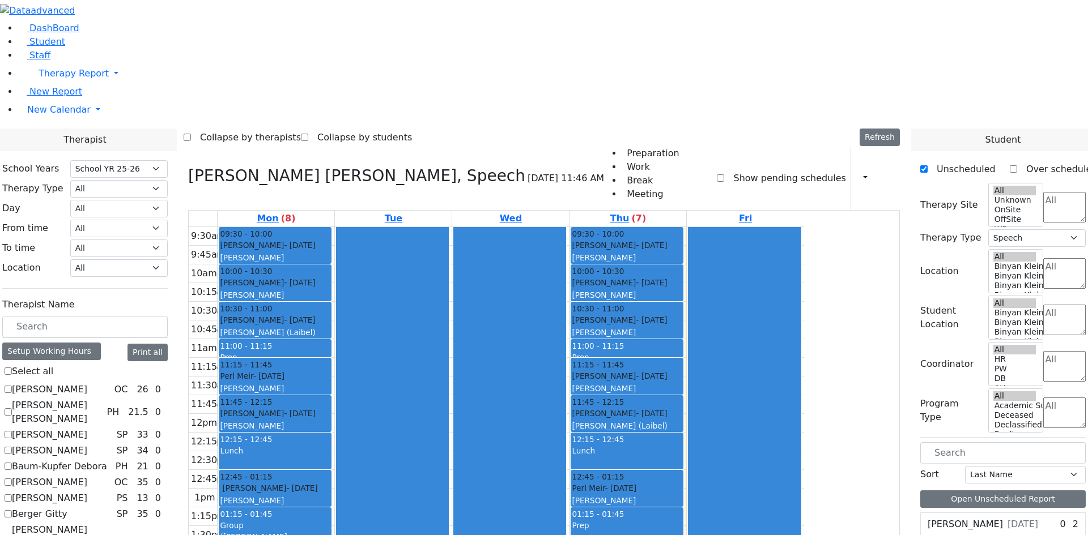
click at [112, 523] on label "Berman Pesyl Miriam" at bounding box center [62, 543] width 100 height 41
click at [12, 535] on input "Berman Pesyl Miriam" at bounding box center [8, 543] width 7 height 7
checkbox input "false"
select select
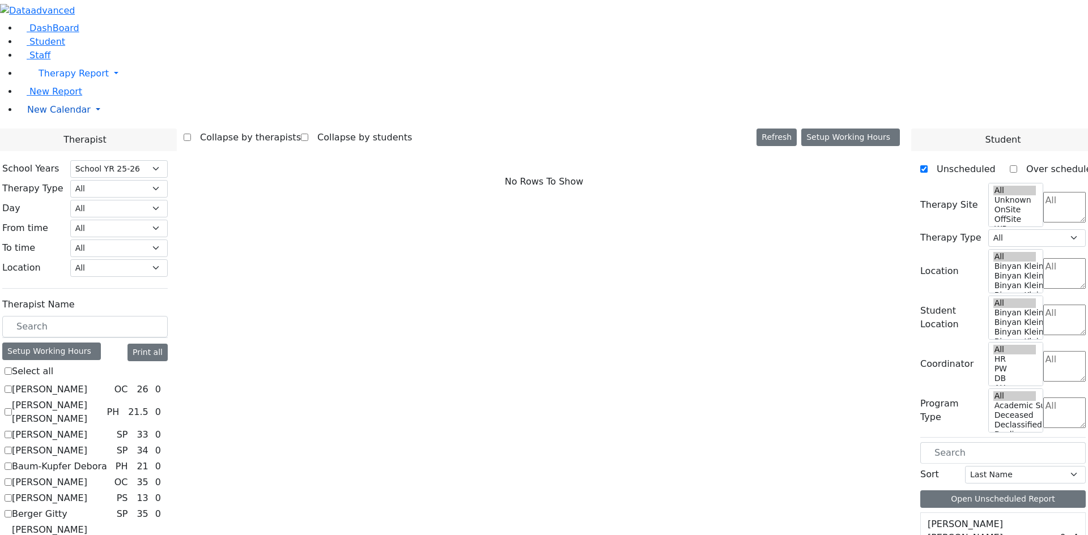
click at [71, 115] on span "New Calendar" at bounding box center [58, 109] width 63 height 11
click at [70, 151] on span "Teacher Report" at bounding box center [61, 146] width 68 height 11
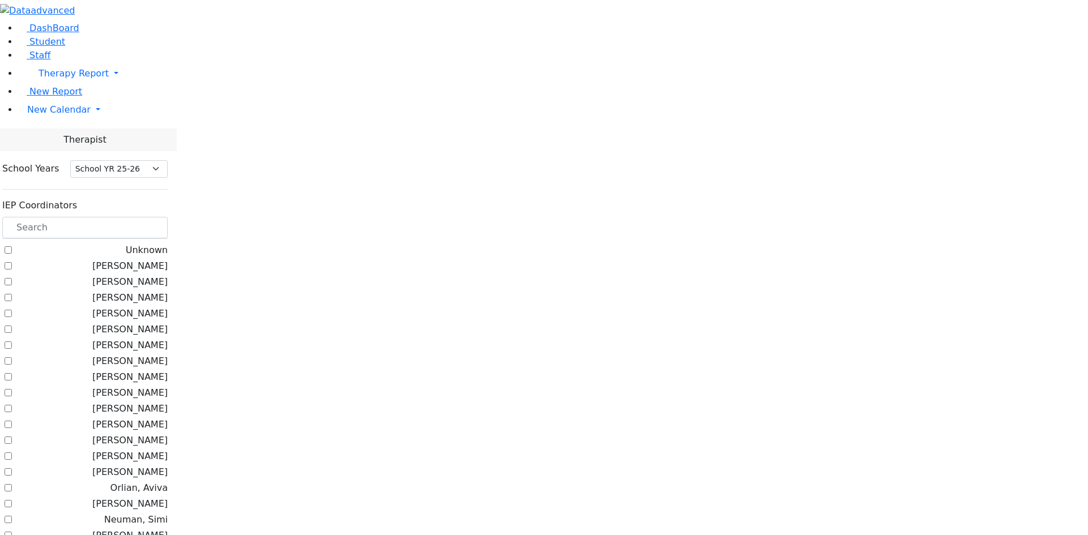
select select "212"
click at [168, 217] on input "text" at bounding box center [84, 228] width 165 height 22
type input "כ"
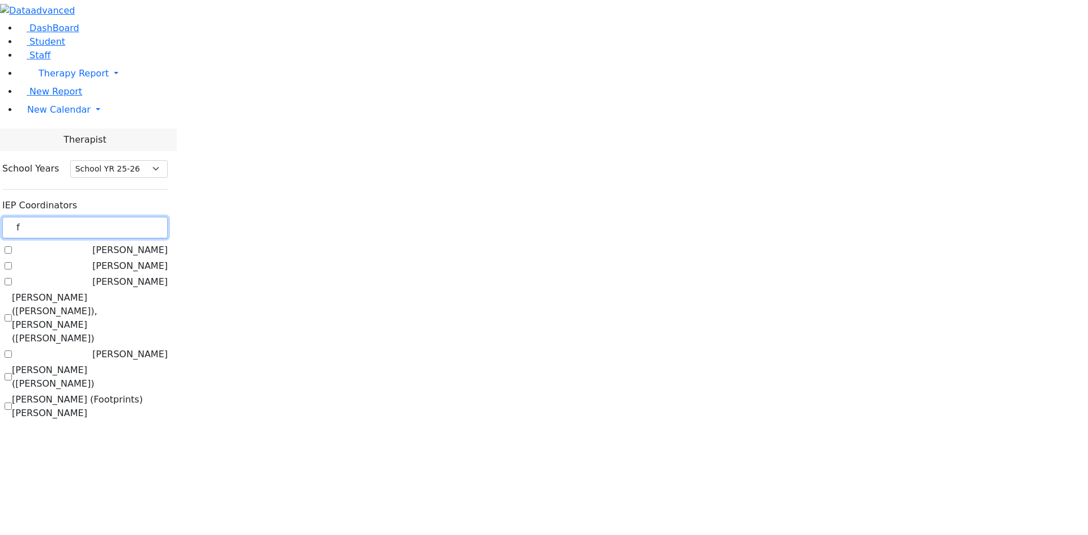
type input "f"
click at [168, 364] on label "[PERSON_NAME] ([PERSON_NAME])" at bounding box center [90, 377] width 156 height 27
click at [12, 373] on input "[PERSON_NAME] ([PERSON_NAME])" at bounding box center [8, 376] width 7 height 7
checkbox input "true"
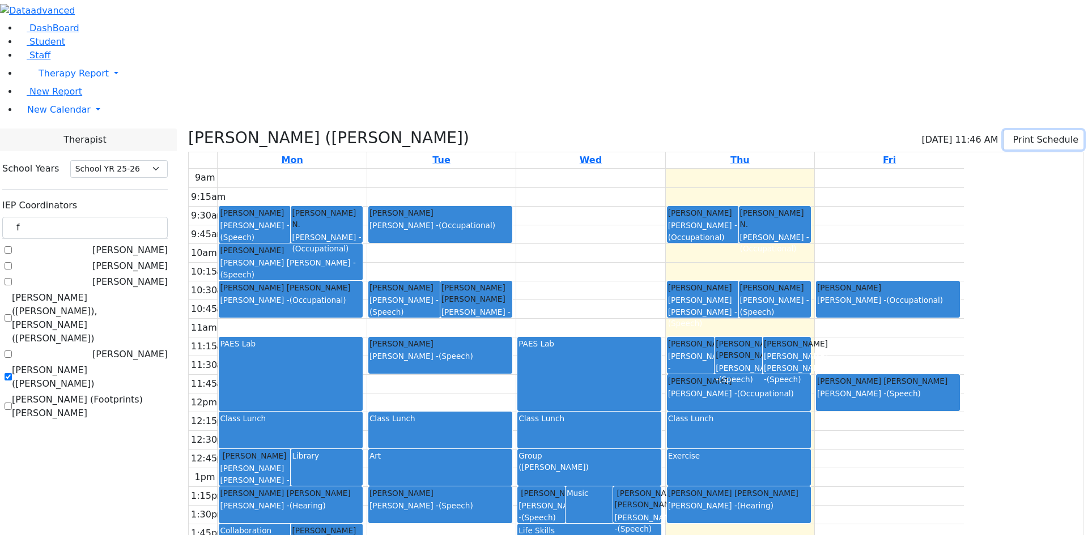
click at [1003, 130] on button "Print Schedule" at bounding box center [1043, 139] width 80 height 19
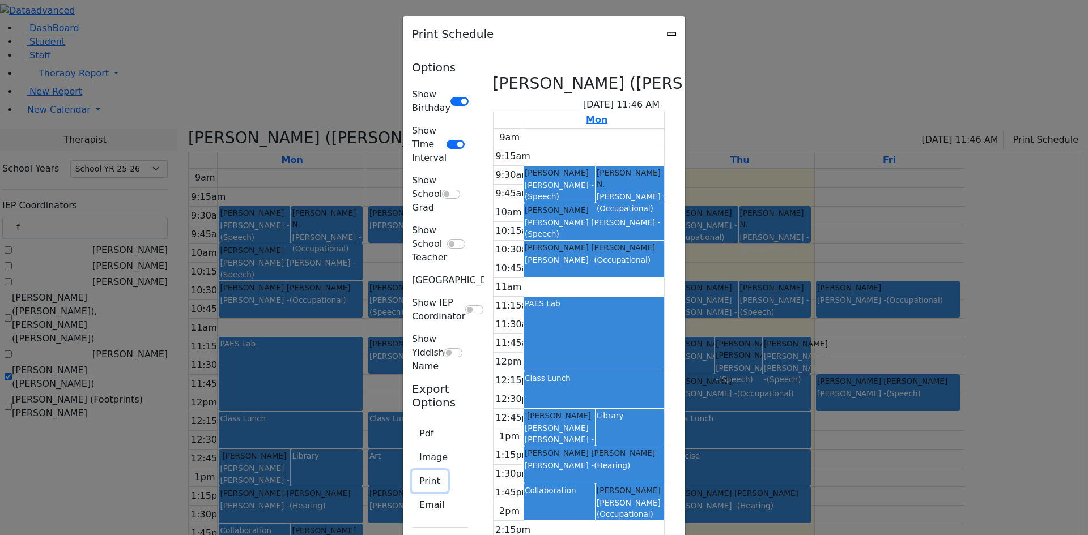
click at [412, 471] on button "Print" at bounding box center [430, 482] width 36 height 22
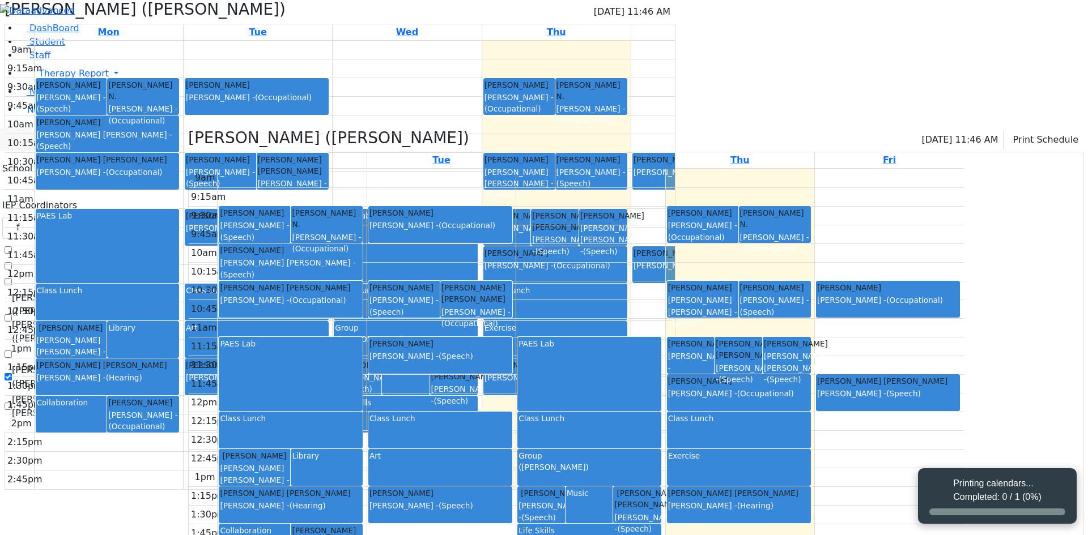
select select "212"
